Goal: Task Accomplishment & Management: Manage account settings

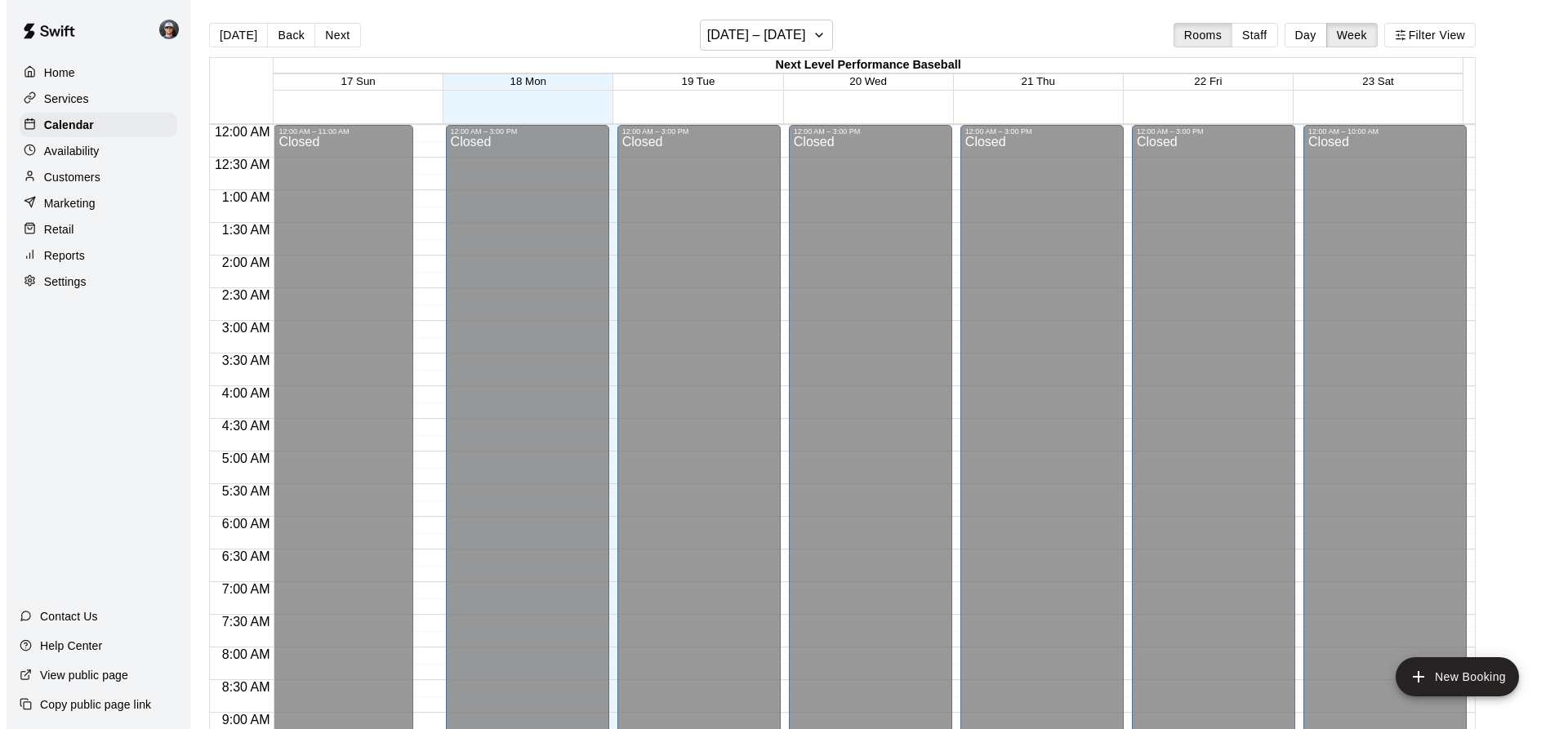
scroll to position [866, 0]
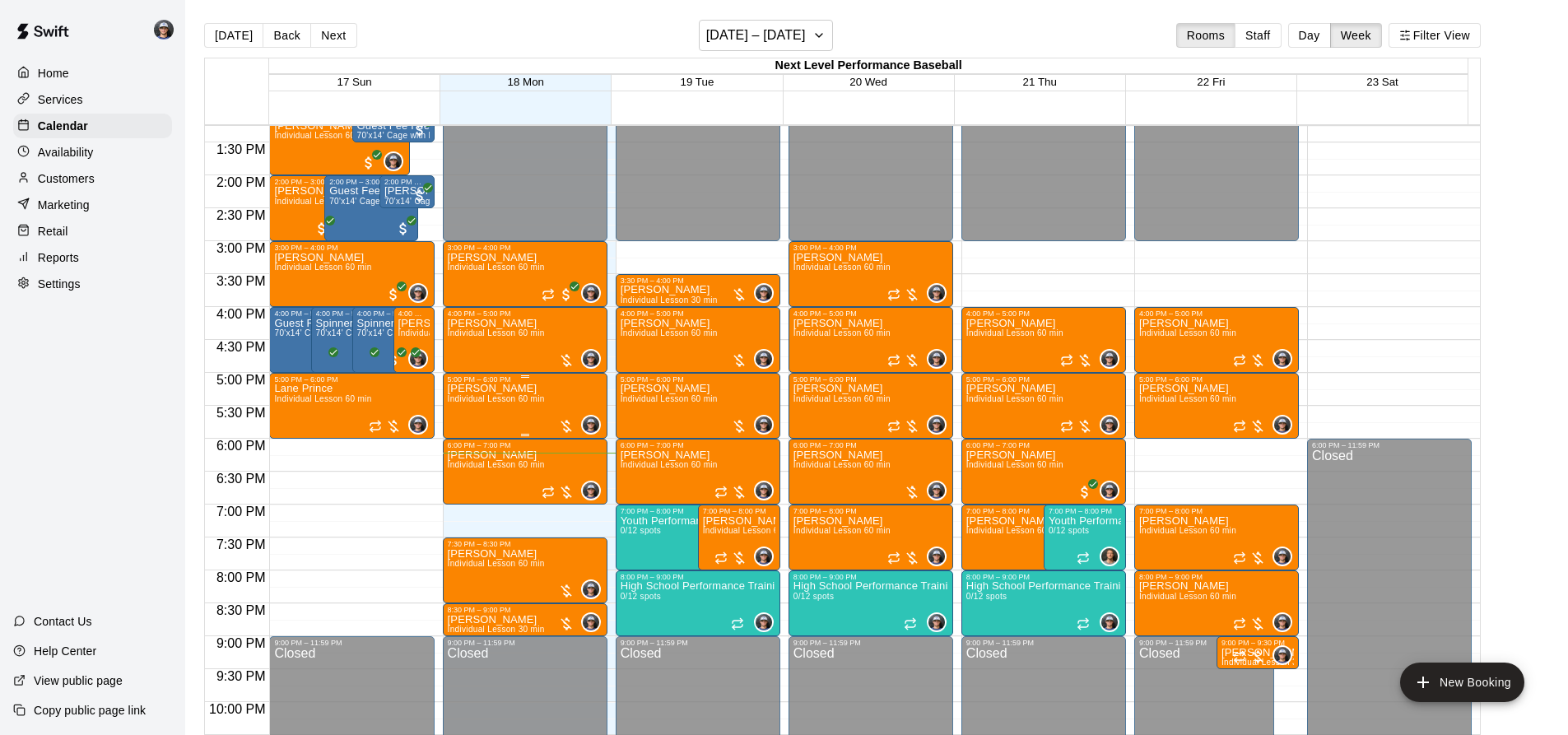
click at [512, 399] on span "Individual Lesson 60 min" at bounding box center [495, 398] width 97 height 9
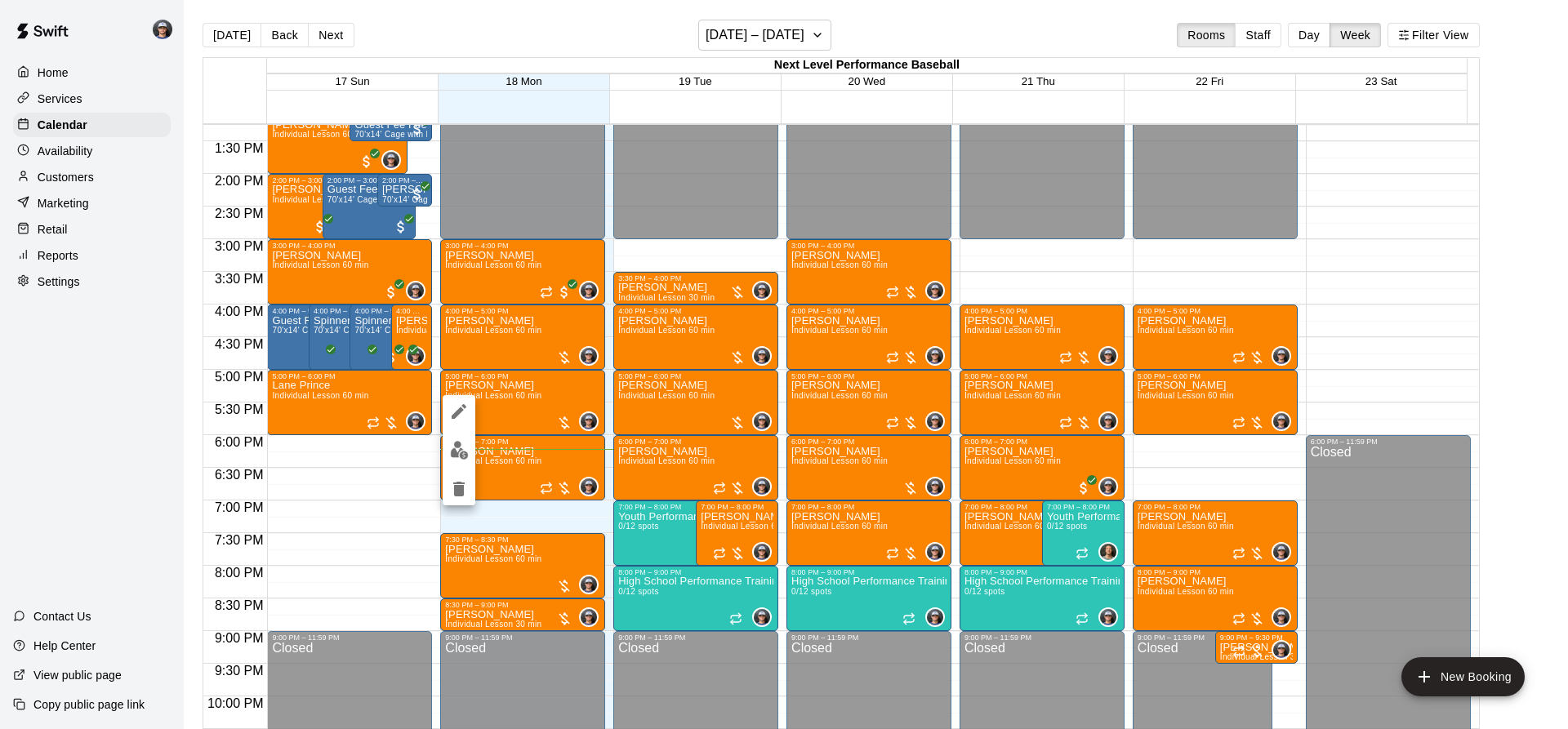
click at [463, 458] on img "edit" at bounding box center [459, 451] width 19 height 19
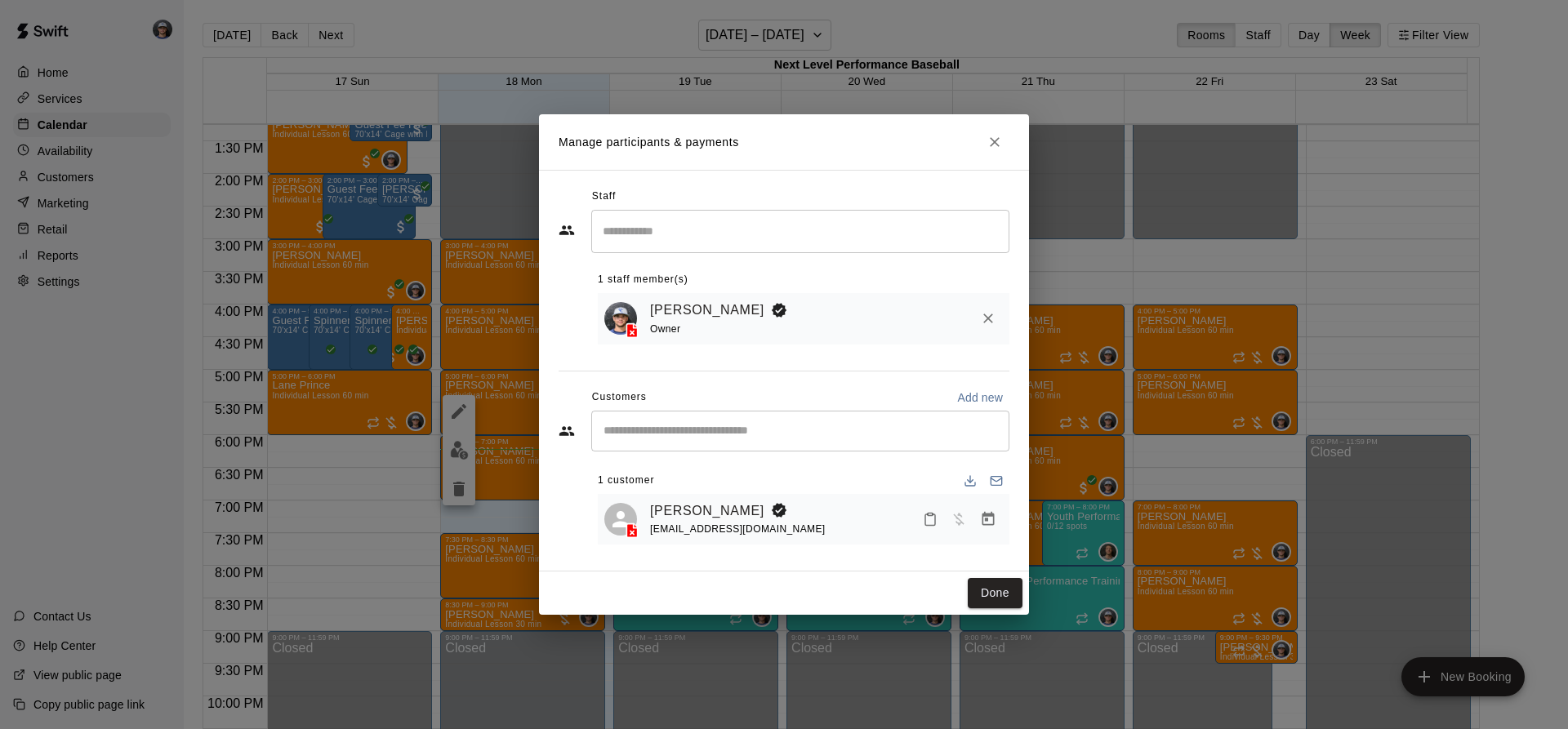
drag, startPoint x: 982, startPoint y: 596, endPoint x: 306, endPoint y: 407, distance: 701.9
click at [982, 596] on button "Done" at bounding box center [995, 592] width 55 height 30
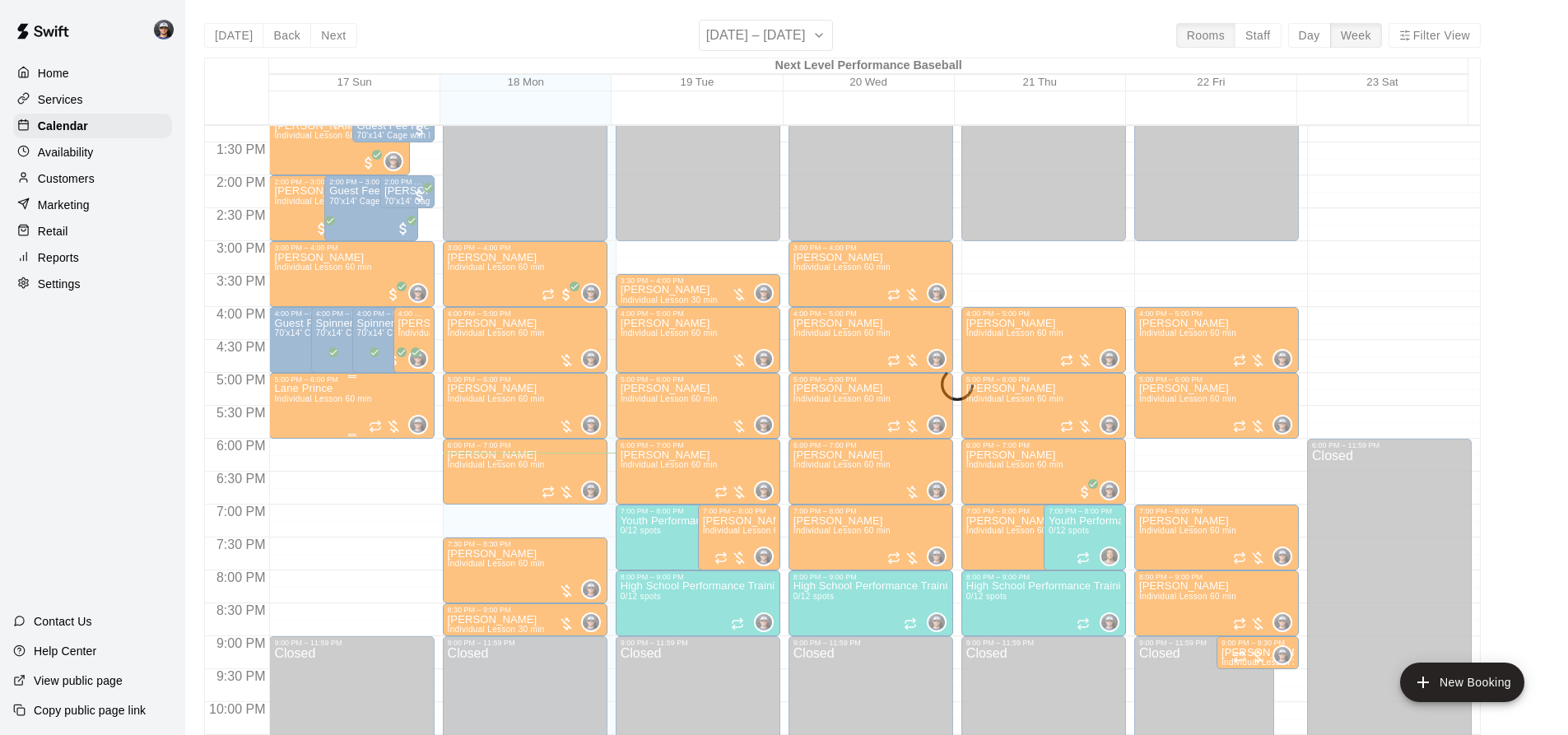
click at [326, 404] on span "Individual Lesson 60 min" at bounding box center [323, 398] width 97 height 9
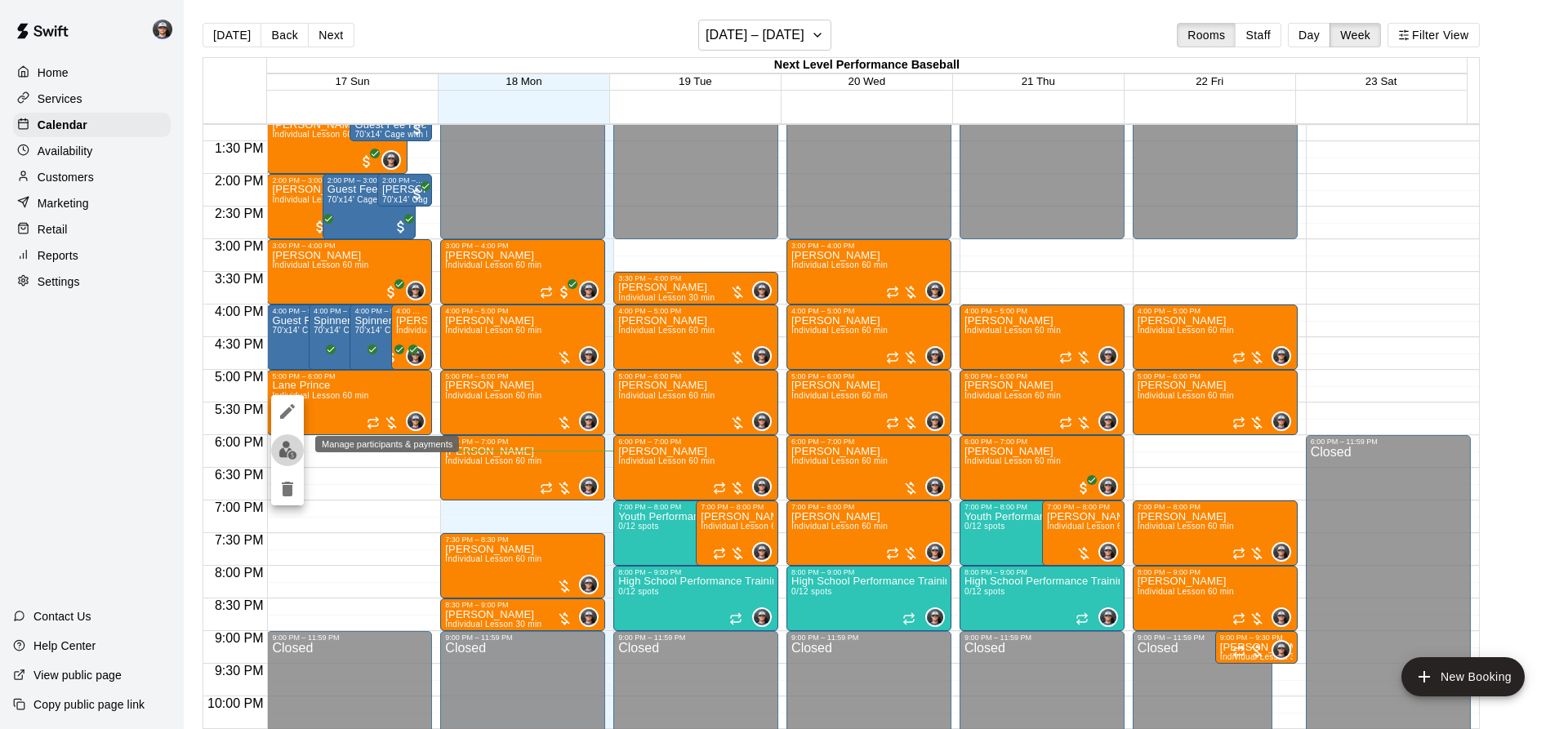
click at [291, 453] on img "edit" at bounding box center [288, 451] width 19 height 19
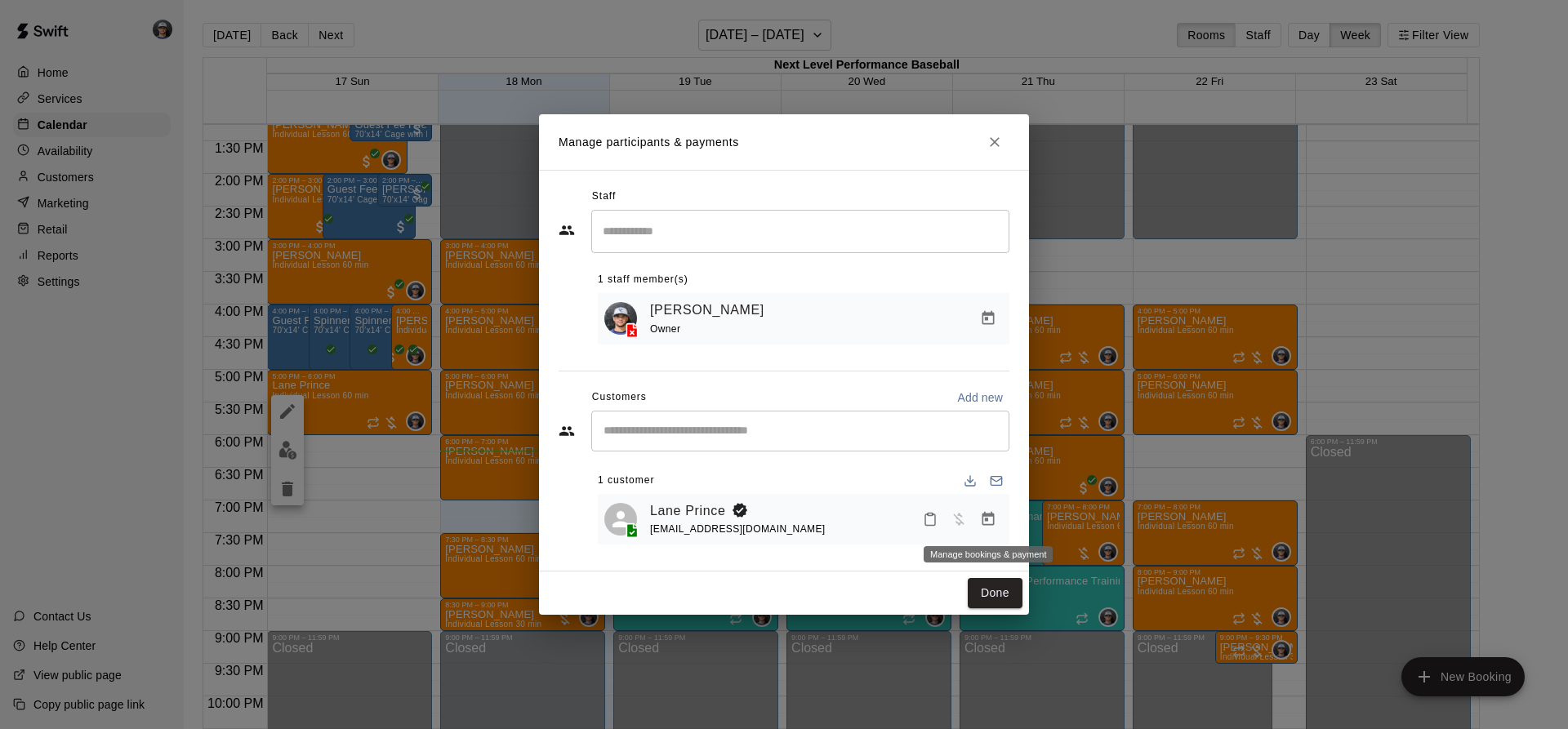
click at [987, 522] on icon "Manage bookings & payment" at bounding box center [988, 519] width 16 height 16
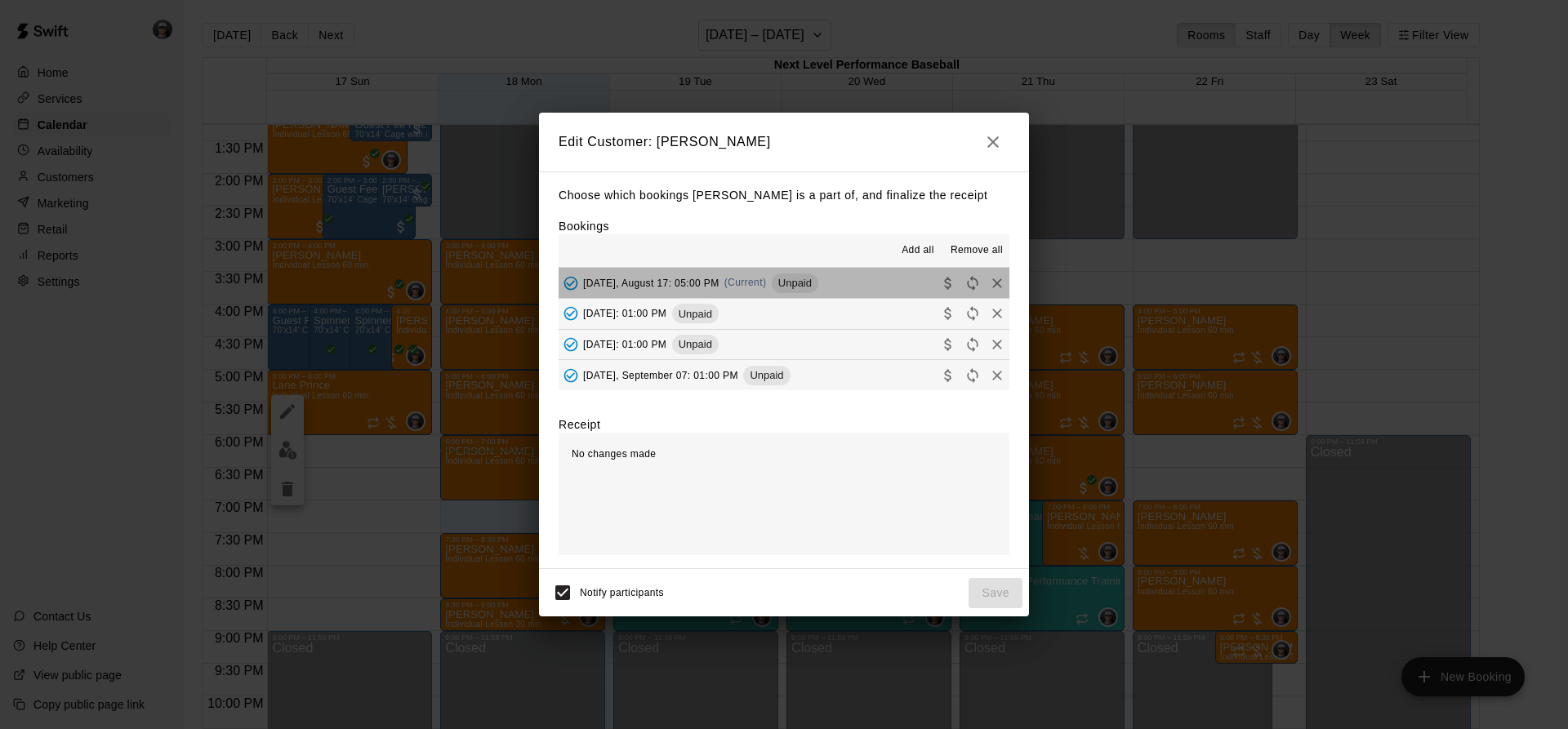
click at [802, 279] on span "Unpaid" at bounding box center [795, 283] width 47 height 12
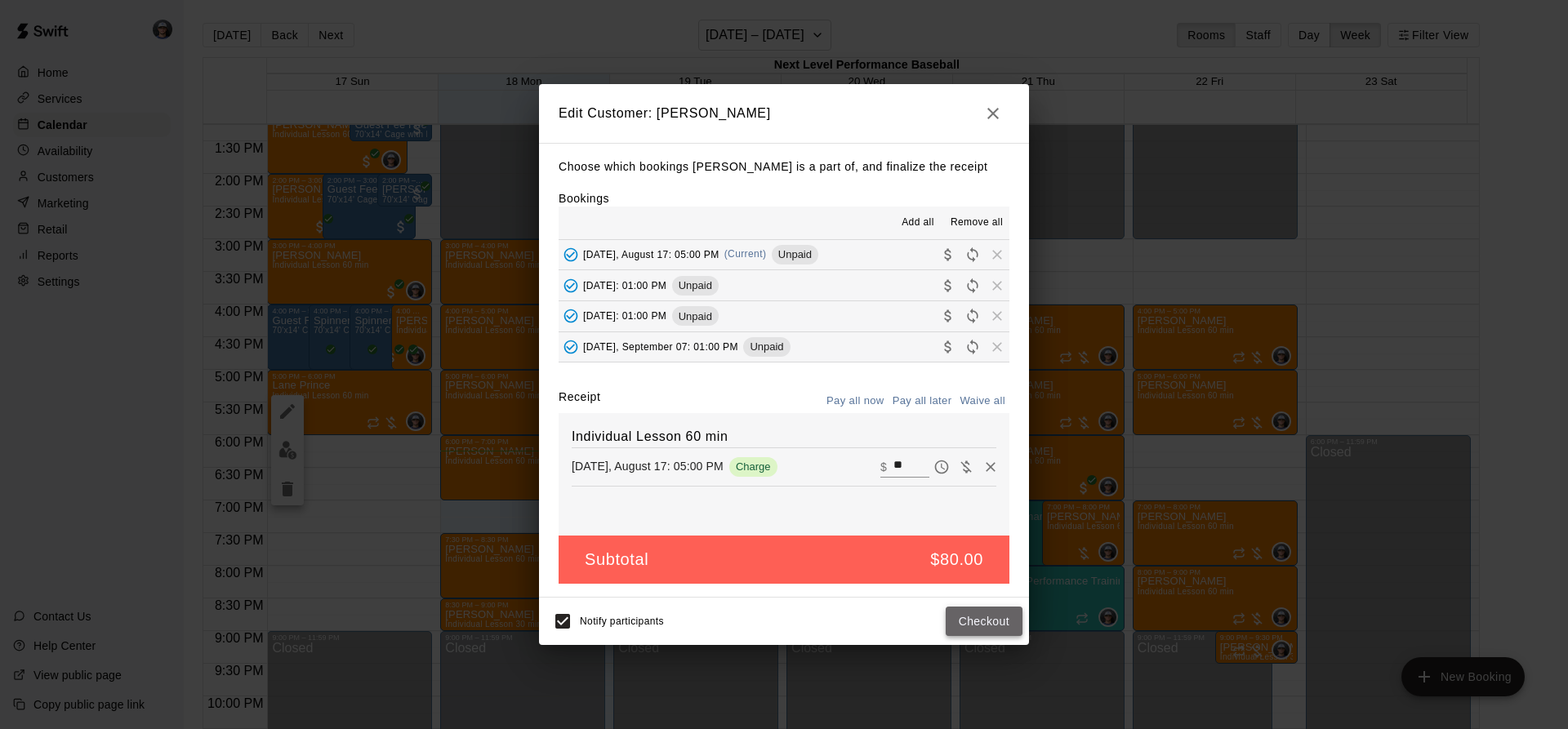
click at [957, 621] on button "Checkout" at bounding box center [984, 621] width 77 height 30
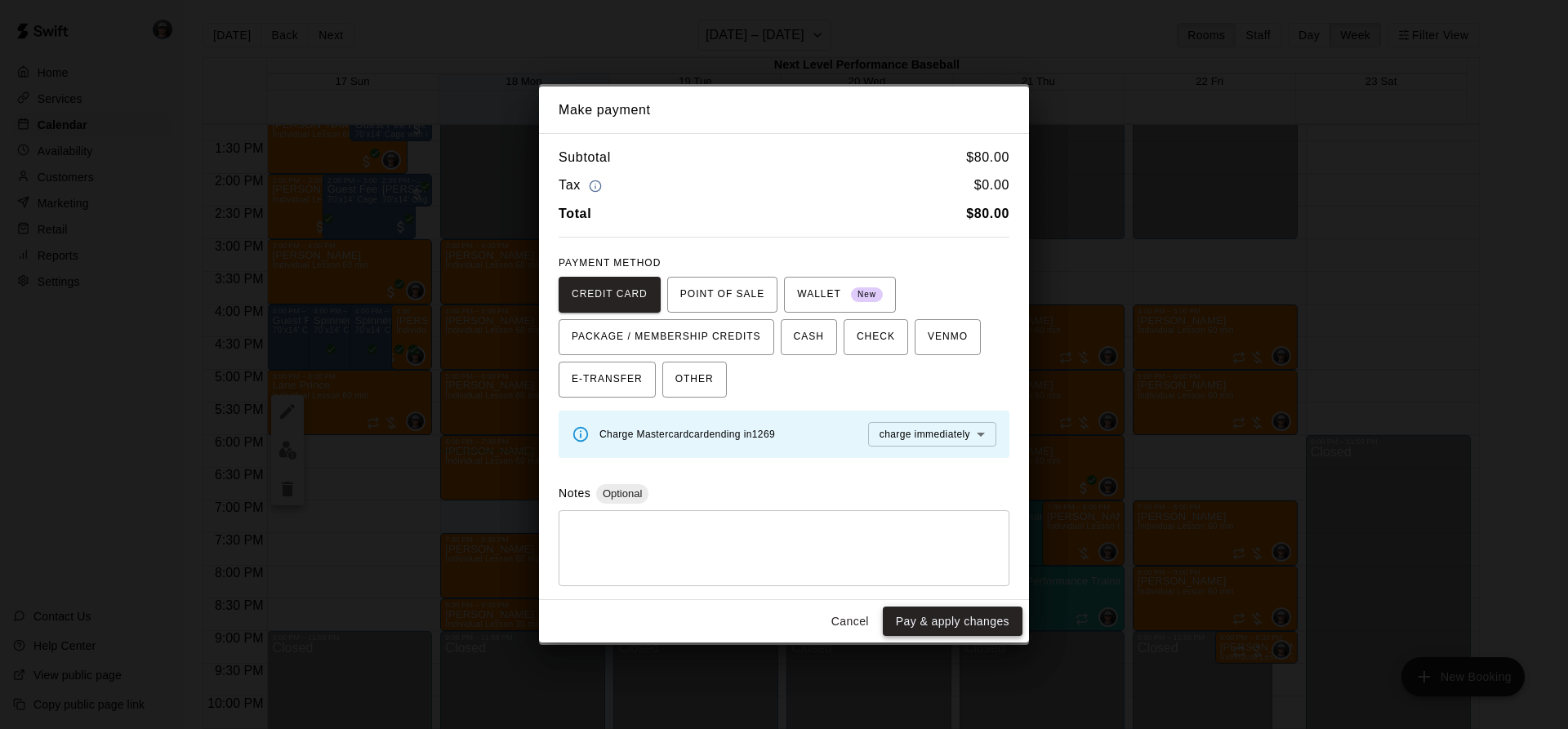
click at [938, 625] on button "Pay & apply changes" at bounding box center [953, 621] width 140 height 30
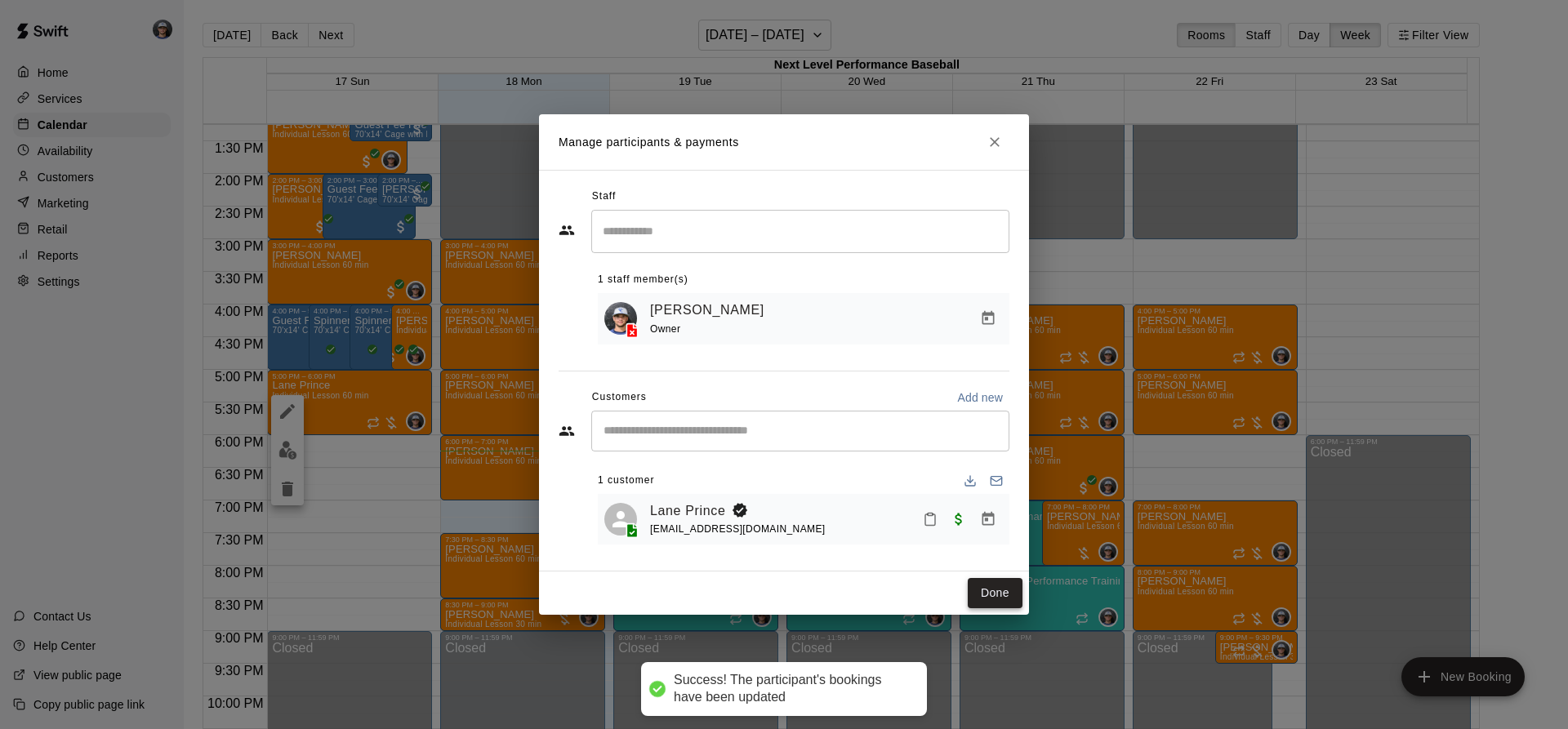
click at [967, 591] on div "Done" at bounding box center [784, 593] width 490 height 44
click at [990, 593] on button "Done" at bounding box center [995, 592] width 55 height 30
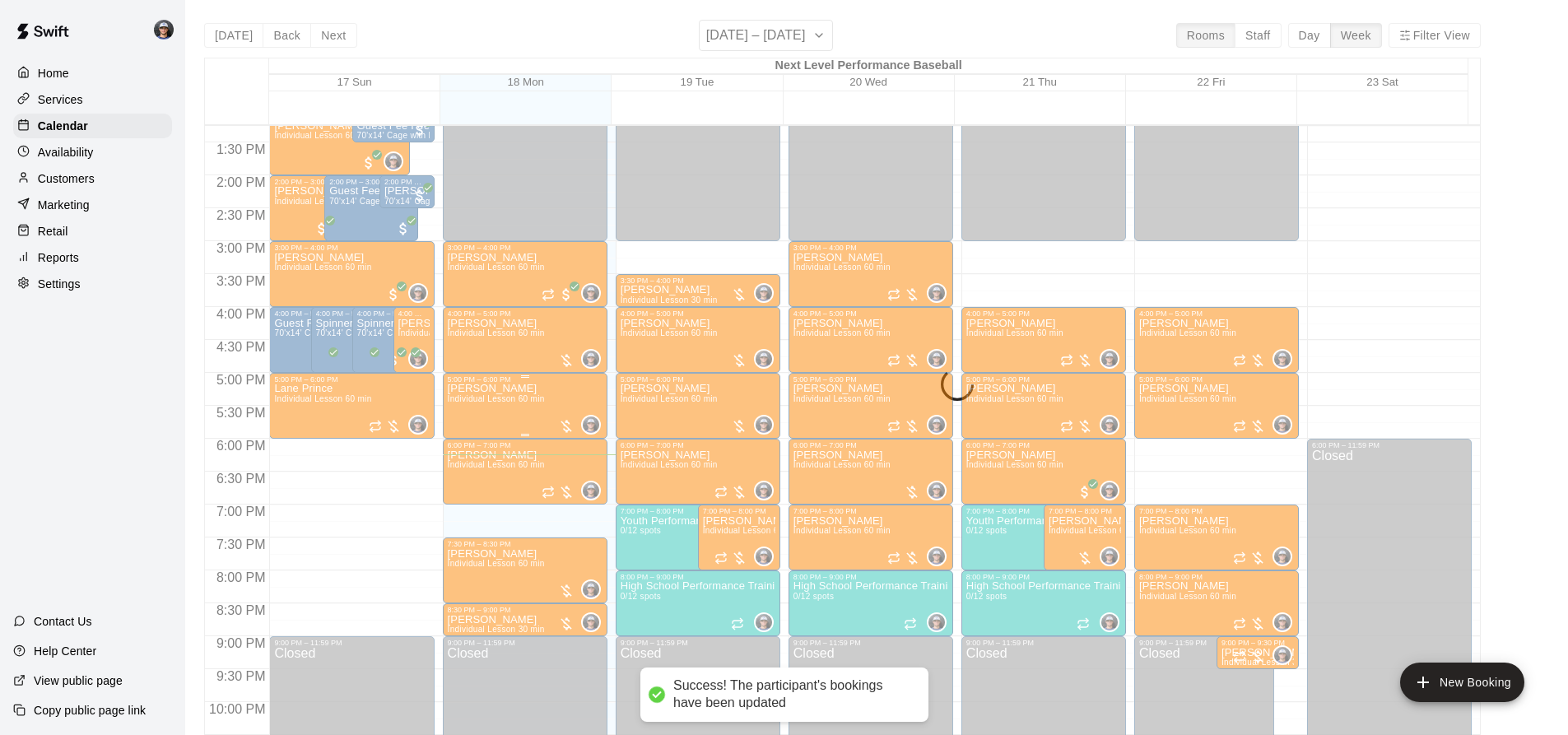
click at [482, 404] on span "Individual Lesson 60 min" at bounding box center [495, 398] width 97 height 9
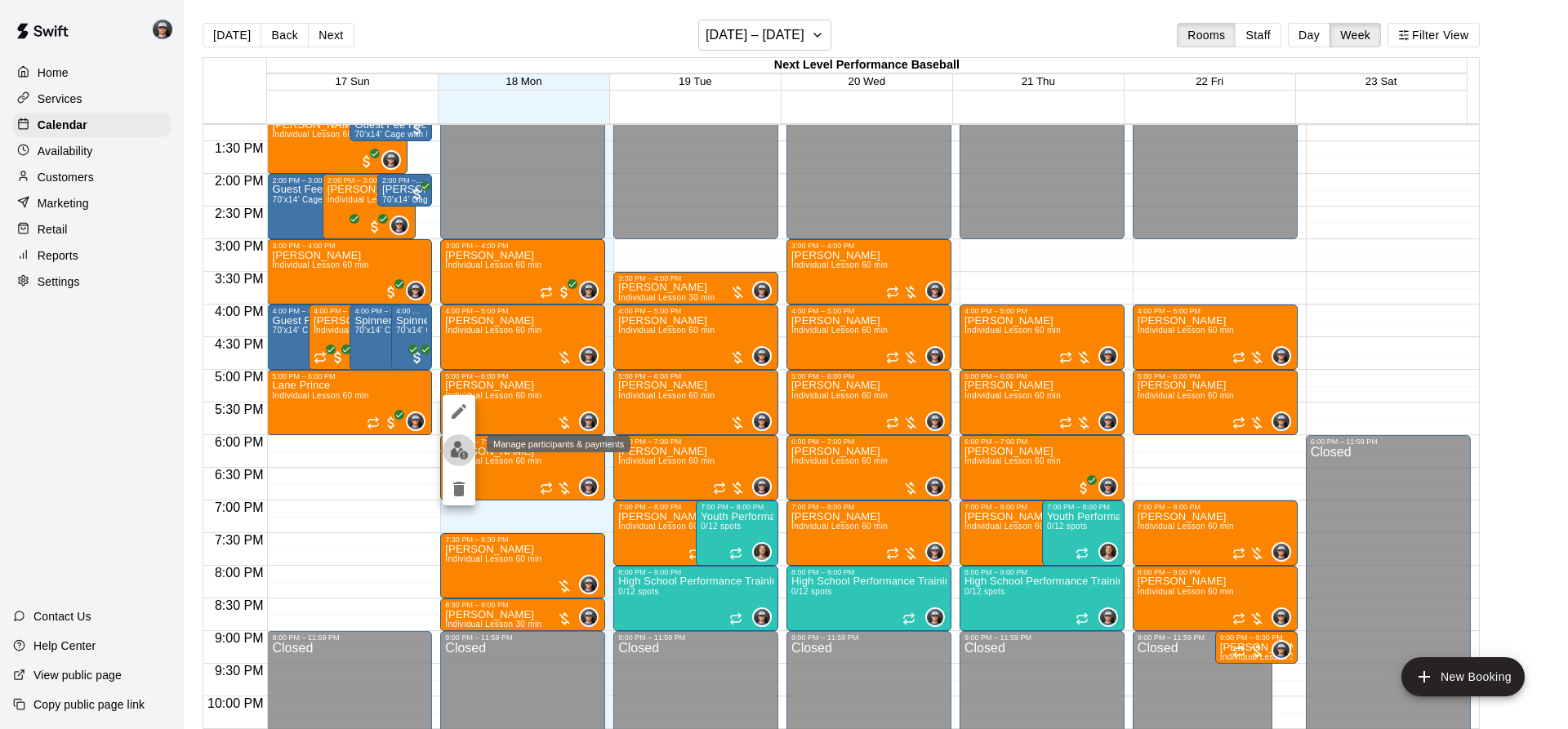
click at [452, 449] on img "edit" at bounding box center [459, 451] width 19 height 19
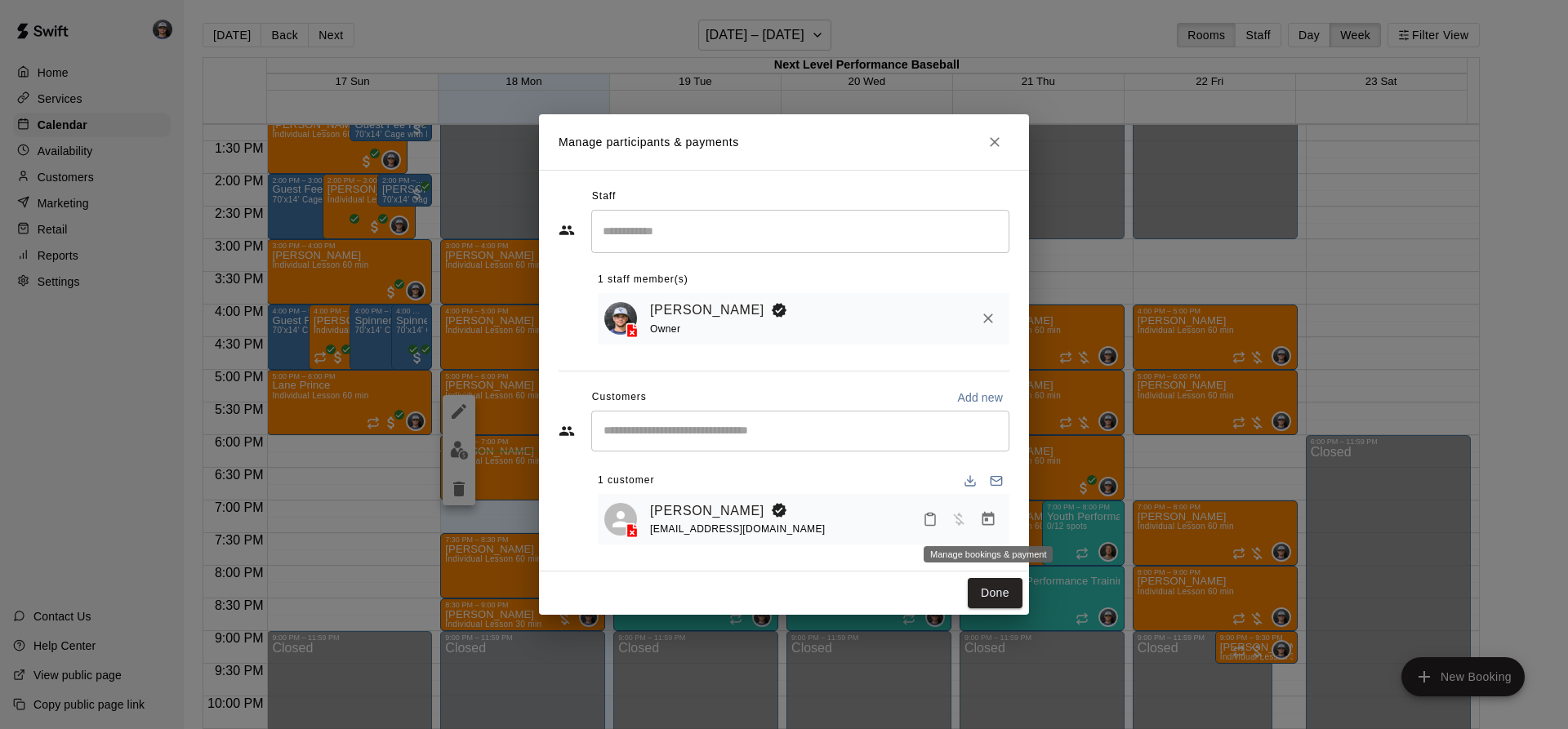
click at [997, 524] on button "Manage bookings & payment" at bounding box center [988, 519] width 29 height 29
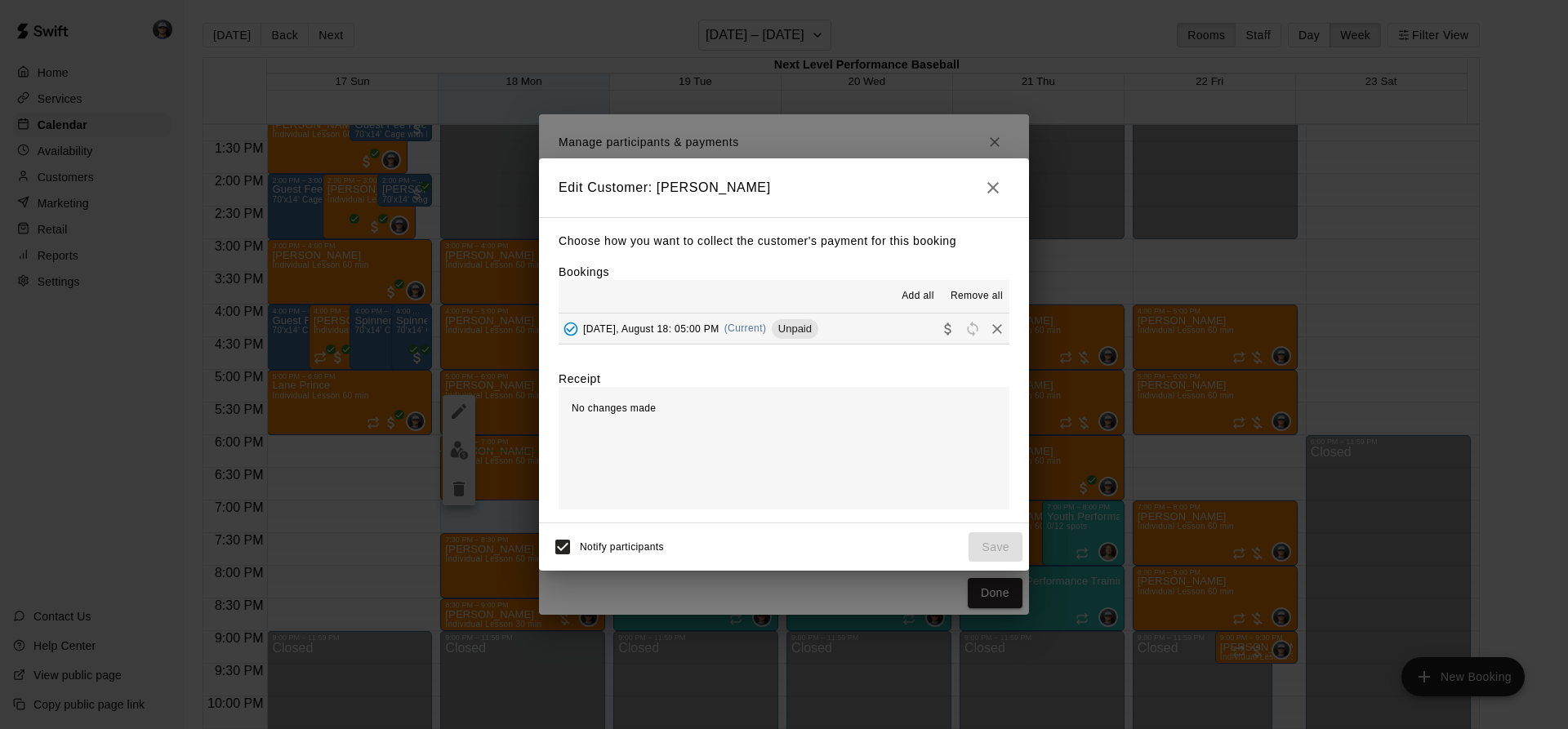
click at [781, 330] on span "Unpaid" at bounding box center [795, 329] width 47 height 12
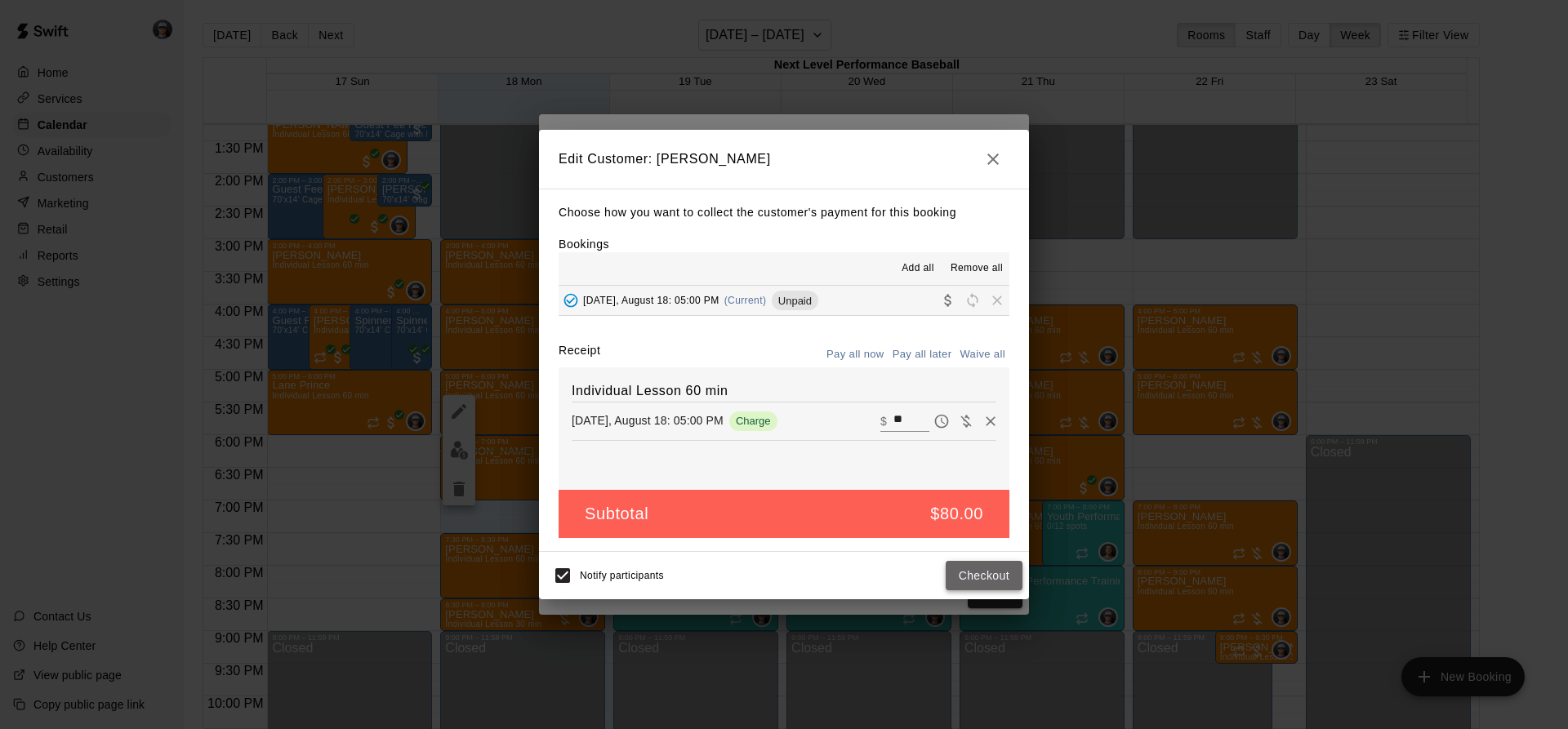
click at [988, 569] on button "Checkout" at bounding box center [984, 575] width 77 height 30
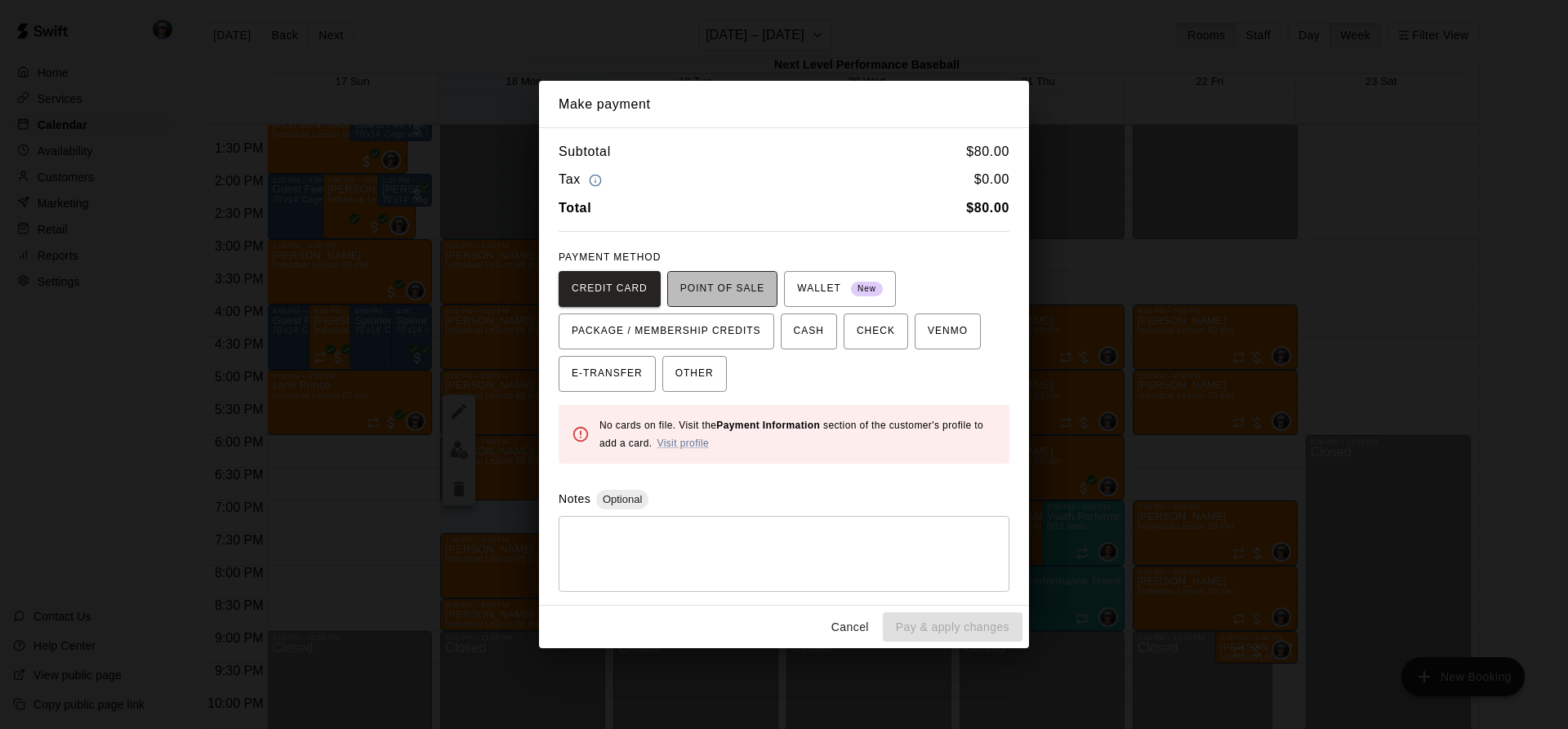
click at [746, 295] on span "POINT OF SALE" at bounding box center [722, 289] width 85 height 26
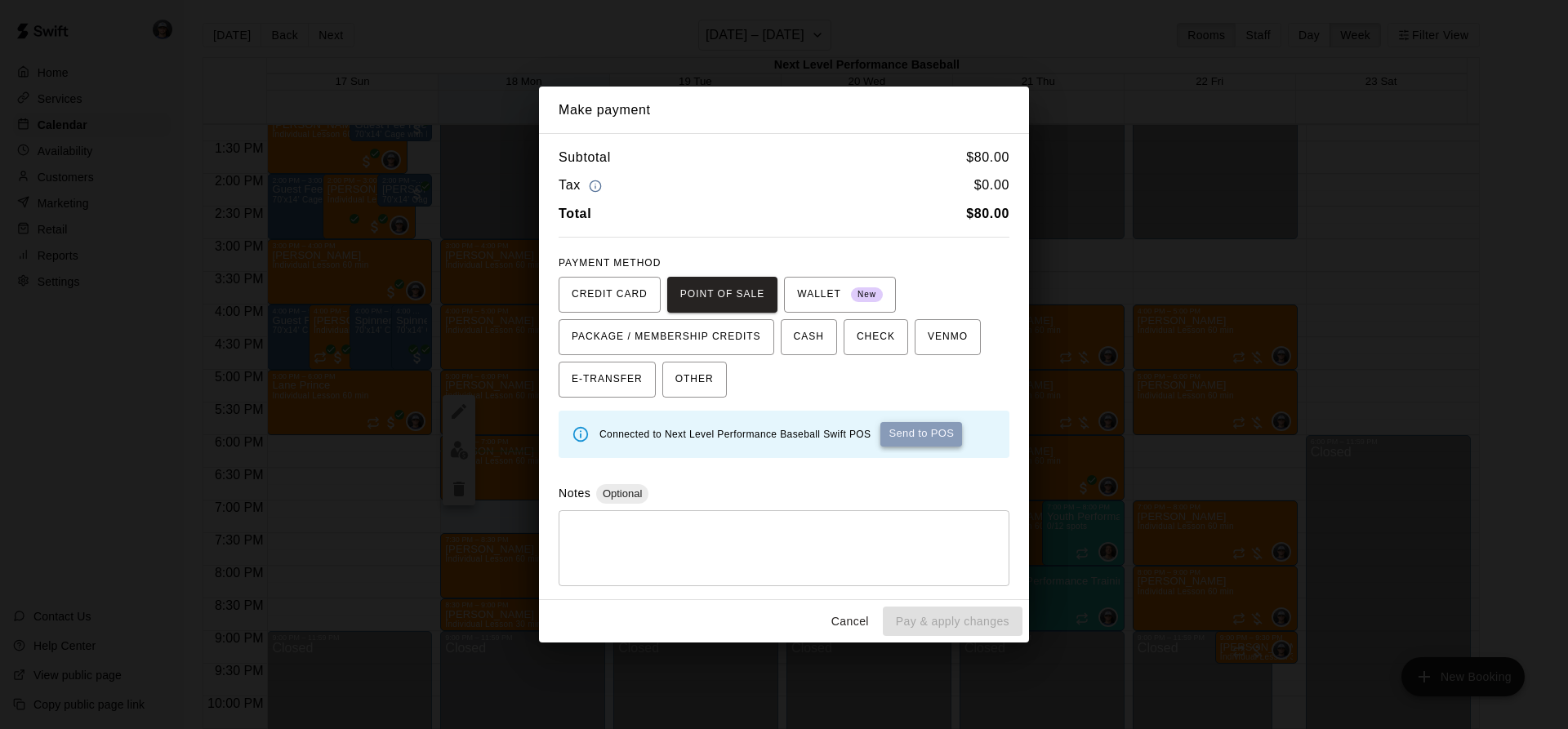
click at [937, 438] on button "Send to POS" at bounding box center [921, 434] width 82 height 25
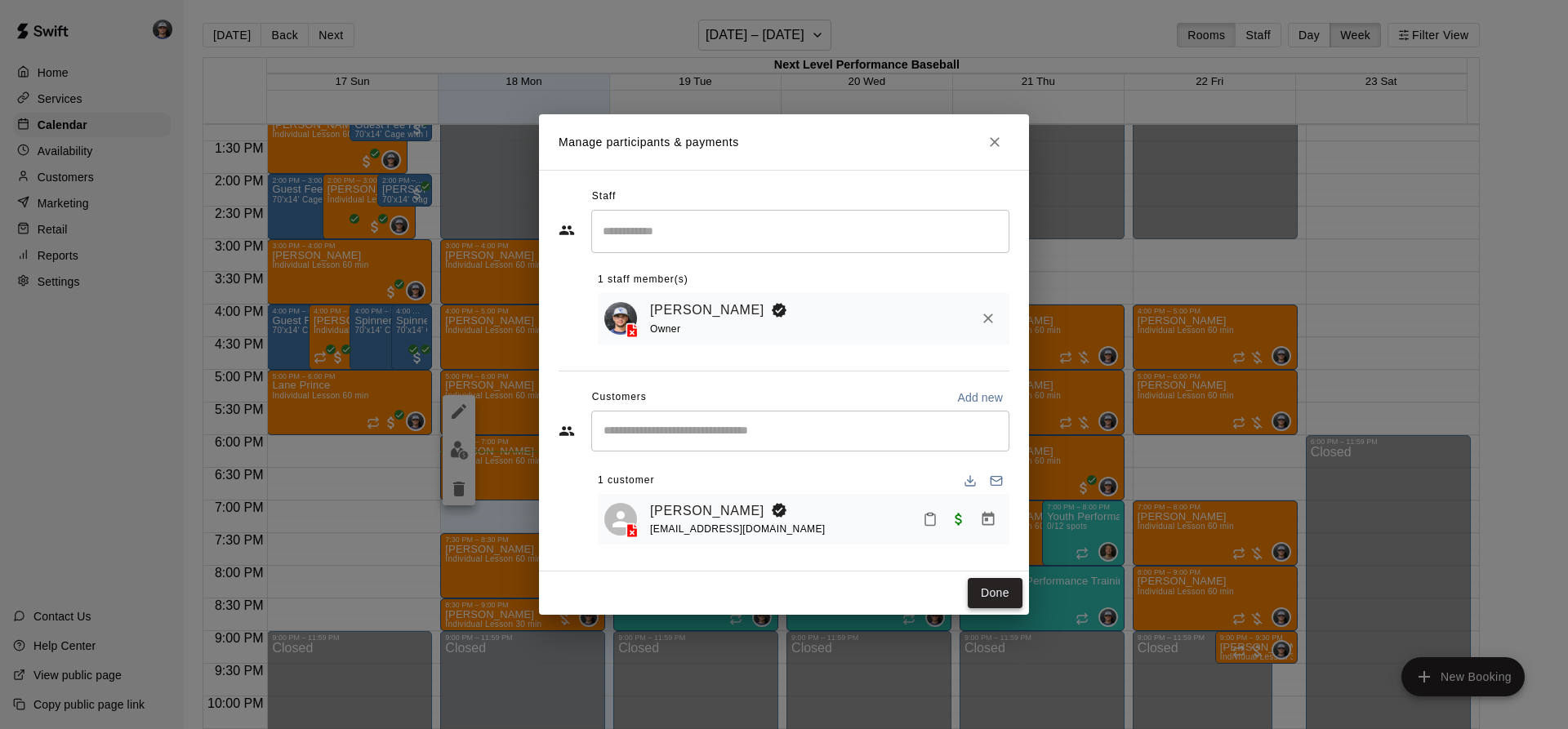
click at [979, 597] on button "Done" at bounding box center [995, 592] width 55 height 30
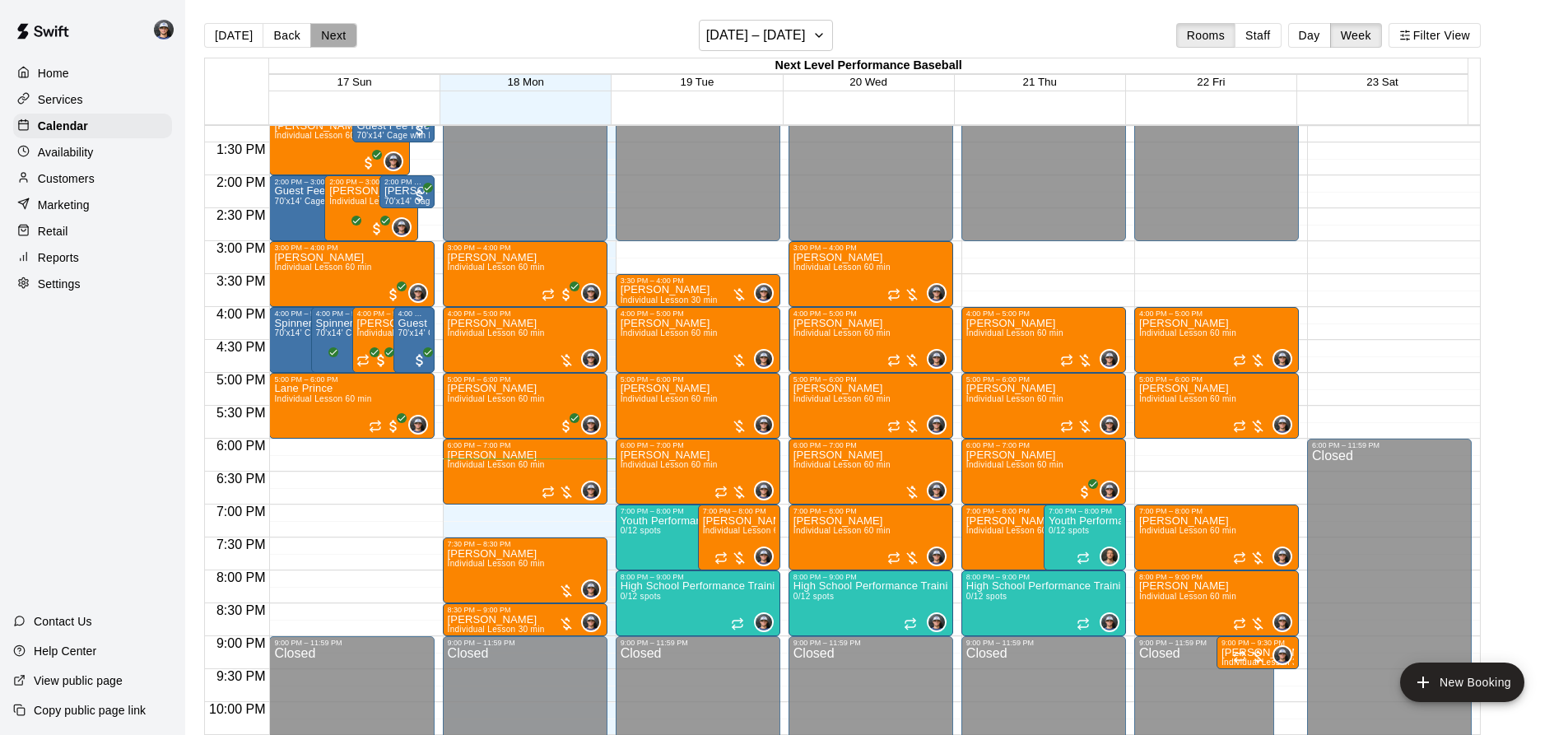
click at [340, 34] on button "Next" at bounding box center [334, 35] width 46 height 25
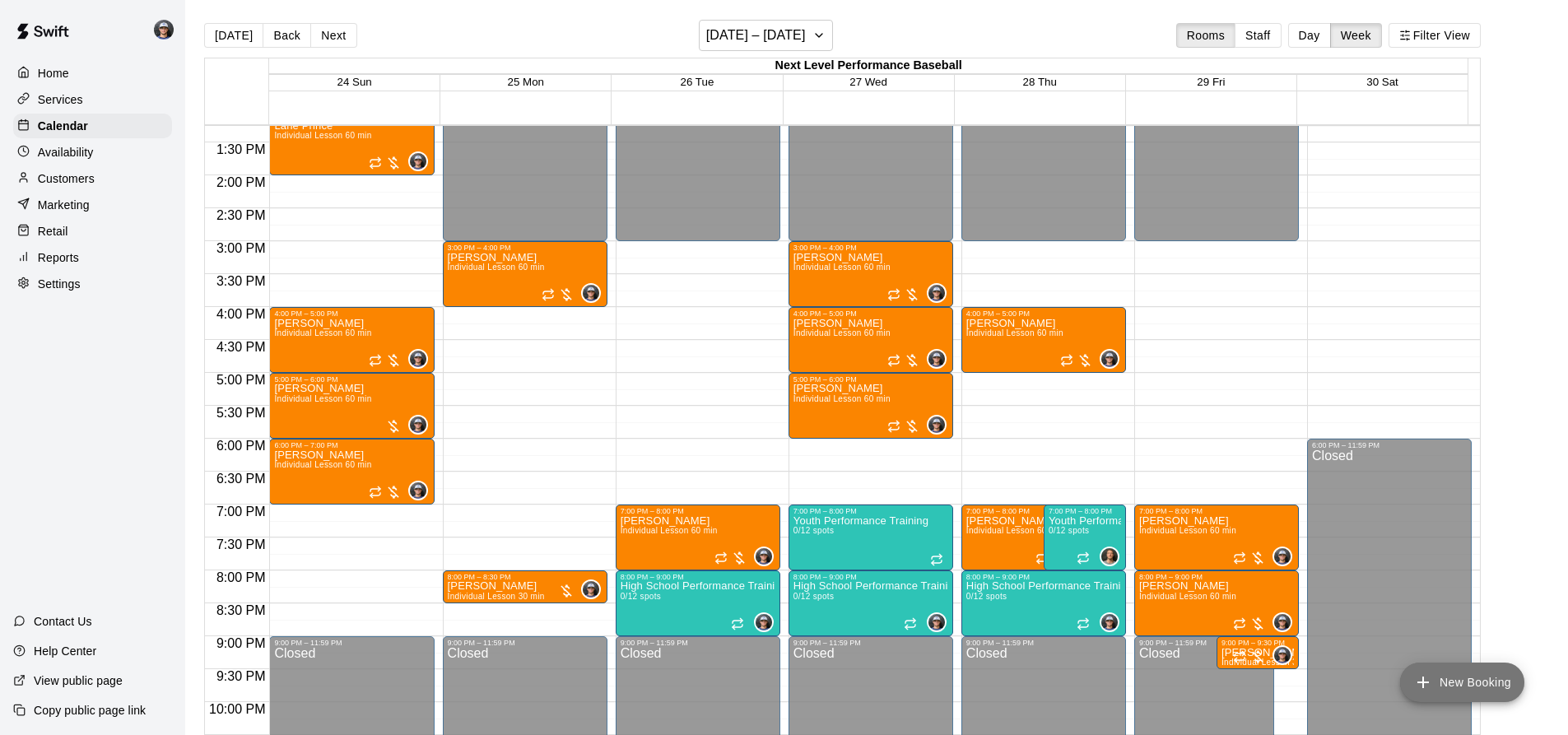
click at [1511, 683] on button "New Booking" at bounding box center [1461, 682] width 124 height 40
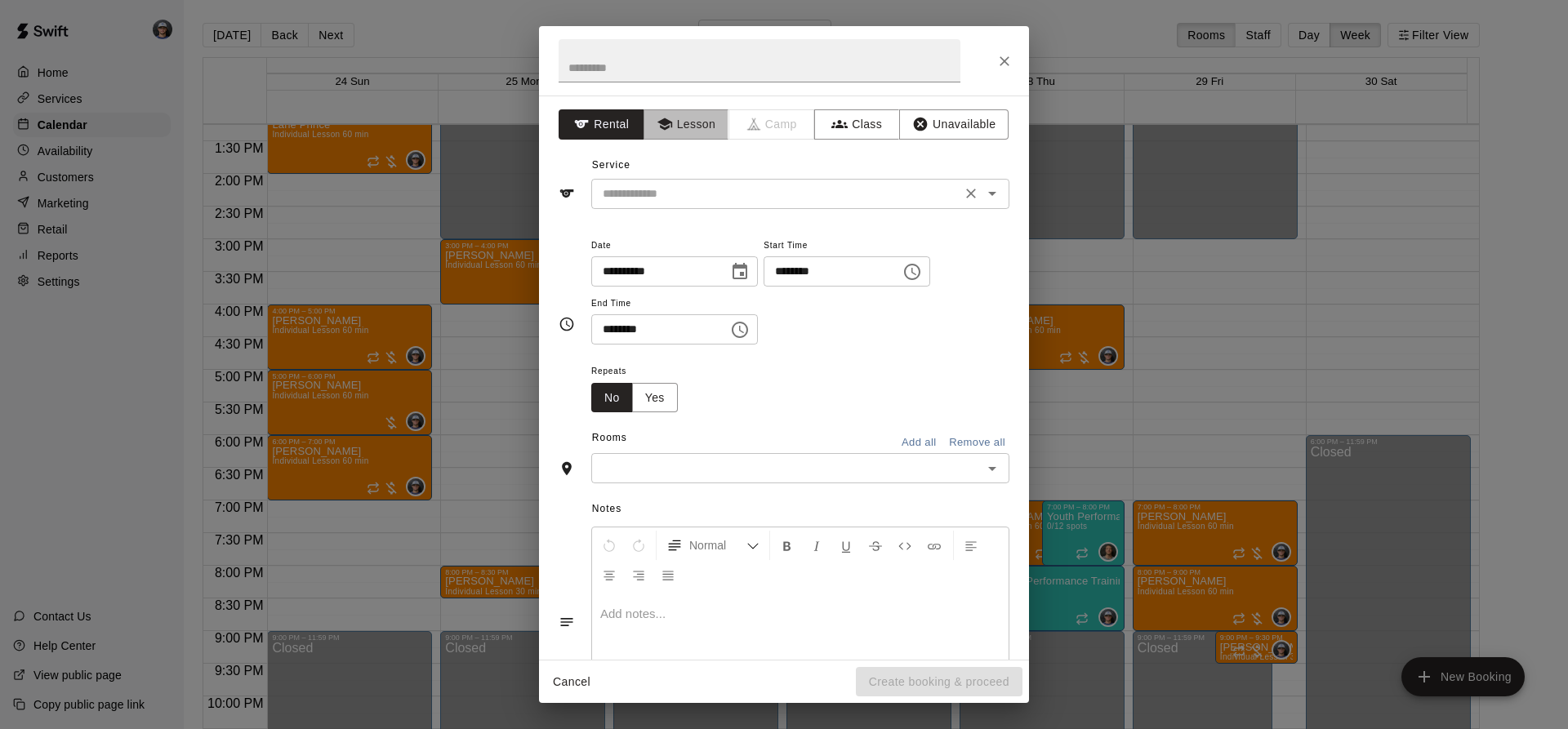
drag, startPoint x: 715, startPoint y: 131, endPoint x: 702, endPoint y: 186, distance: 56.5
click at [714, 143] on div "**********" at bounding box center [784, 377] width 490 height 564
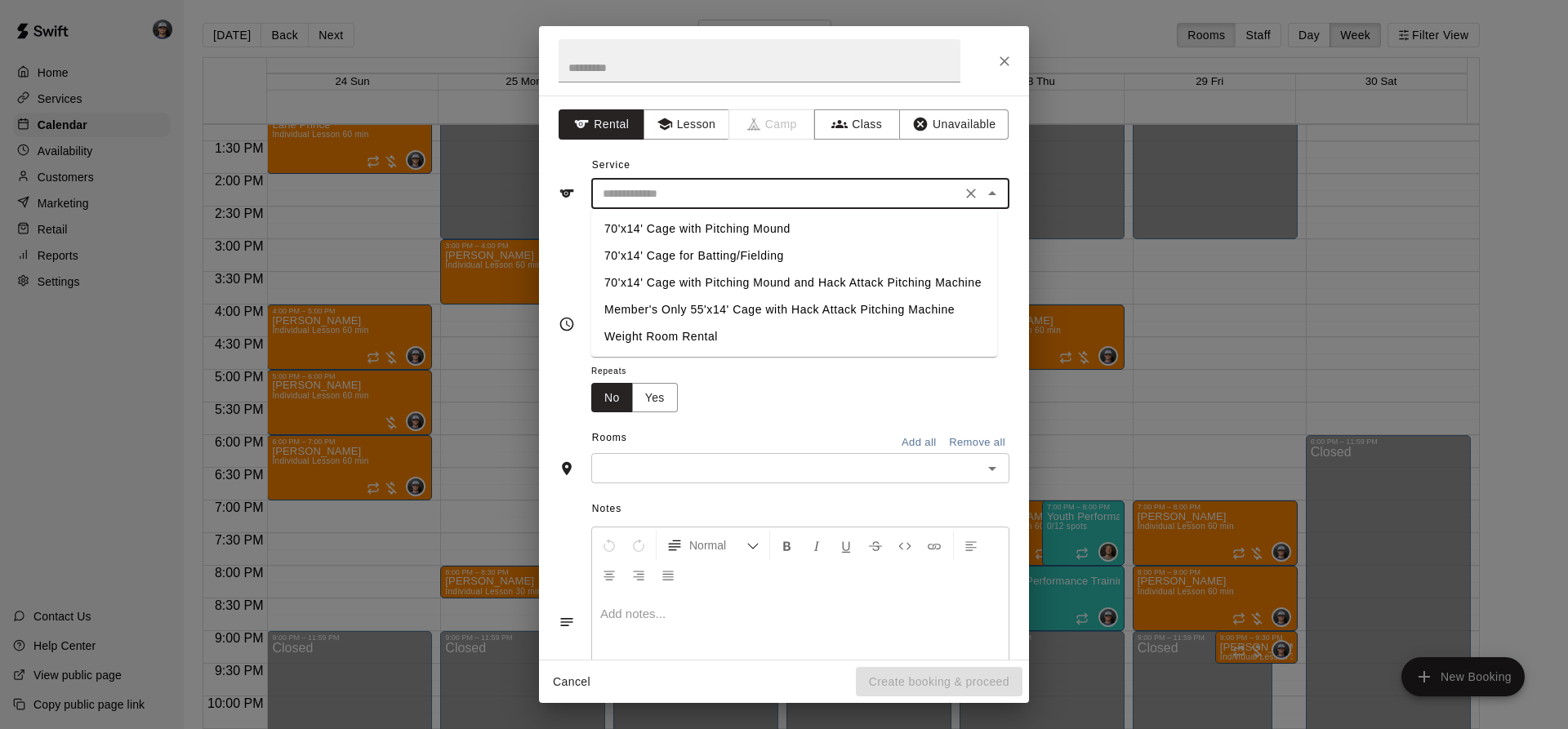
drag, startPoint x: 702, startPoint y: 186, endPoint x: 735, endPoint y: 260, distance: 81.0
click at [702, 187] on input "text" at bounding box center [776, 194] width 360 height 20
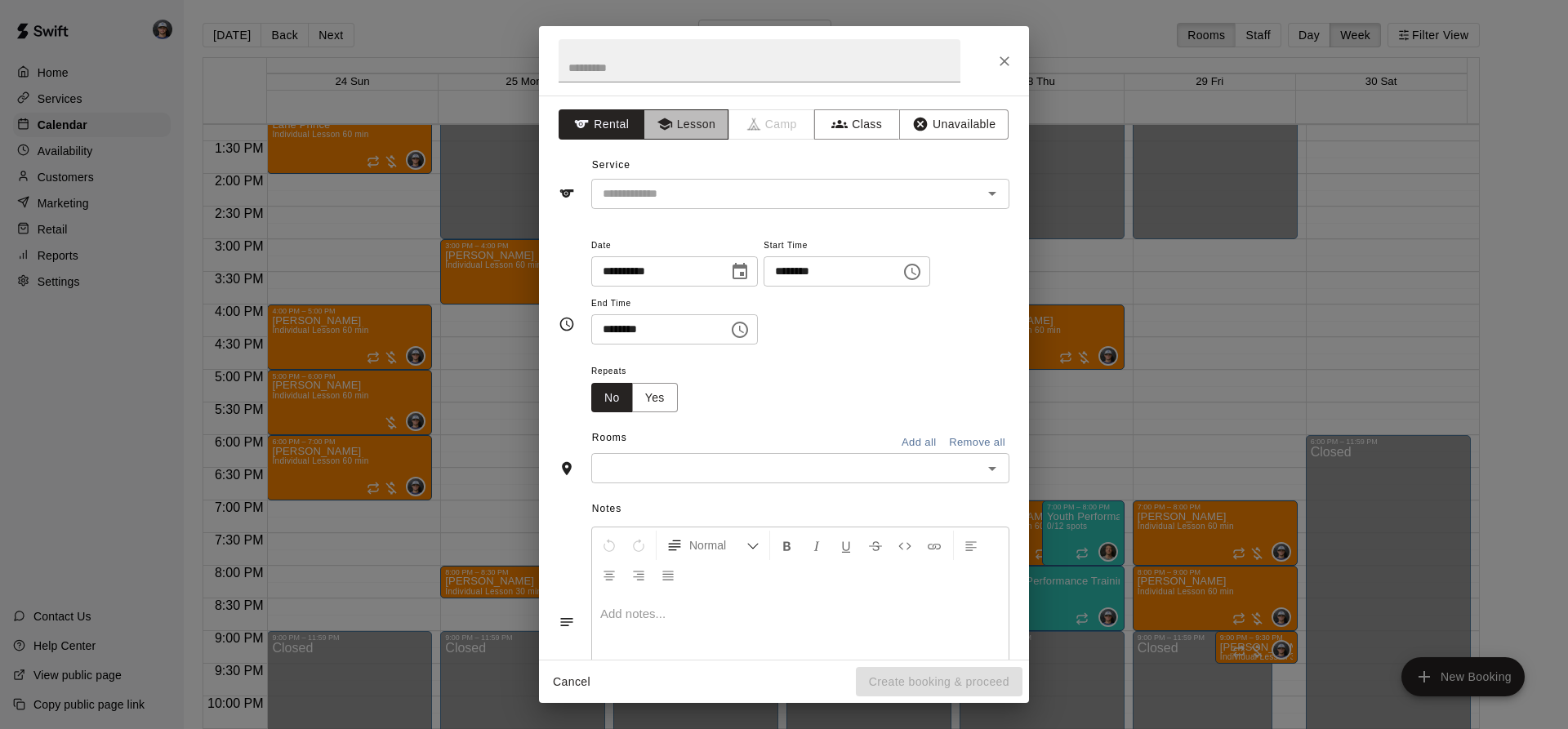
click at [680, 137] on button "Lesson" at bounding box center [686, 124] width 85 height 30
click at [672, 185] on input "text" at bounding box center [776, 194] width 360 height 20
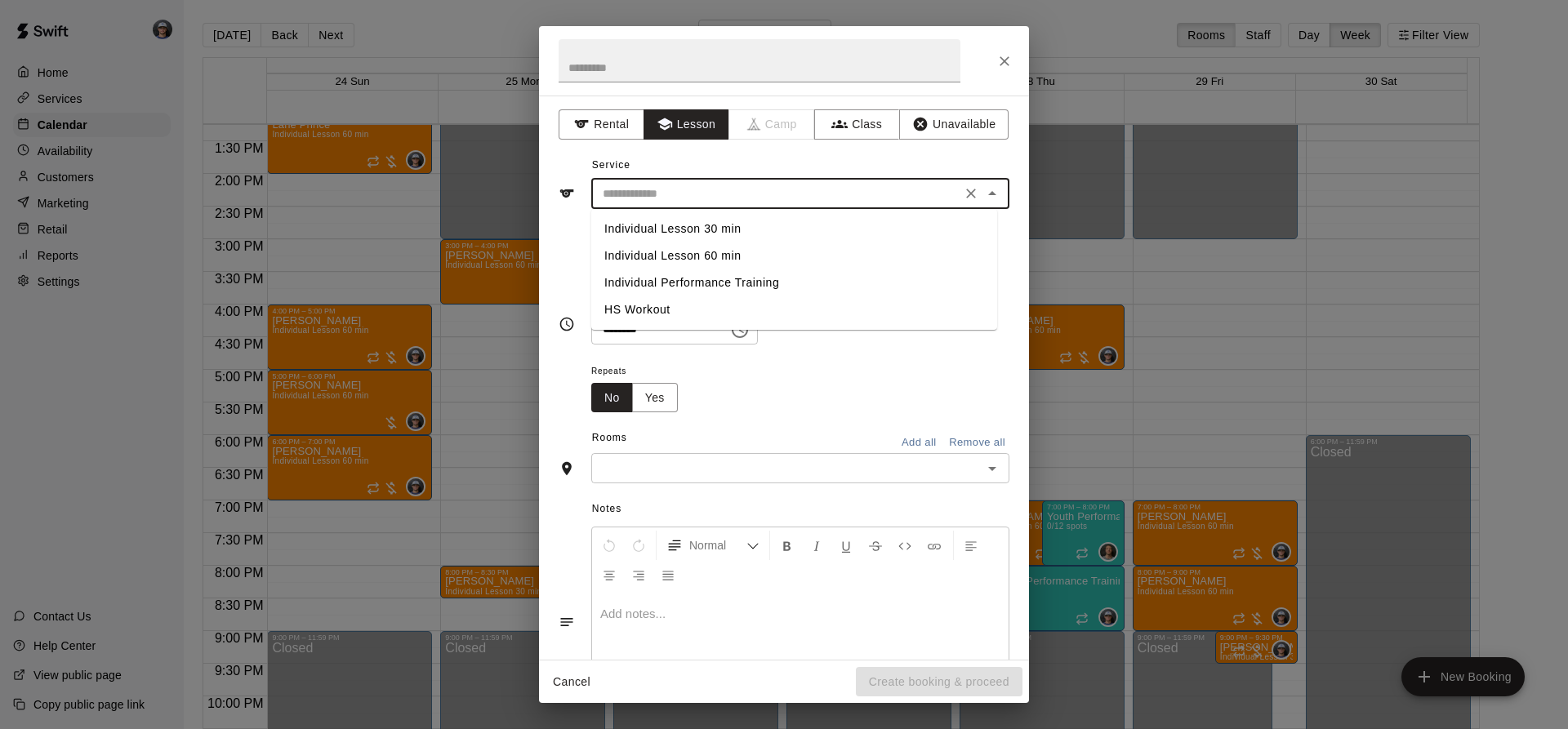
click at [717, 257] on li "Individual Lesson 60 min" at bounding box center [795, 256] width 406 height 27
type input "**********"
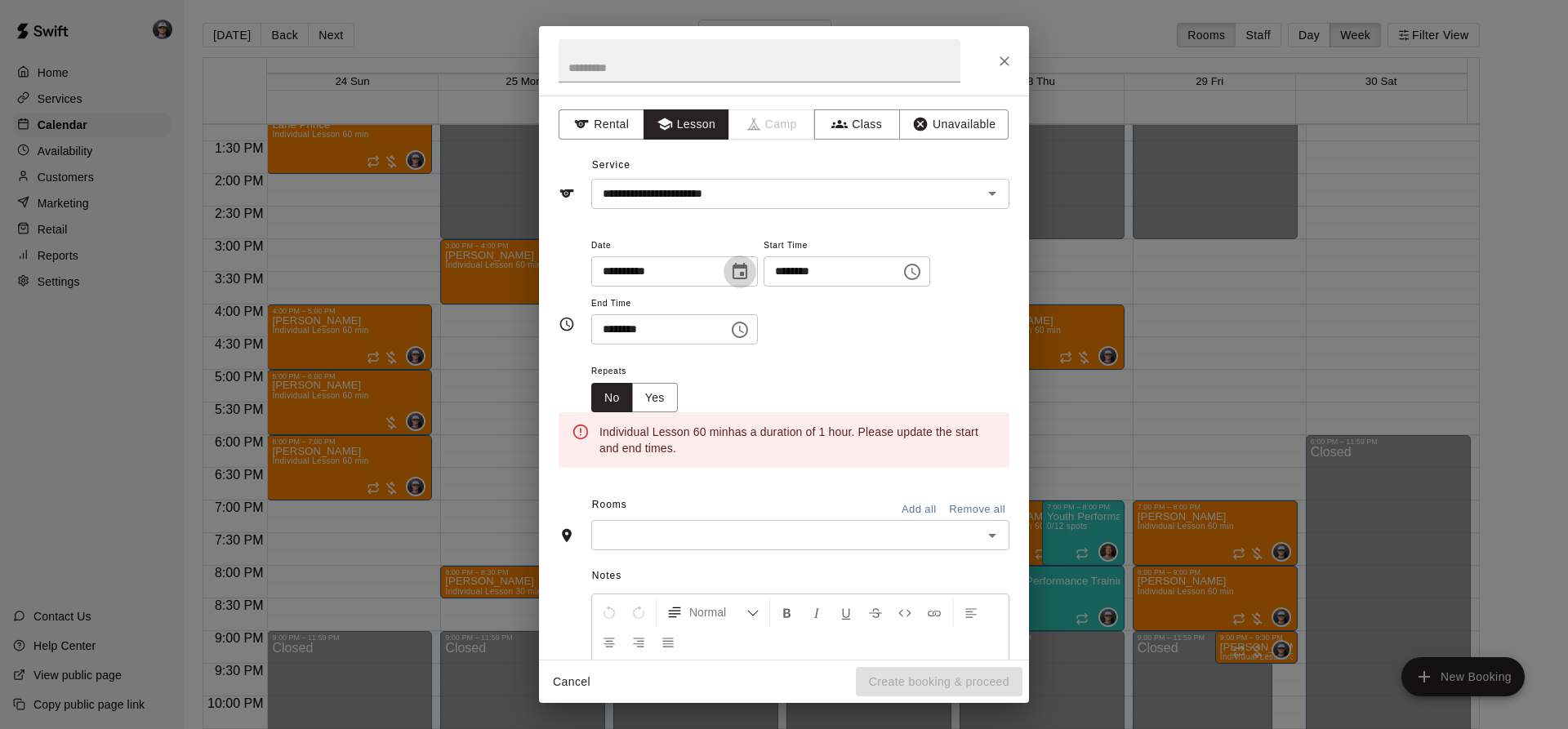
click at [756, 286] on button "Choose date, selected date is Aug 25, 2025" at bounding box center [740, 271] width 32 height 32
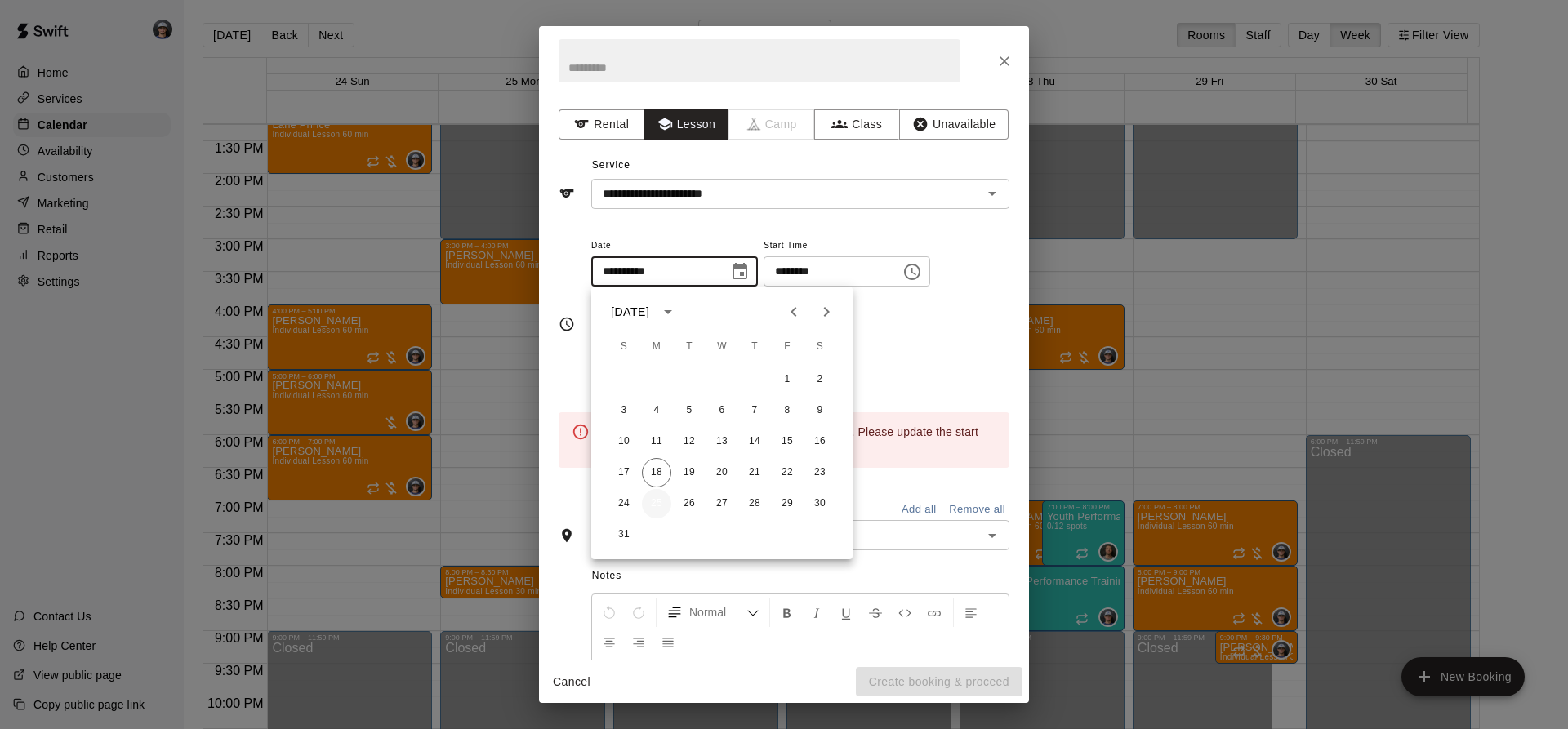
click at [656, 500] on button "25" at bounding box center [656, 504] width 29 height 29
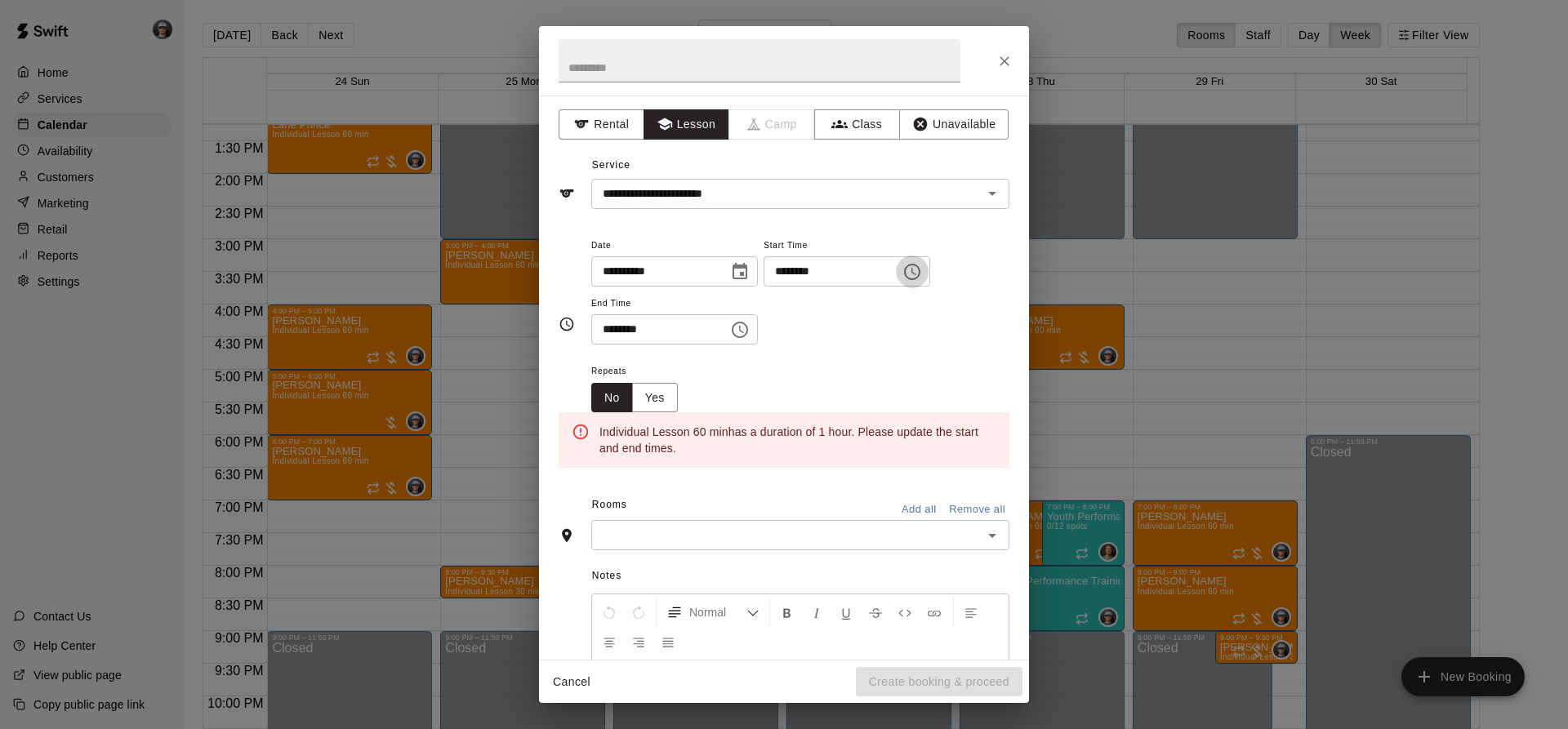
click at [922, 277] on icon "Choose time, selected time is 4:00 PM" at bounding box center [912, 271] width 20 height 20
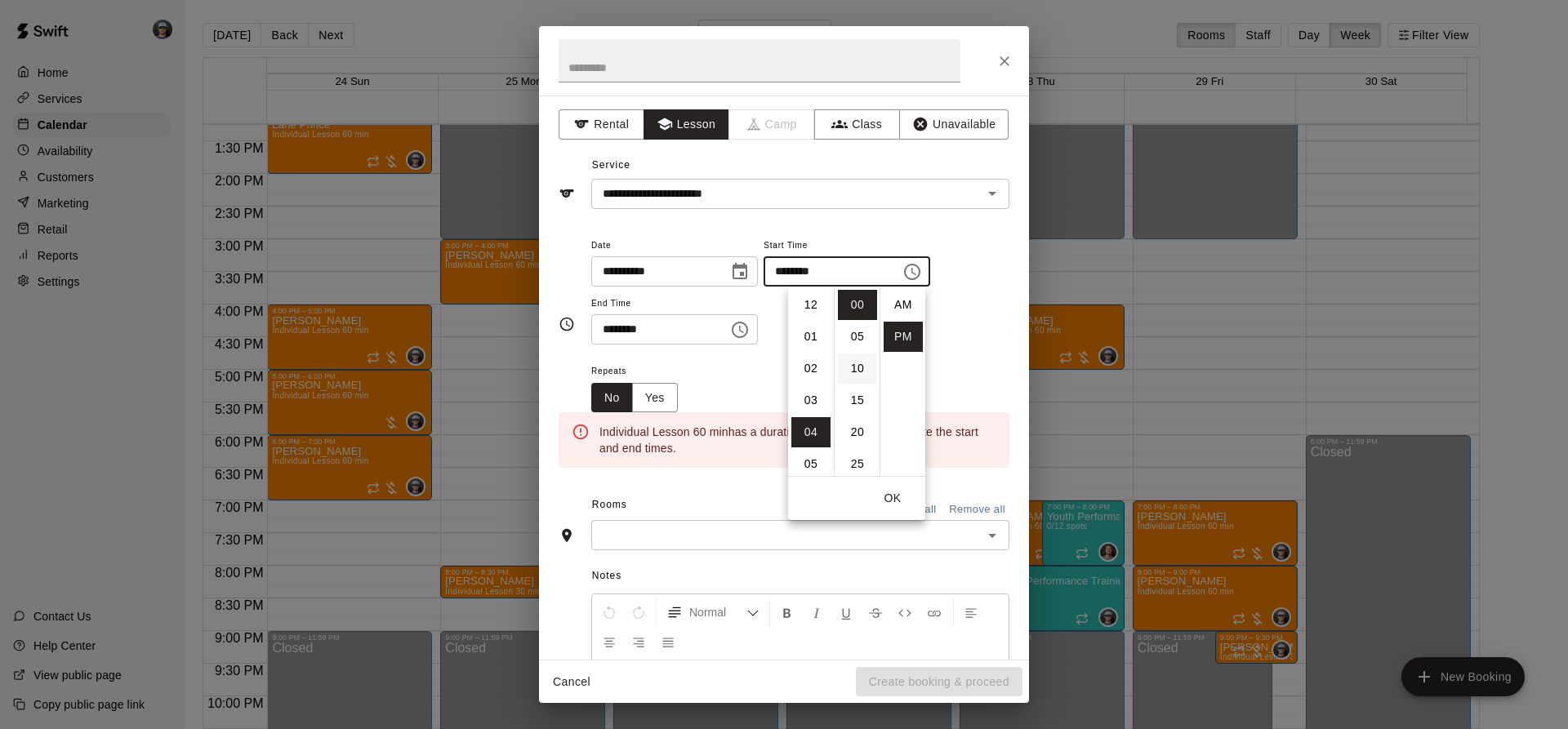
scroll to position [29, 0]
click at [758, 317] on div "******** ​" at bounding box center [674, 329] width 166 height 30
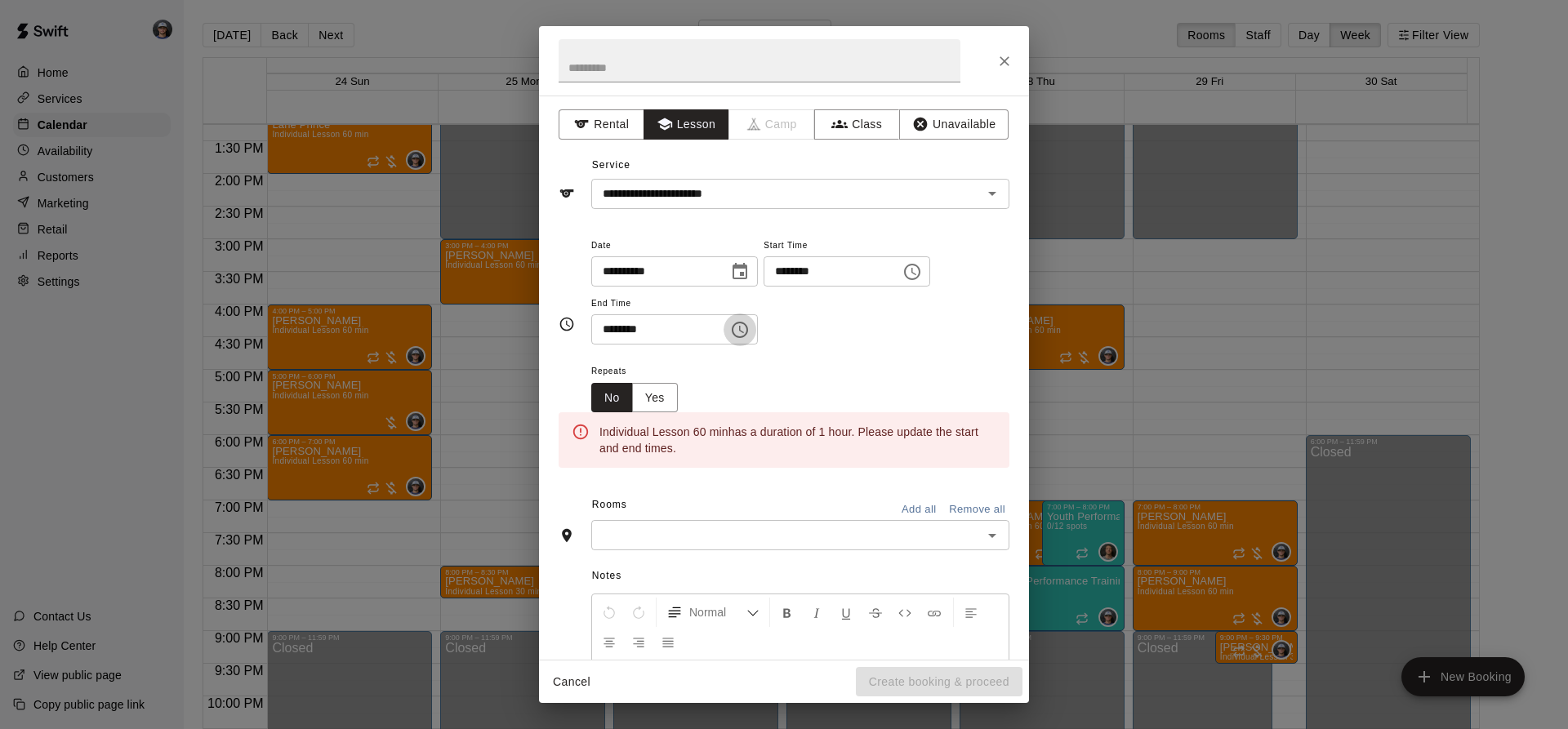
click at [749, 330] on icon "Choose time, selected time is 4:30 PM" at bounding box center [739, 330] width 20 height 20
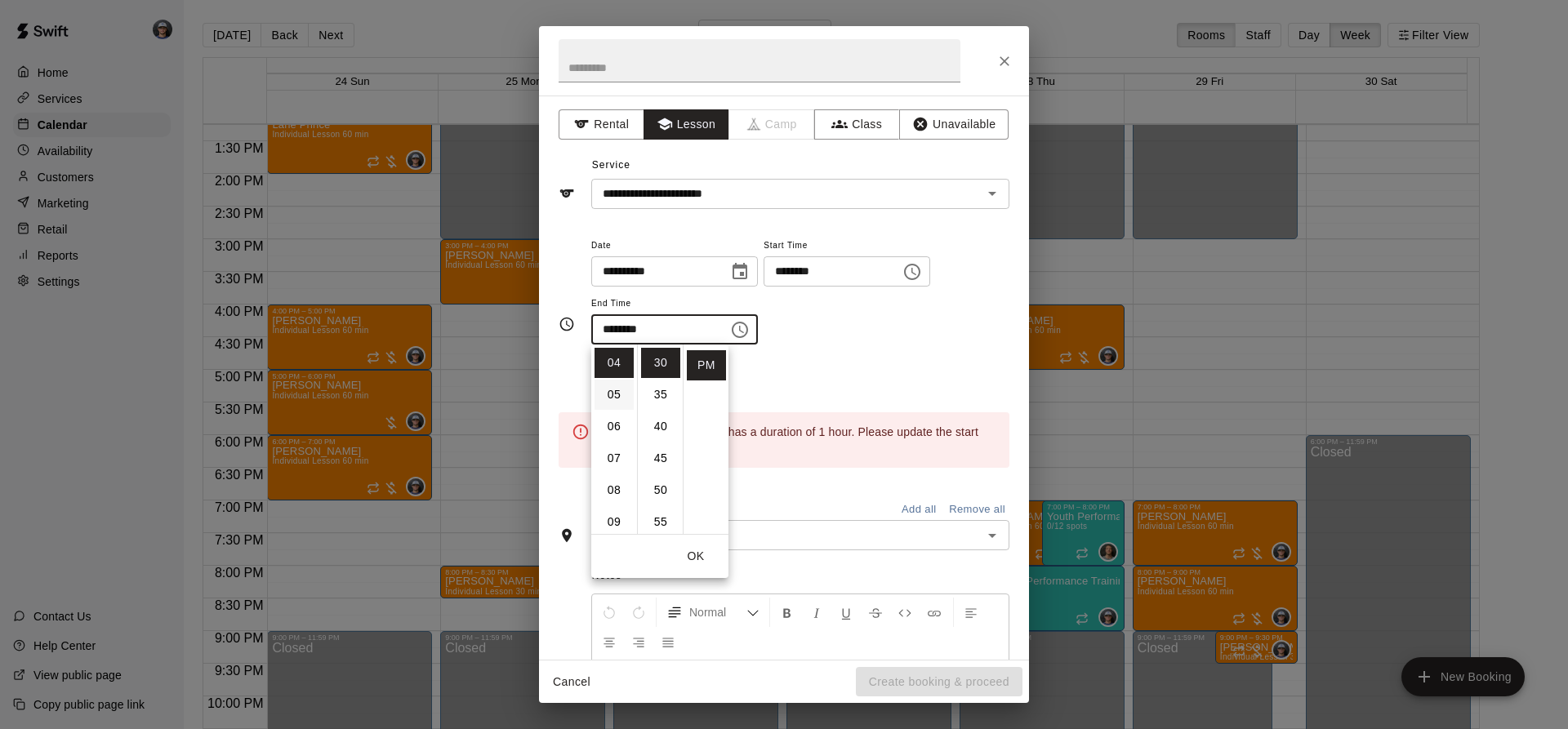
click at [619, 399] on li "05" at bounding box center [615, 394] width 39 height 30
click at [659, 365] on li "00" at bounding box center [661, 363] width 39 height 30
type input "********"
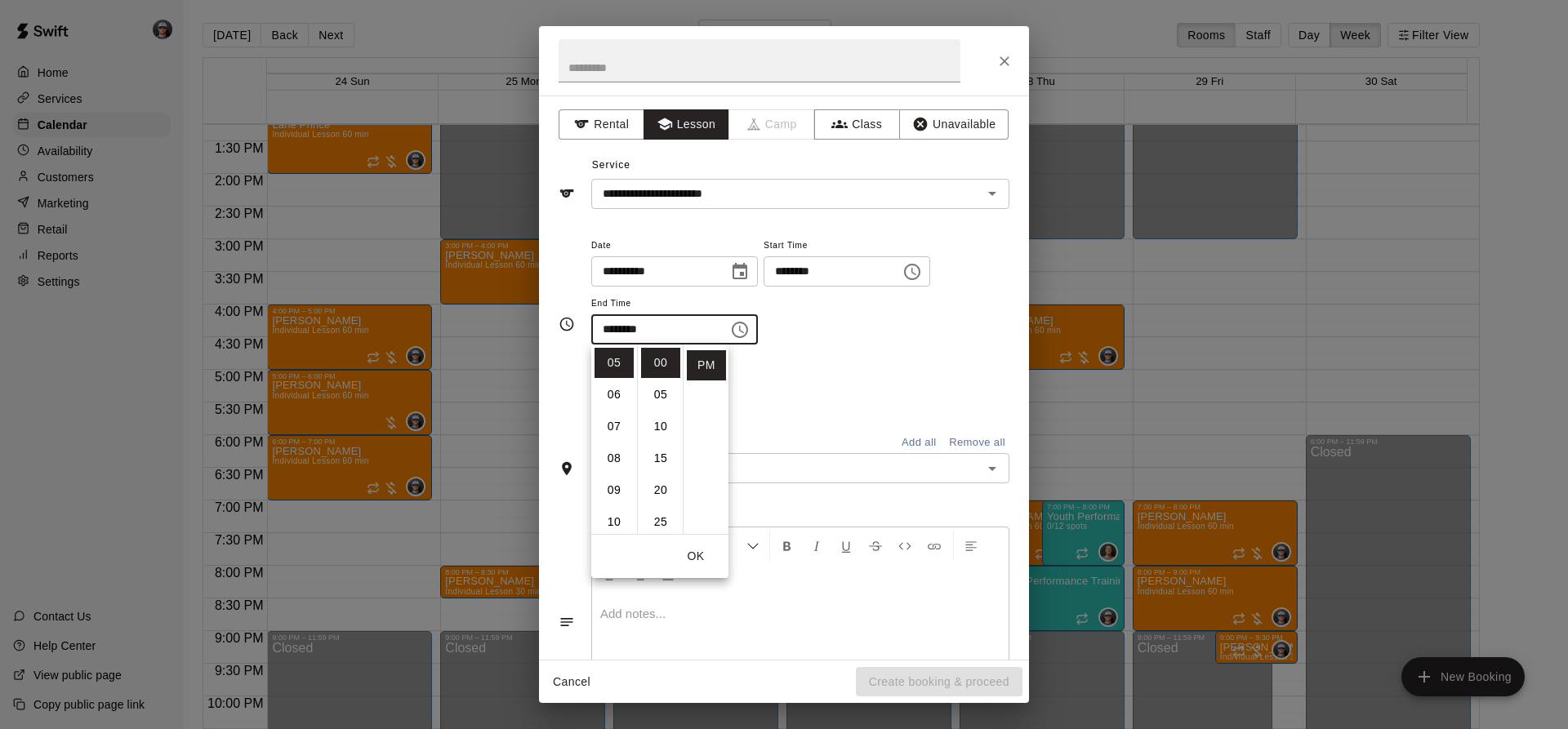
click at [888, 427] on div "Rooms Add all Remove all" at bounding box center [784, 439] width 451 height 28
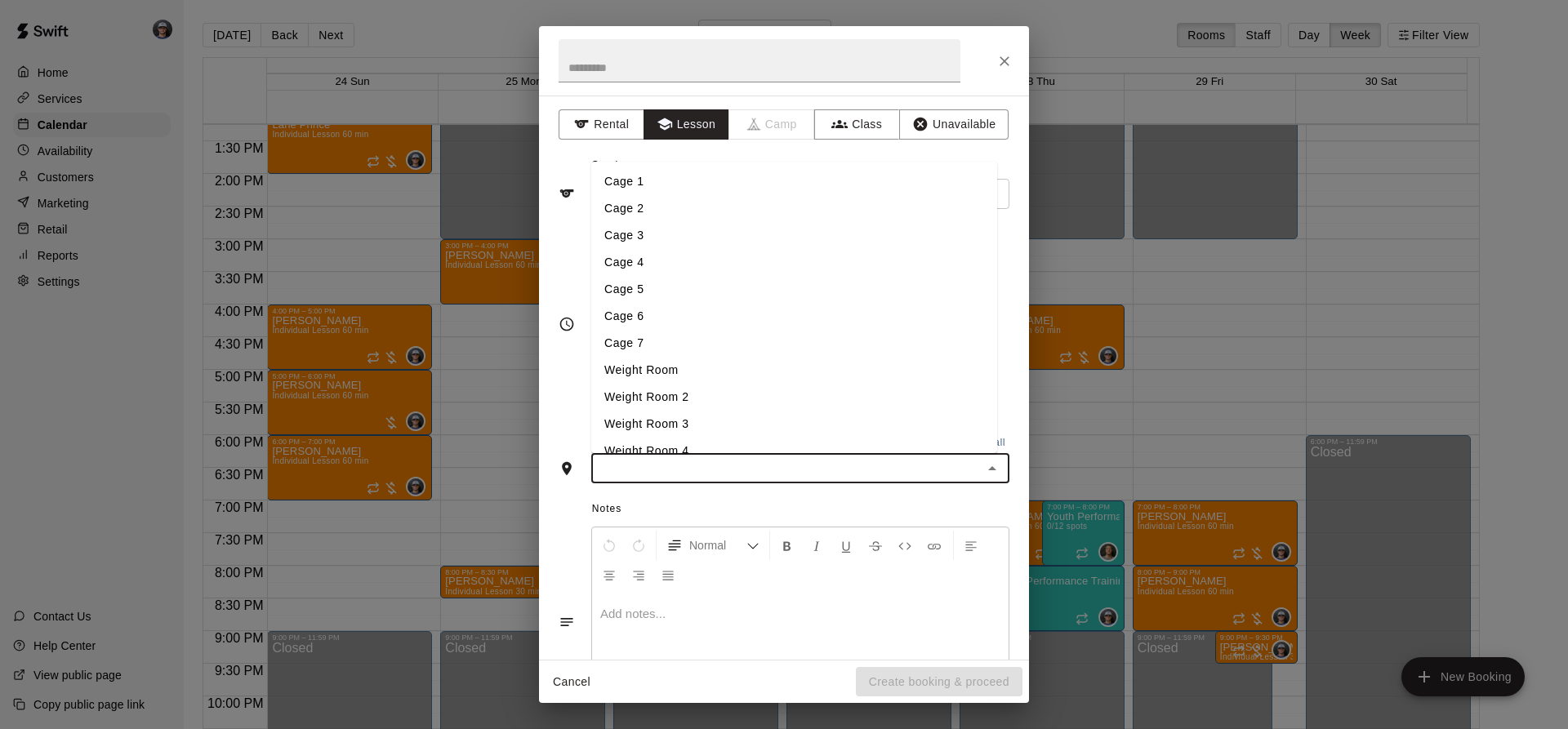
click at [778, 469] on input "text" at bounding box center [786, 469] width 382 height 20
click at [638, 233] on li "Cage 3" at bounding box center [795, 236] width 406 height 27
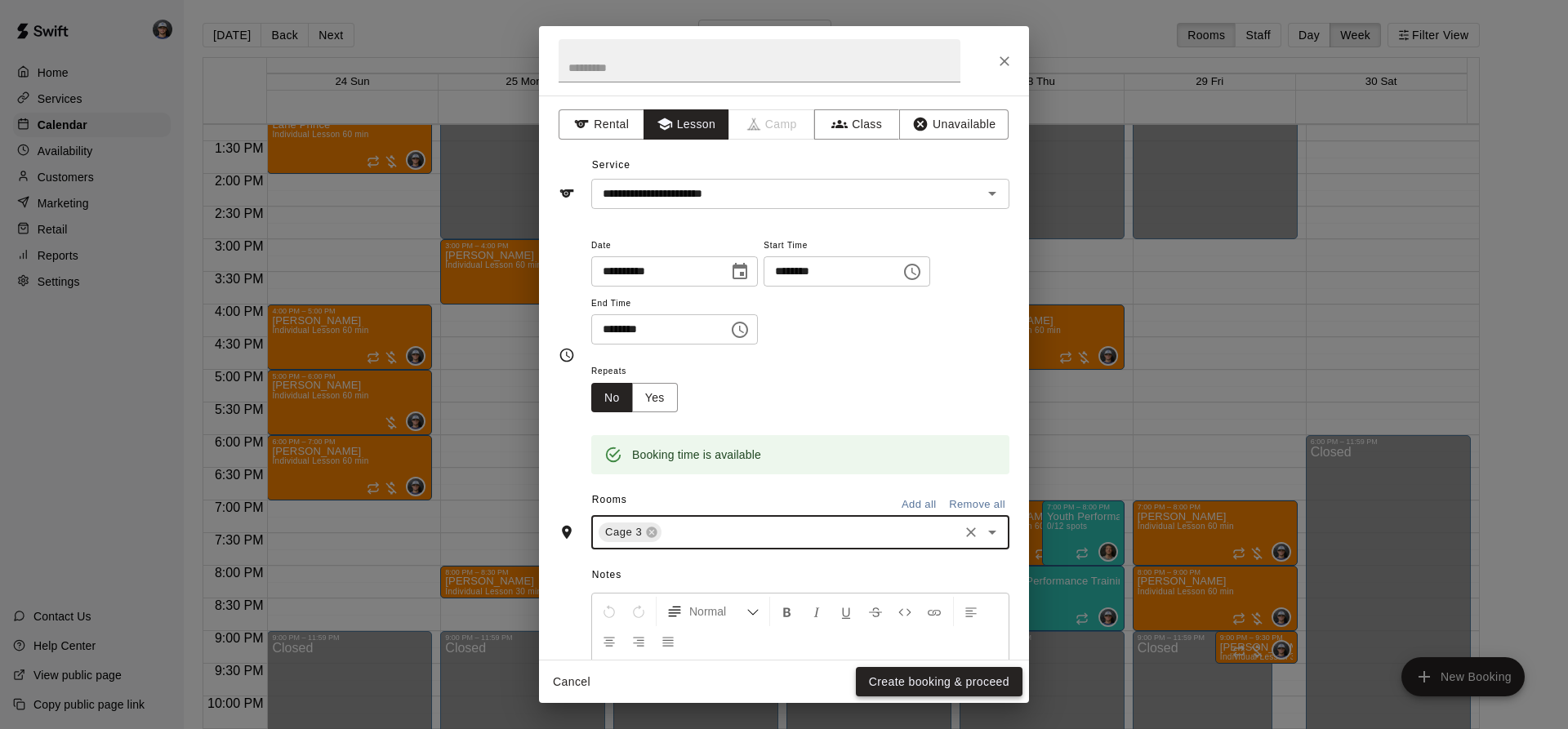
click at [926, 668] on button "Create booking & proceed" at bounding box center [939, 682] width 166 height 30
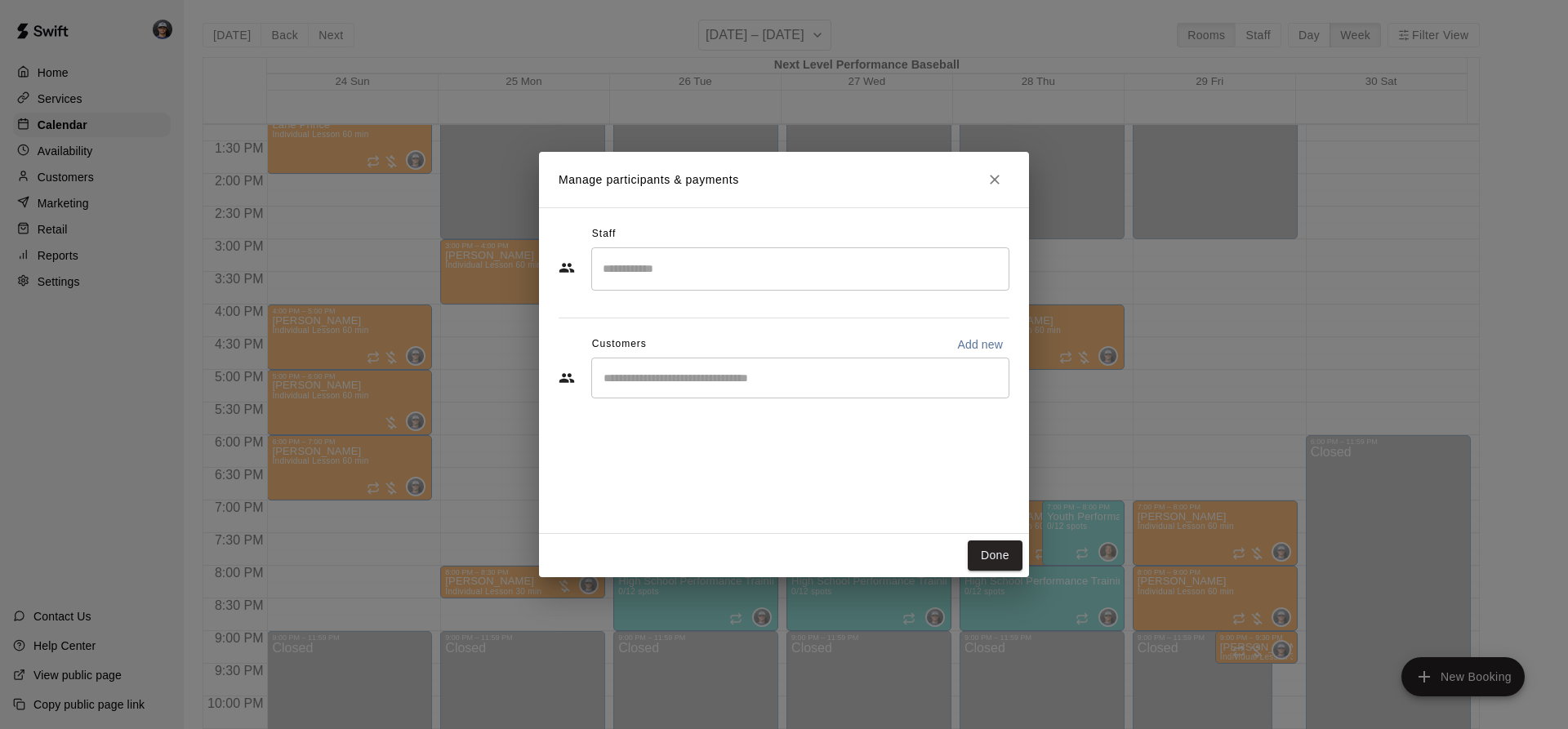
click at [687, 254] on div "​" at bounding box center [801, 269] width 418 height 44
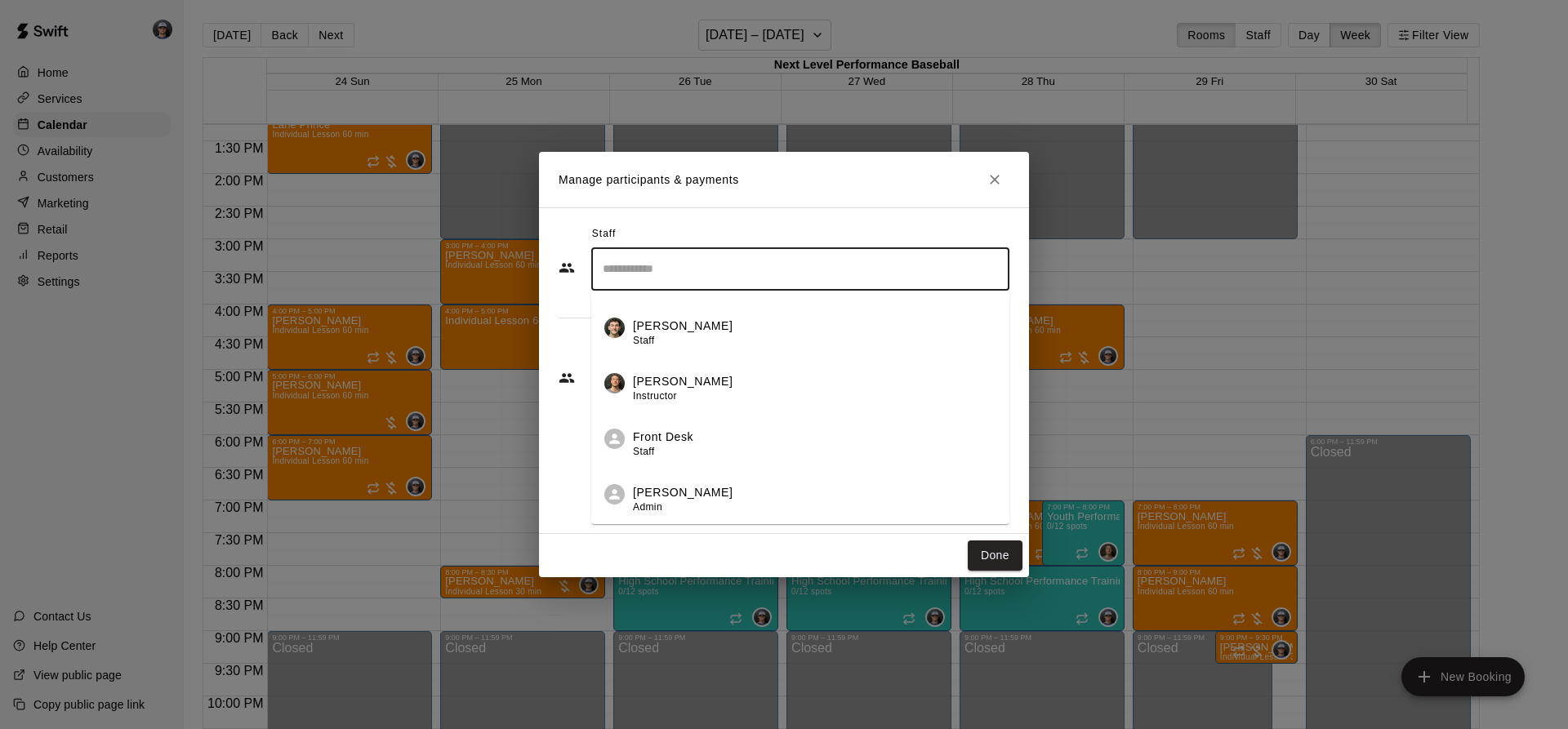
scroll to position [163, 0]
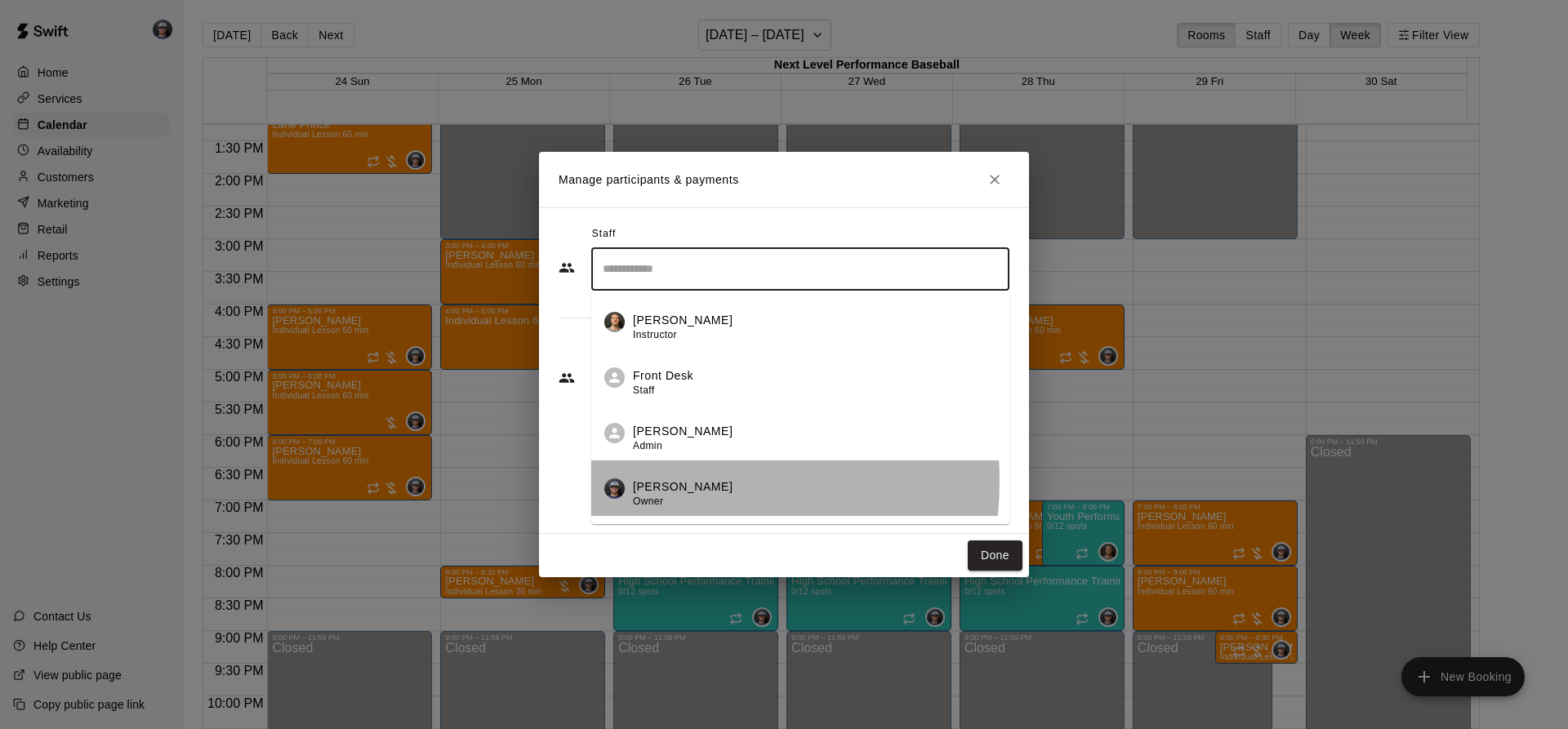
click at [665, 481] on p "[PERSON_NAME]" at bounding box center [683, 487] width 100 height 17
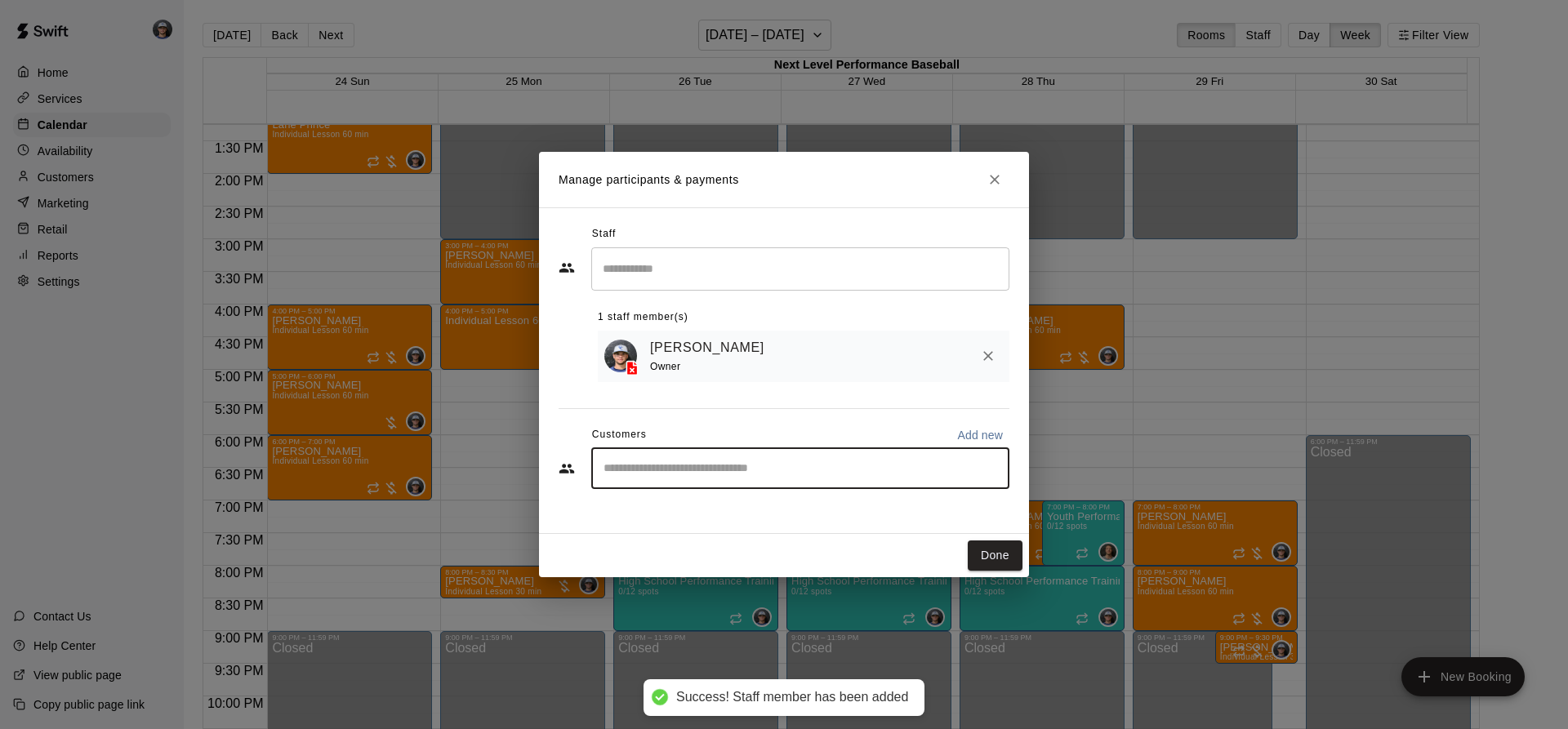
click at [683, 469] on input "Start typing to search customers..." at bounding box center [800, 469] width 404 height 16
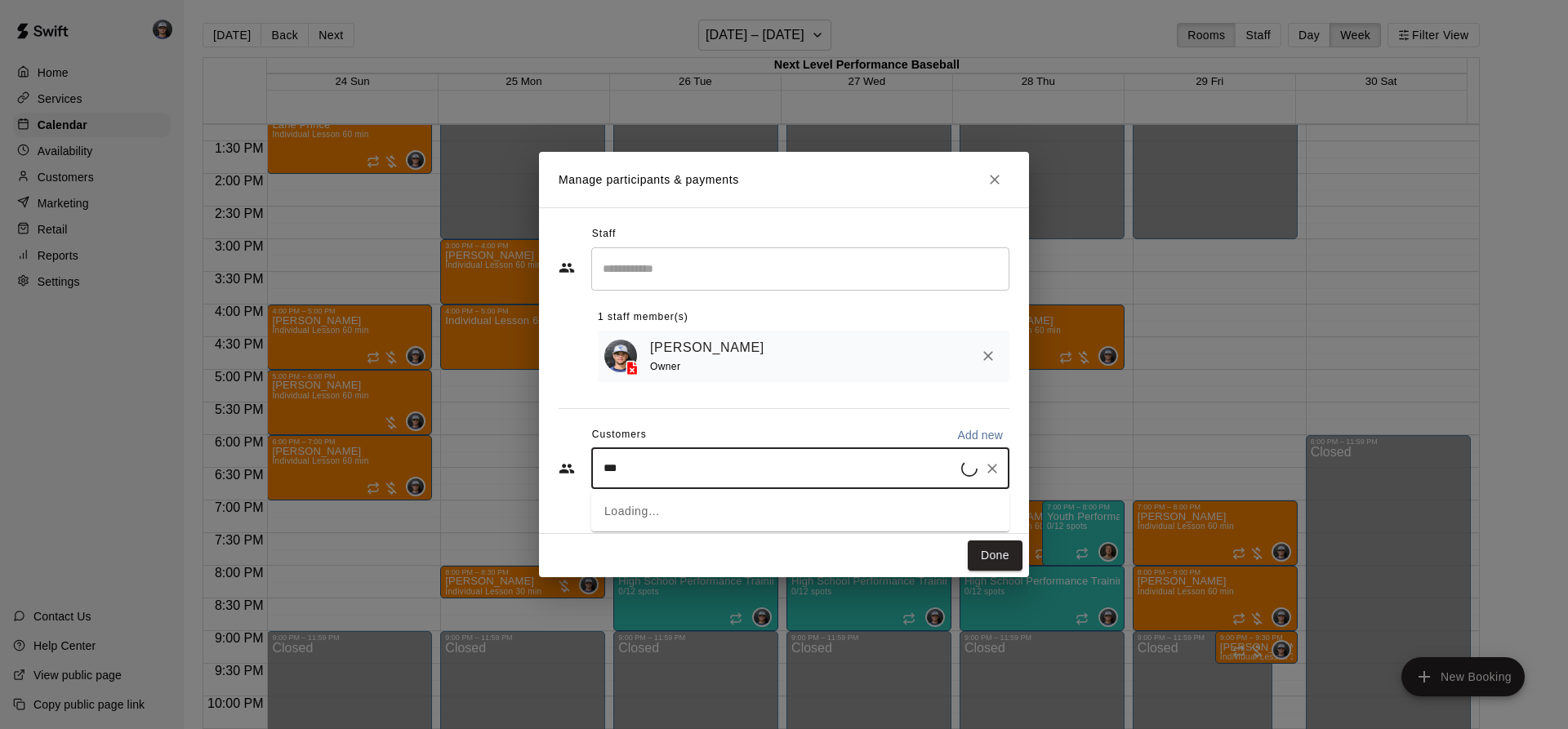
type input "****"
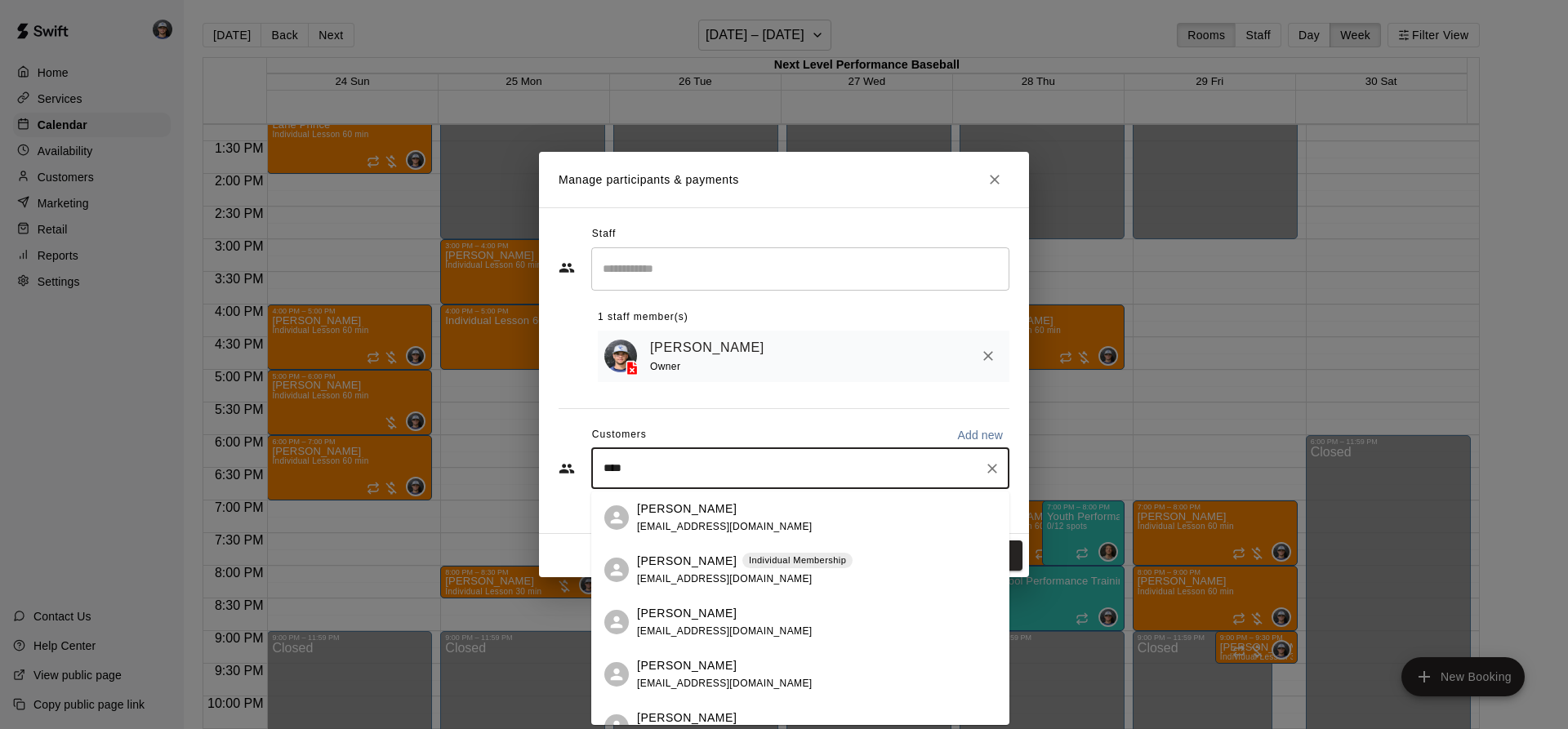
click at [699, 518] on div "[PERSON_NAME] [EMAIL_ADDRESS][DOMAIN_NAME]" at bounding box center [725, 518] width 176 height 35
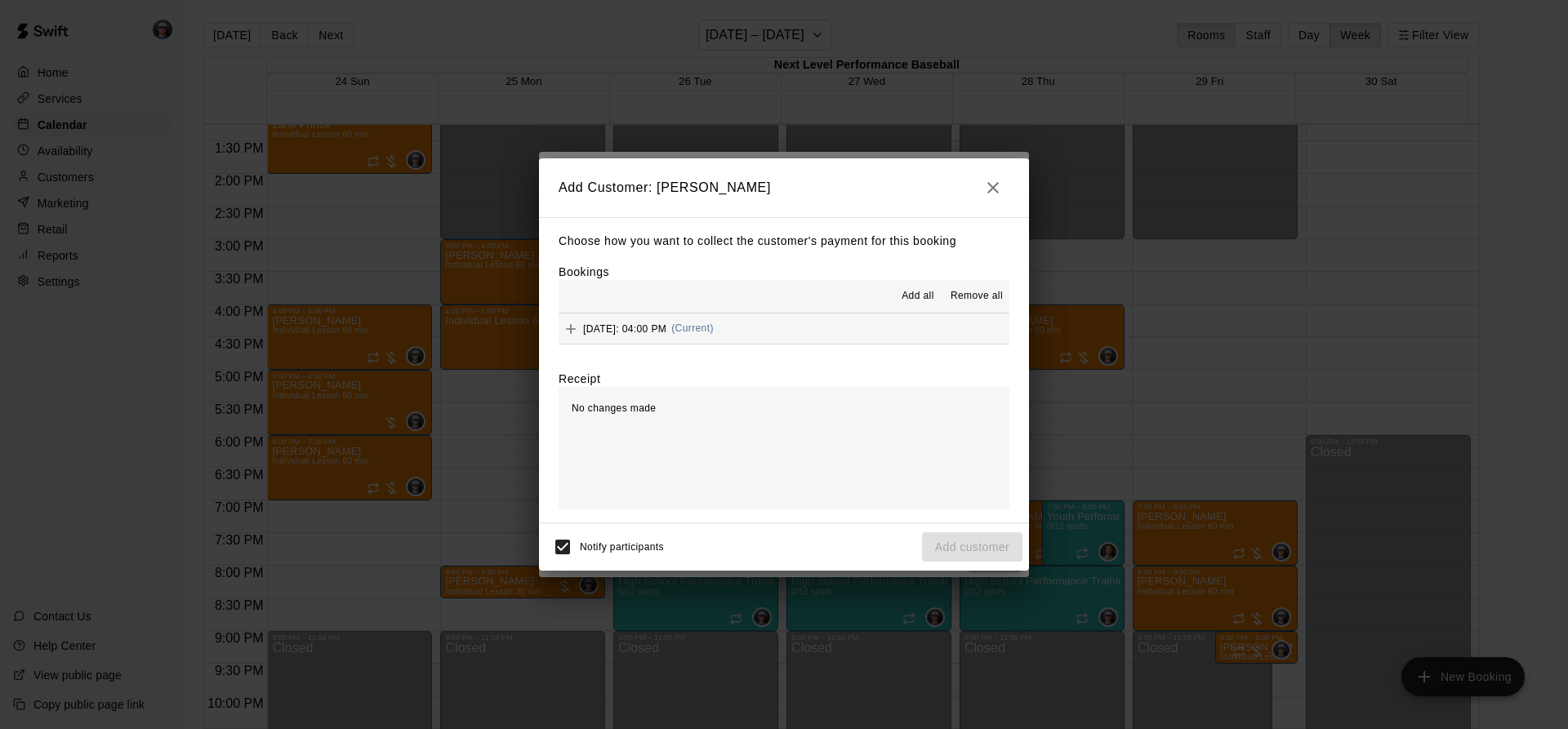
click at [795, 312] on div "Add all Remove all" at bounding box center [784, 296] width 451 height 32
click at [796, 324] on button "[DATE]: 04:00 PM (Current)" at bounding box center [784, 328] width 451 height 30
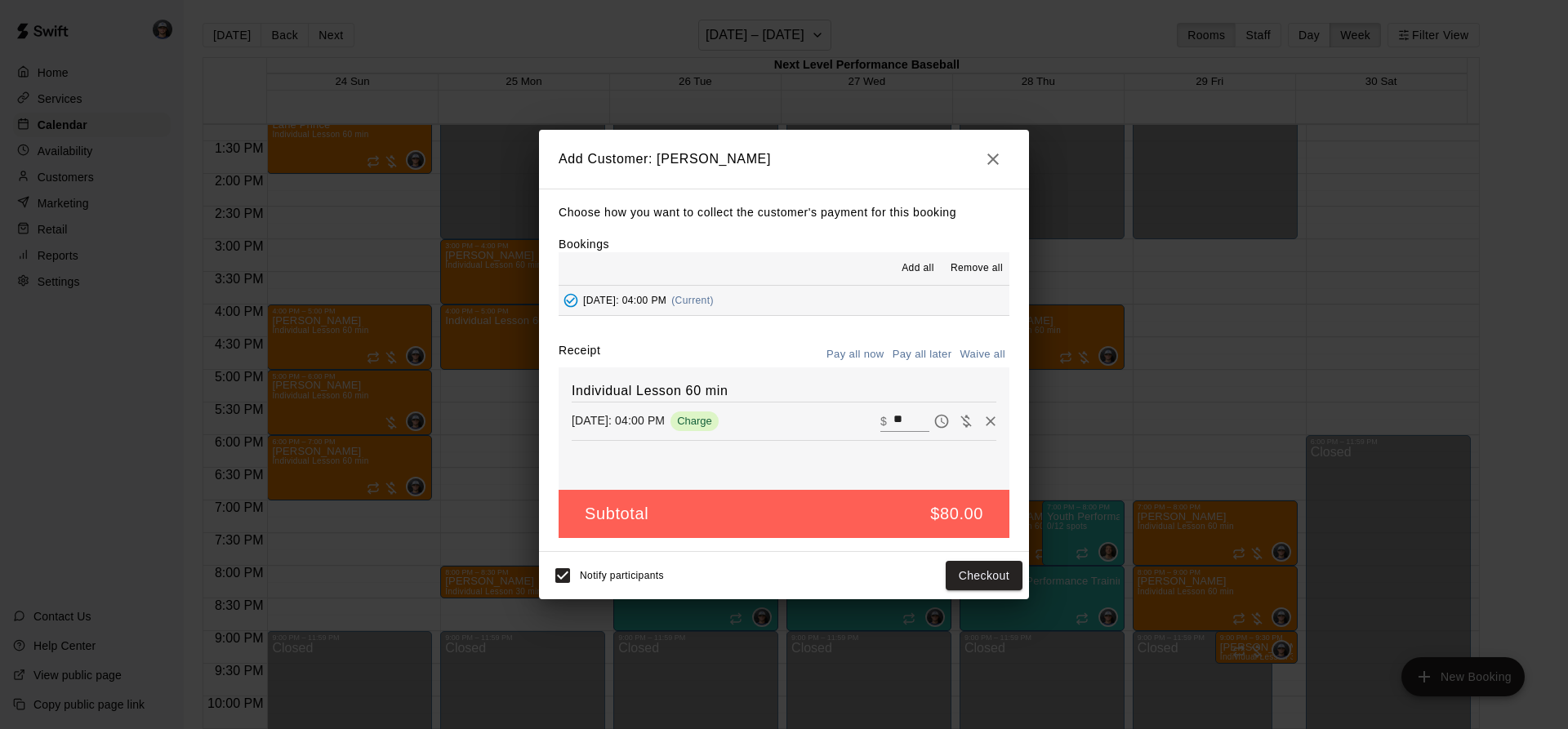
click at [918, 354] on button "Pay all later" at bounding box center [922, 355] width 67 height 26
click at [981, 585] on button "Add customer" at bounding box center [972, 575] width 101 height 30
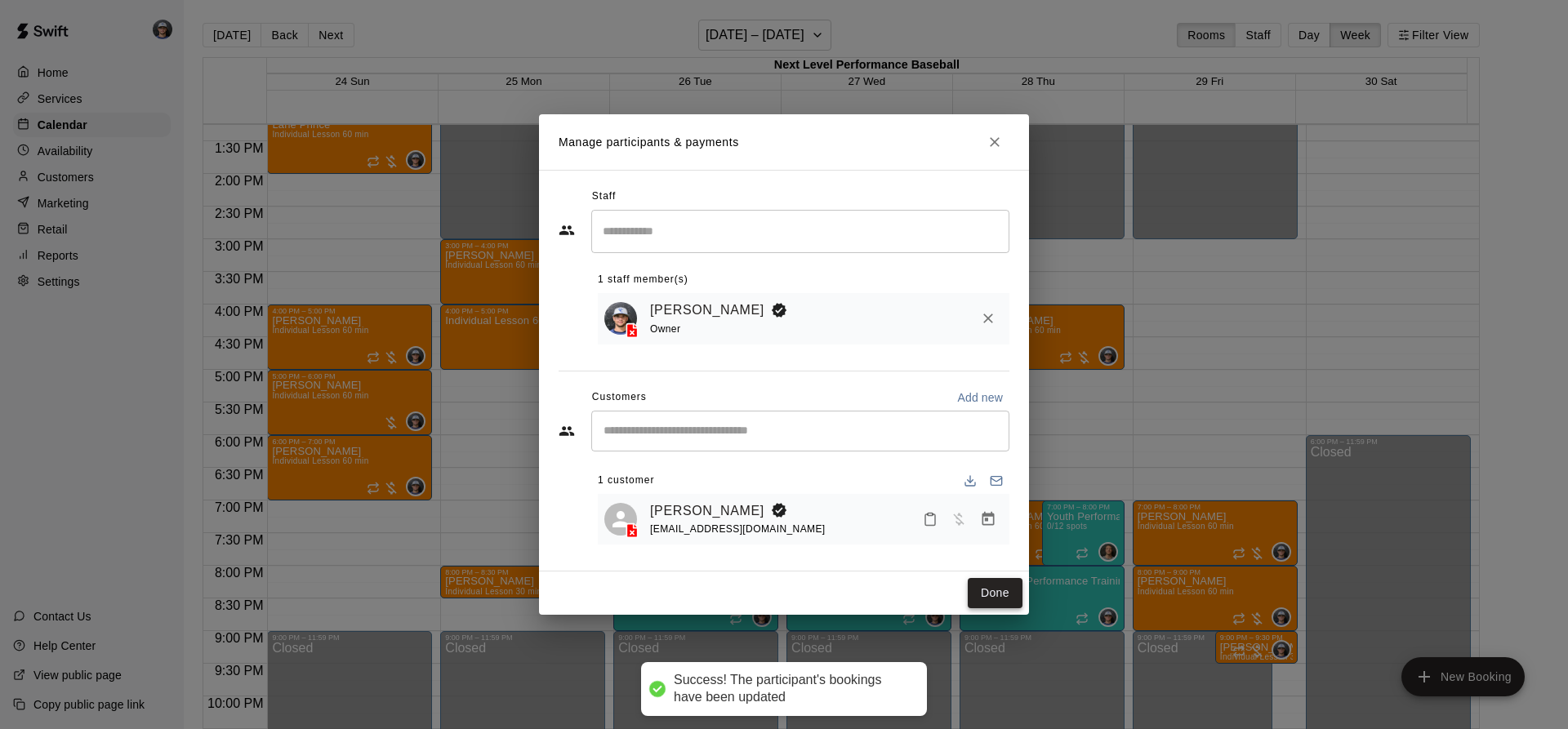
click at [992, 594] on button "Done" at bounding box center [995, 592] width 55 height 30
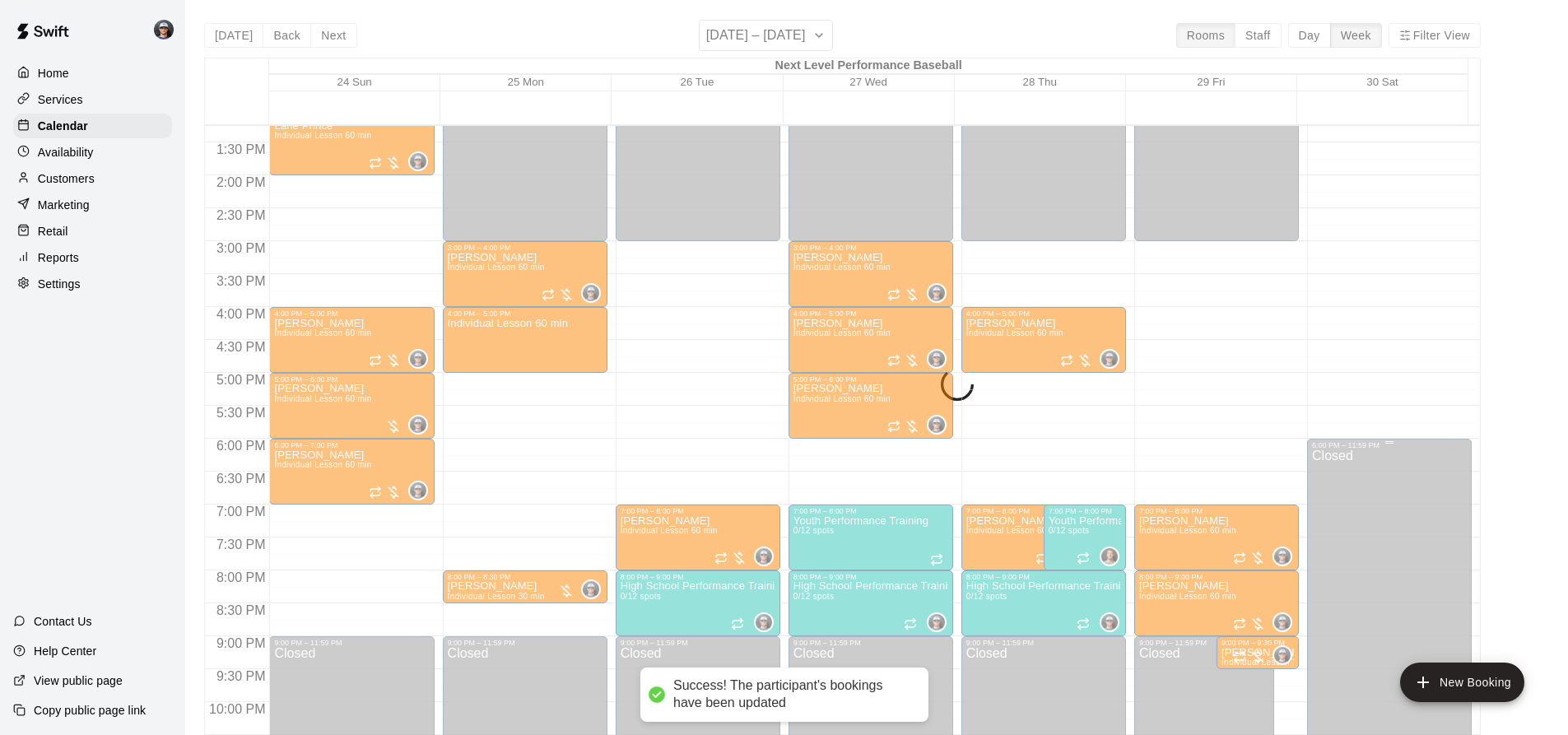
click at [1425, 682] on icon "add" at bounding box center [1423, 682] width 20 height 20
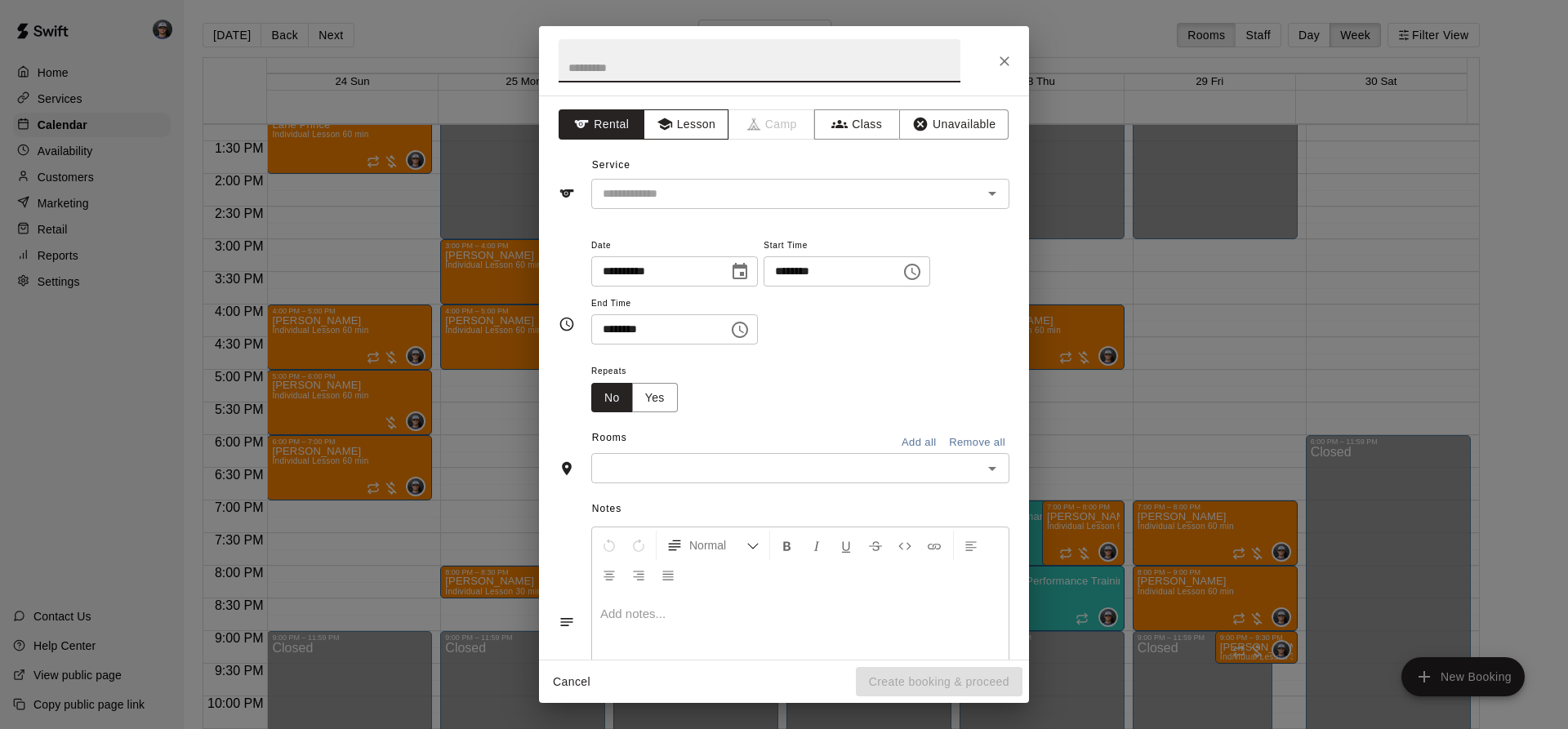
click at [685, 131] on button "Lesson" at bounding box center [686, 124] width 85 height 30
click at [684, 192] on input "text" at bounding box center [776, 194] width 360 height 20
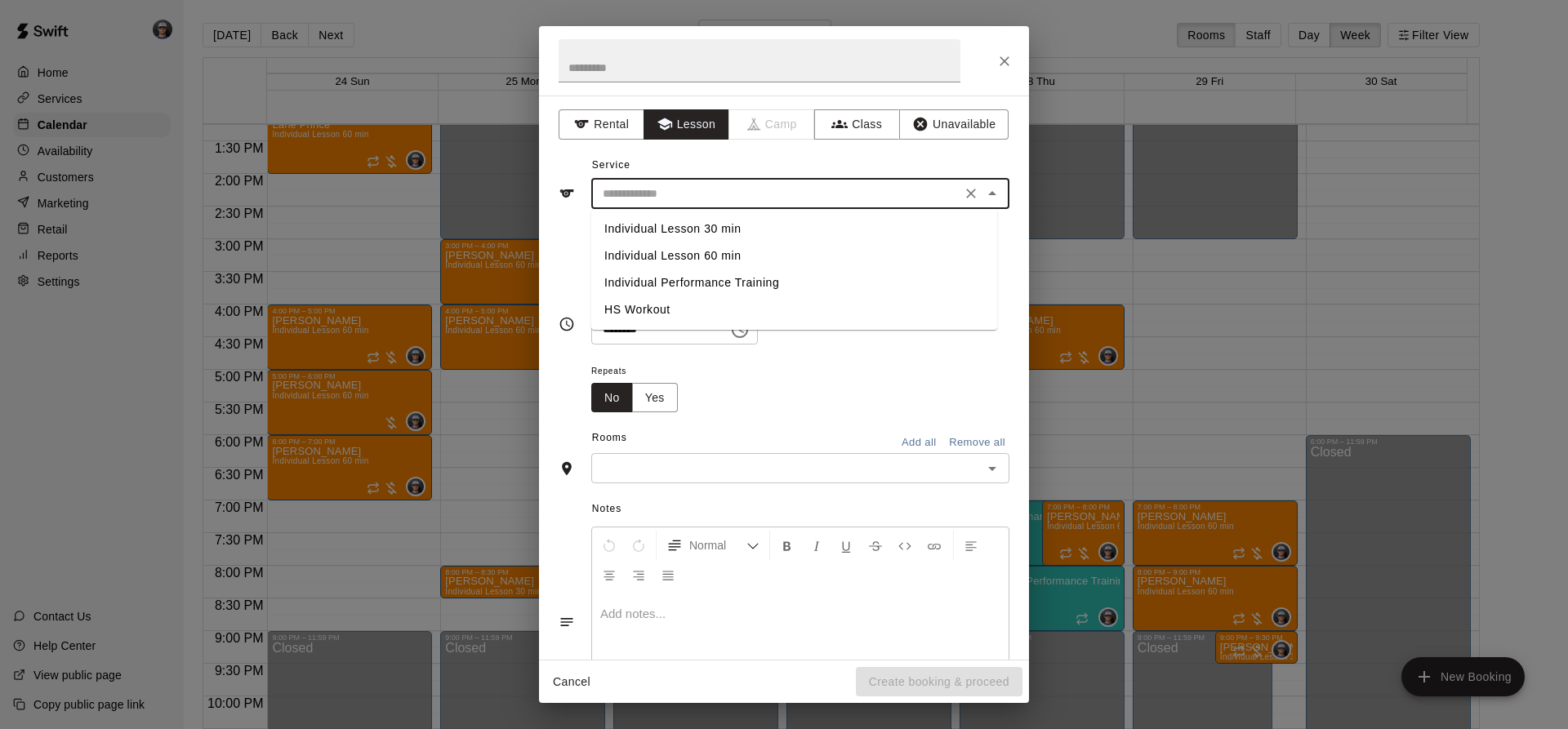
drag, startPoint x: 705, startPoint y: 249, endPoint x: 712, endPoint y: 244, distance: 8.6
click at [708, 248] on li "Individual Lesson 60 min" at bounding box center [795, 256] width 406 height 27
type input "**********"
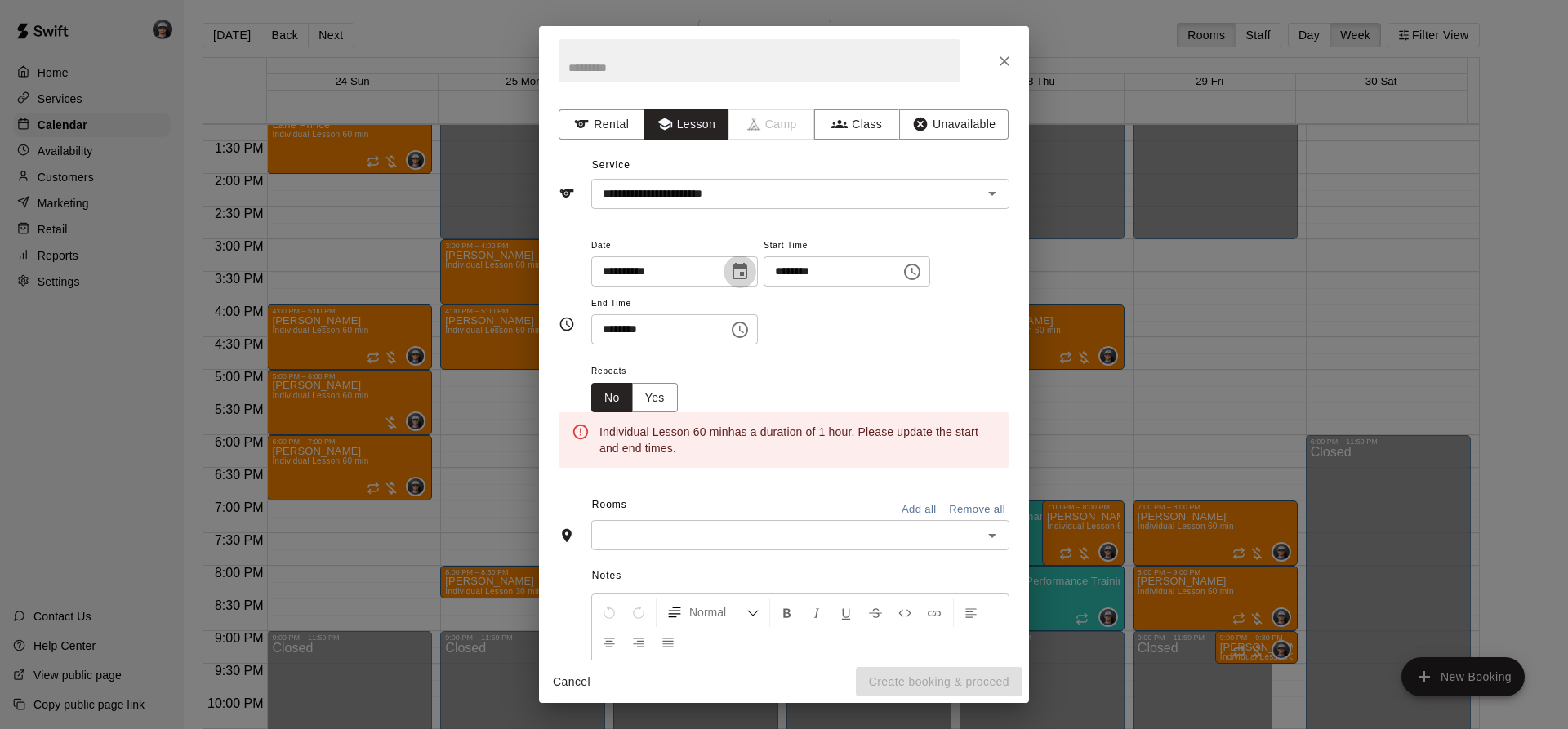
click at [756, 274] on button "Choose date, selected date is Aug 25, 2025" at bounding box center [740, 271] width 32 height 32
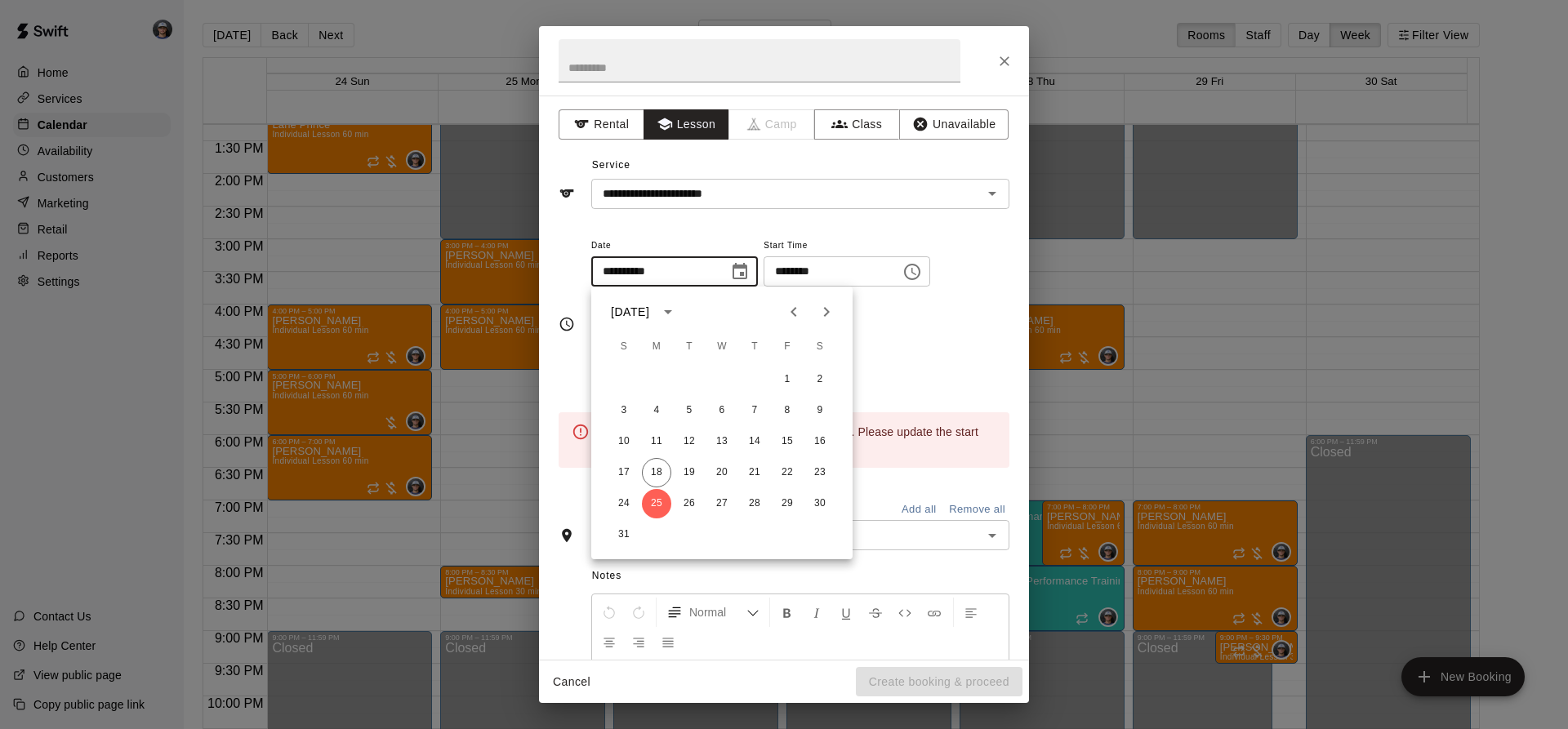
click at [922, 275] on icon "Choose time, selected time is 4:00 PM" at bounding box center [912, 271] width 20 height 20
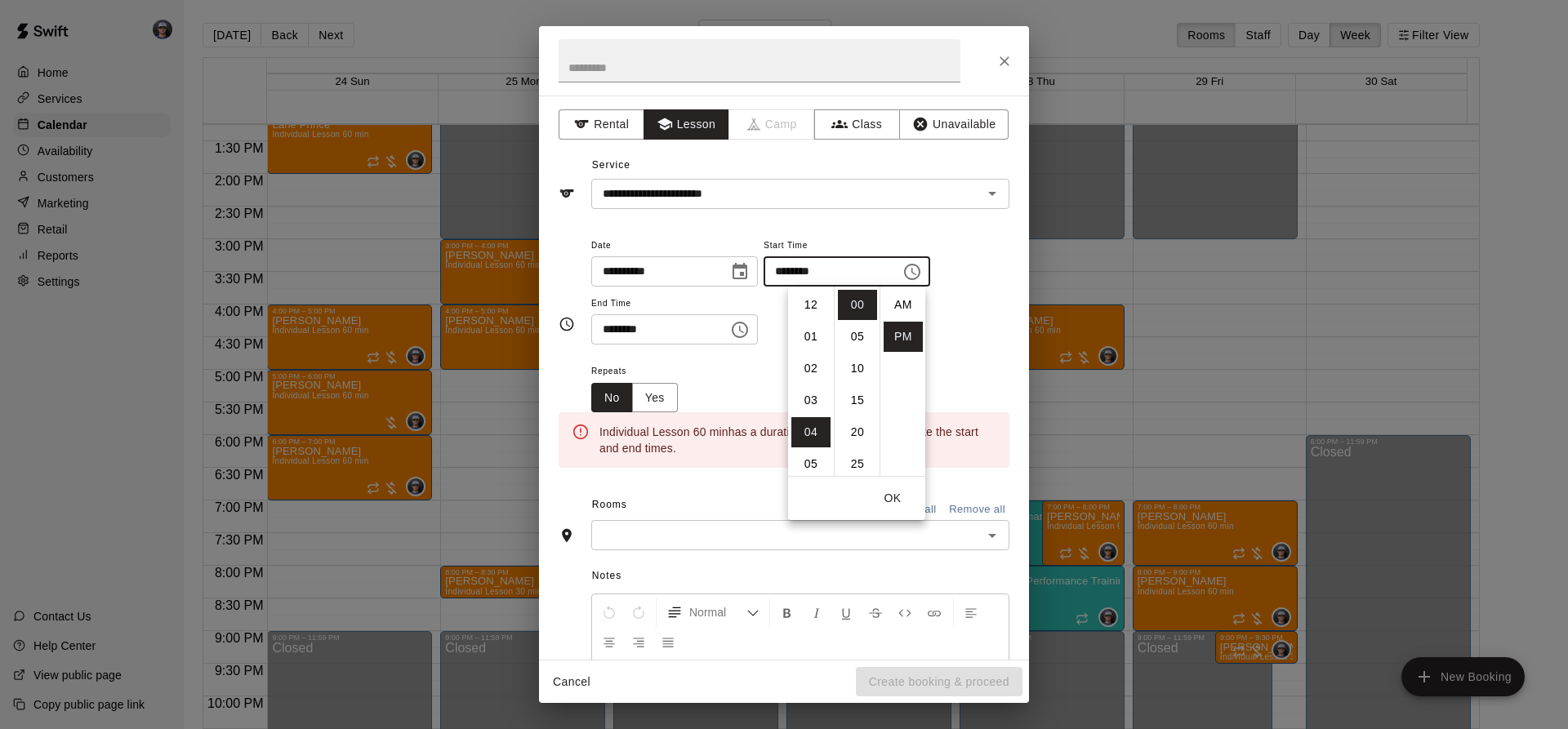
scroll to position [29, 0]
click at [809, 333] on li "05" at bounding box center [811, 336] width 39 height 30
type input "********"
click at [749, 339] on icon "Choose time, selected time is 4:30 PM" at bounding box center [739, 330] width 20 height 20
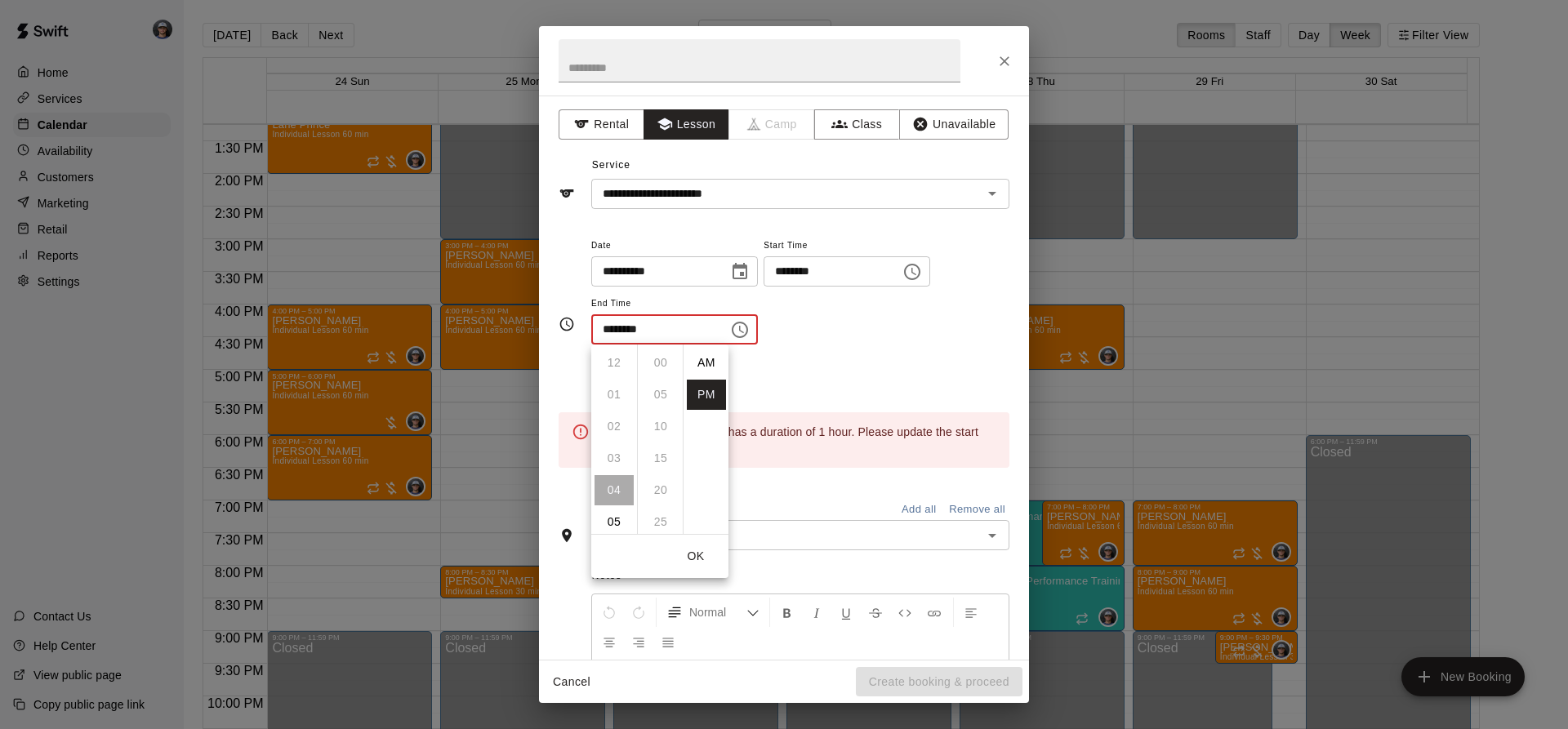
scroll to position [29, 0]
click at [609, 434] on li "06" at bounding box center [615, 426] width 39 height 30
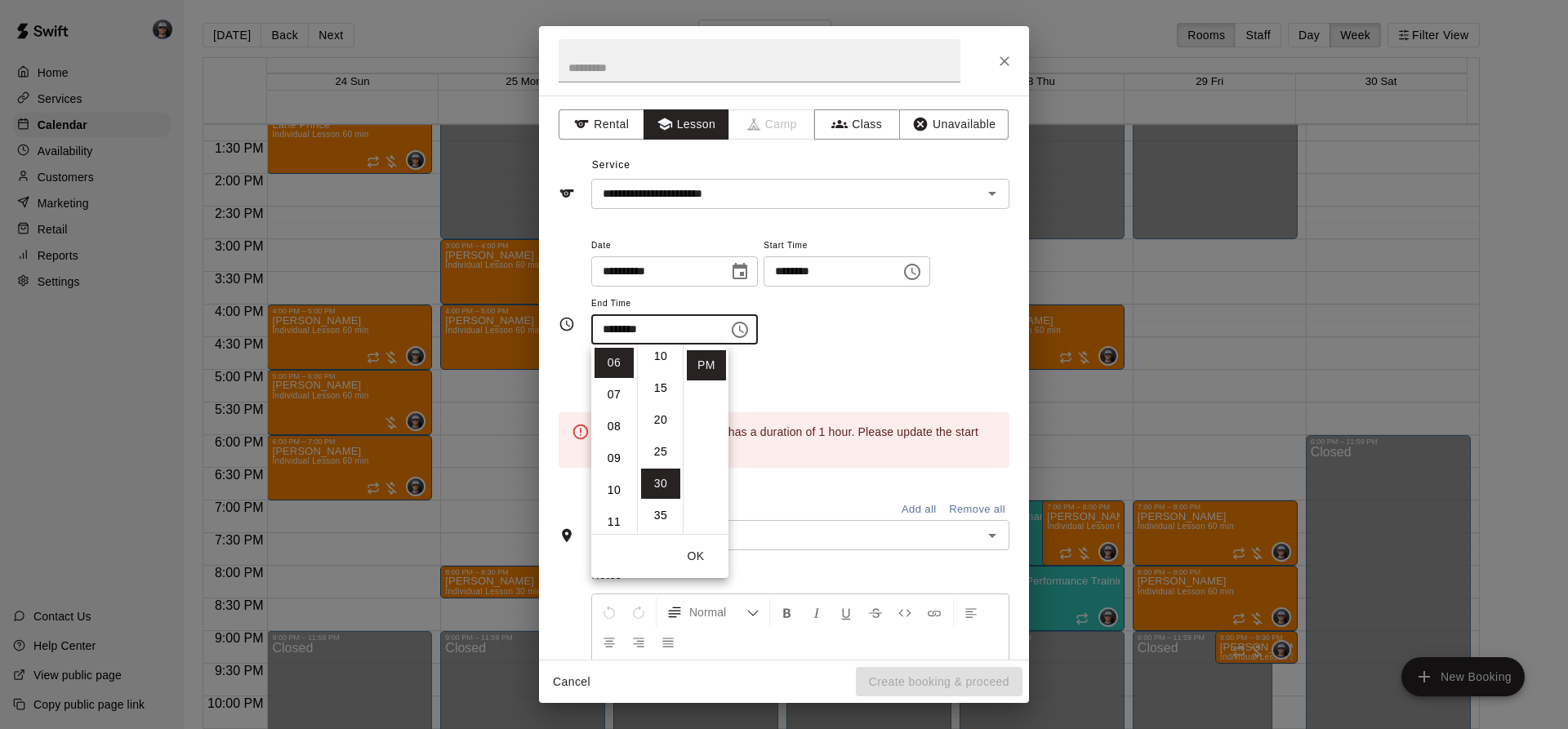
scroll to position [0, 0]
click at [656, 359] on li "00" at bounding box center [661, 363] width 39 height 30
type input "********"
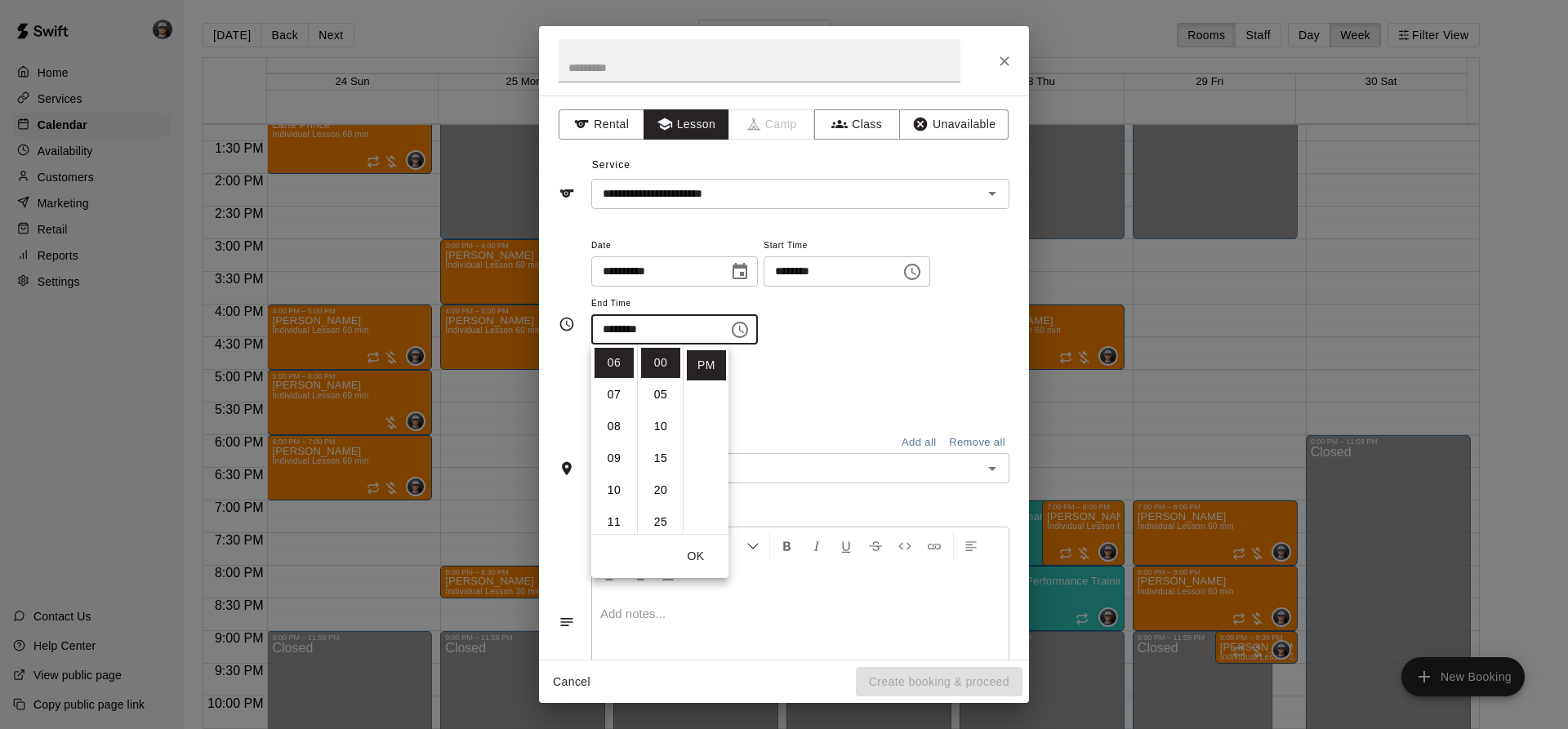
drag, startPoint x: 796, startPoint y: 360, endPoint x: 793, endPoint y: 369, distance: 9.5
click at [796, 362] on div "**********" at bounding box center [801, 324] width 418 height 178
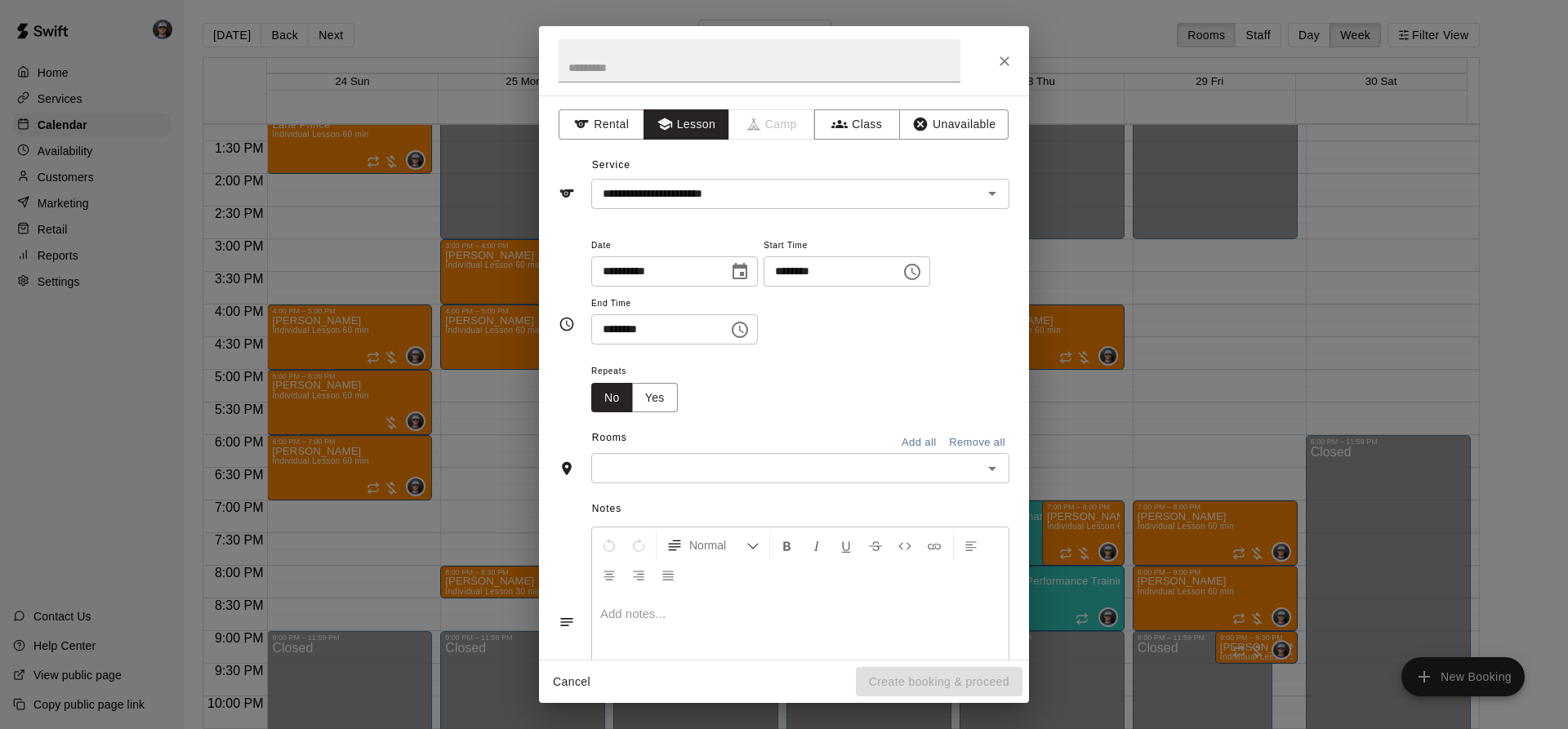
click at [772, 464] on input "text" at bounding box center [786, 469] width 382 height 20
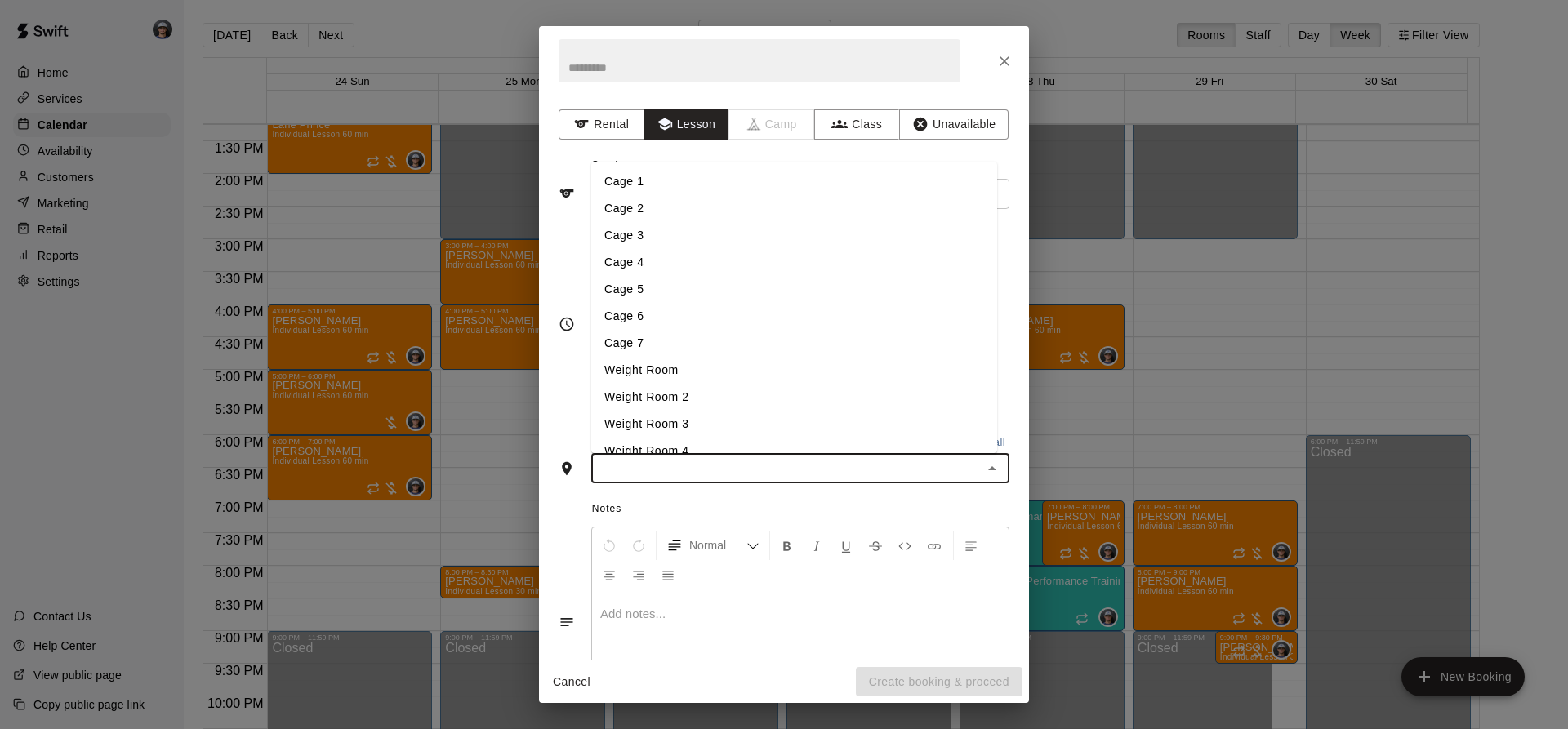
click at [615, 234] on li "Cage 3" at bounding box center [795, 236] width 406 height 27
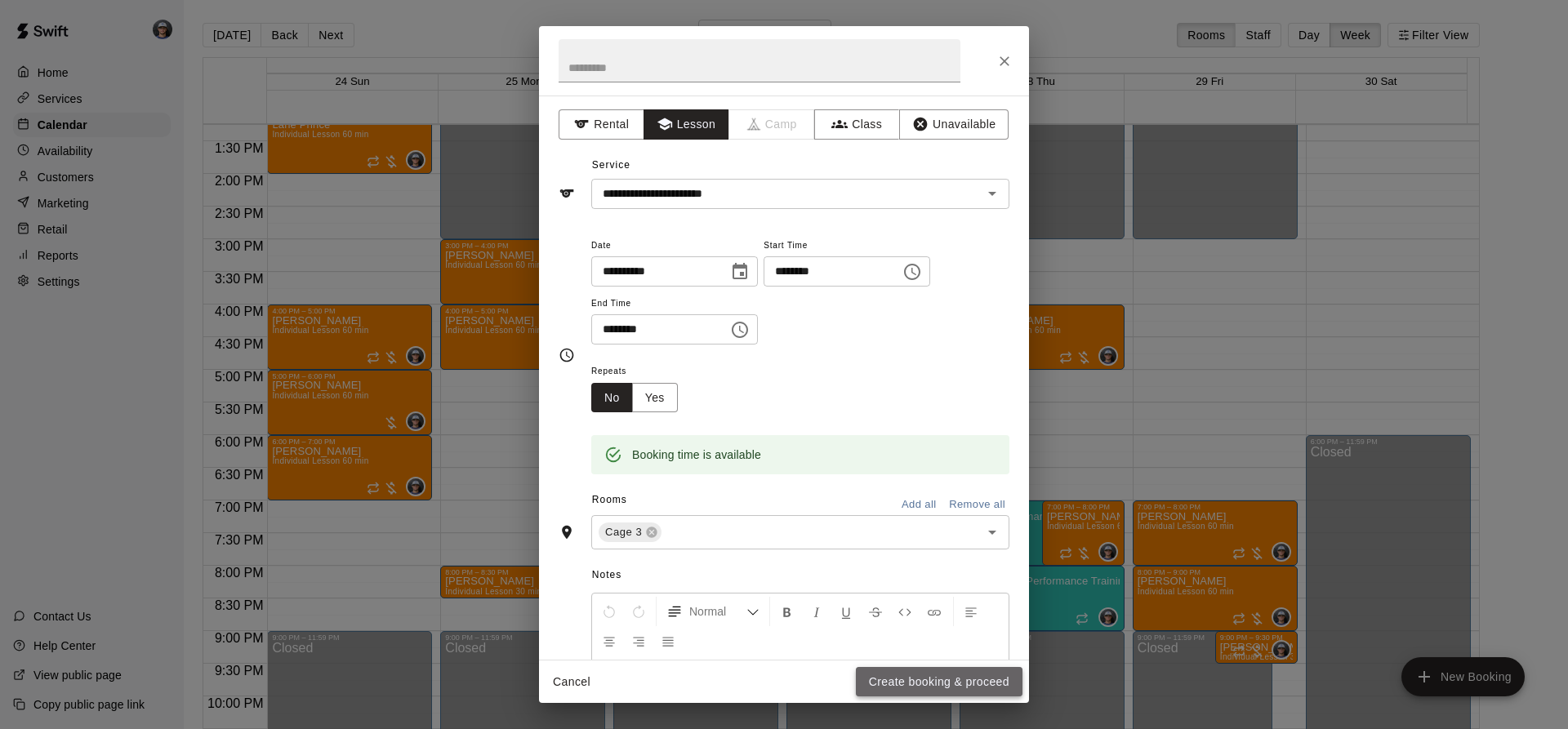
click at [932, 679] on button "Create booking & proceed" at bounding box center [939, 682] width 166 height 30
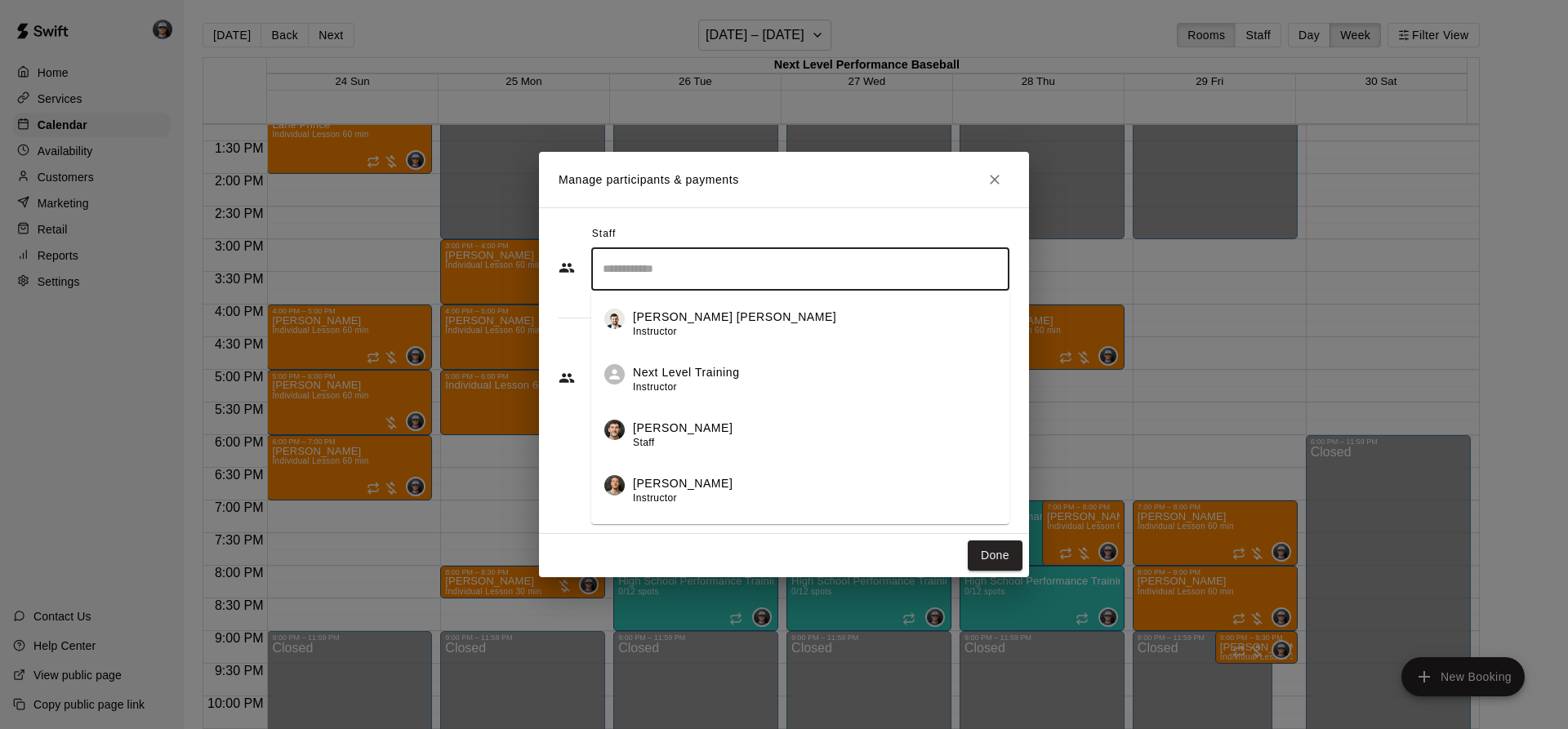
click at [732, 269] on input "Search staff" at bounding box center [800, 269] width 404 height 28
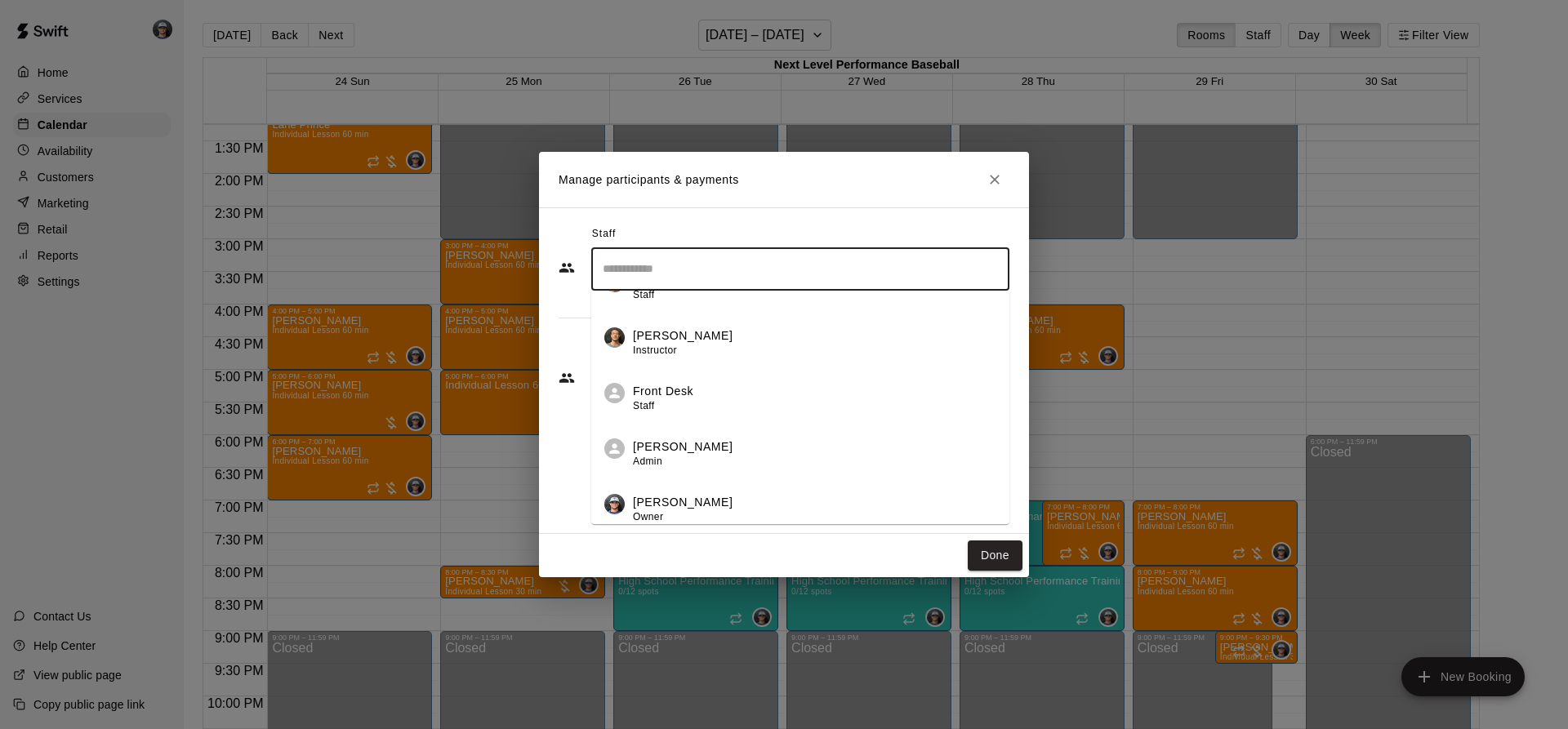
scroll to position [211, 0]
click at [685, 438] on p "[PERSON_NAME]" at bounding box center [683, 440] width 100 height 17
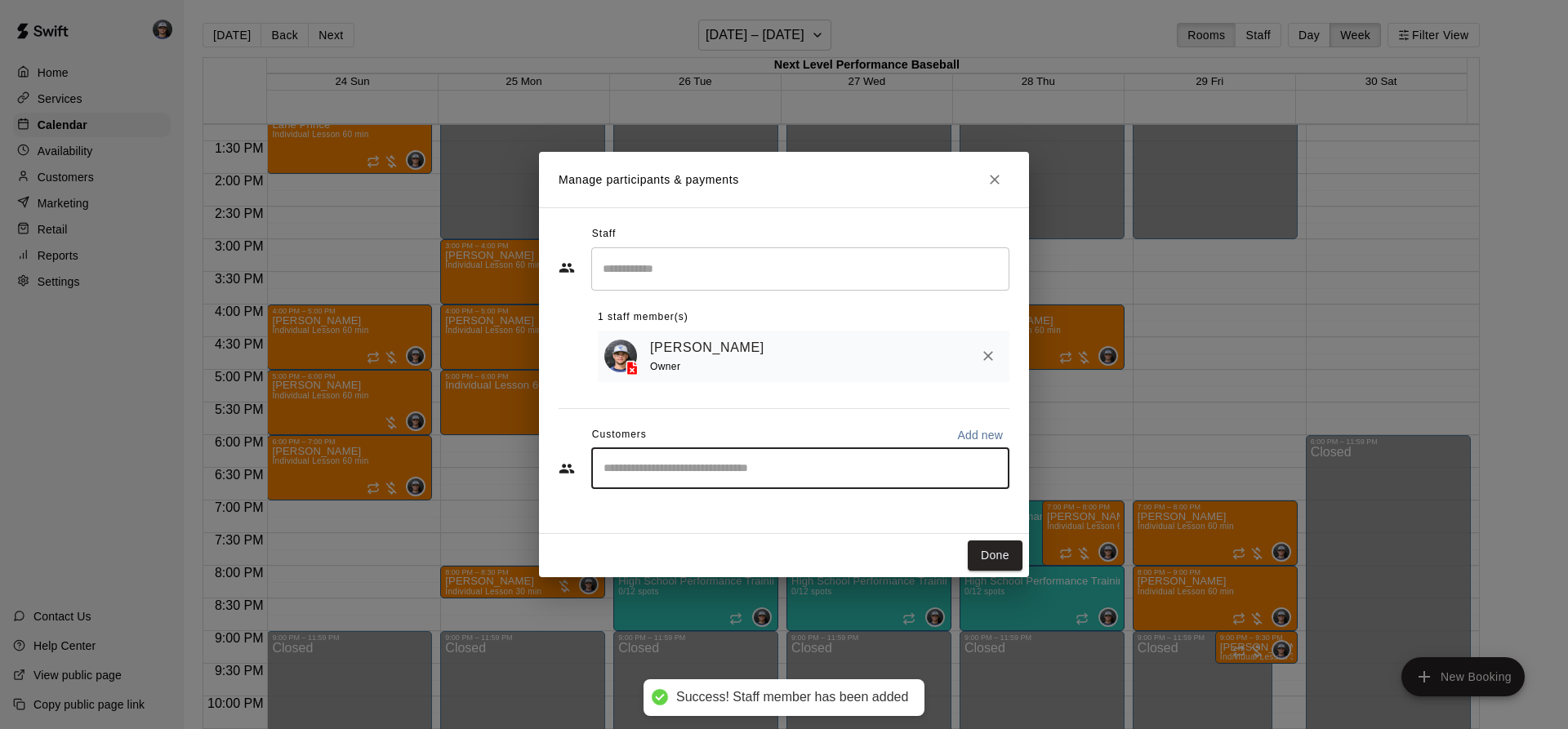
click at [787, 477] on input "Start typing to search customers..." at bounding box center [800, 469] width 404 height 16
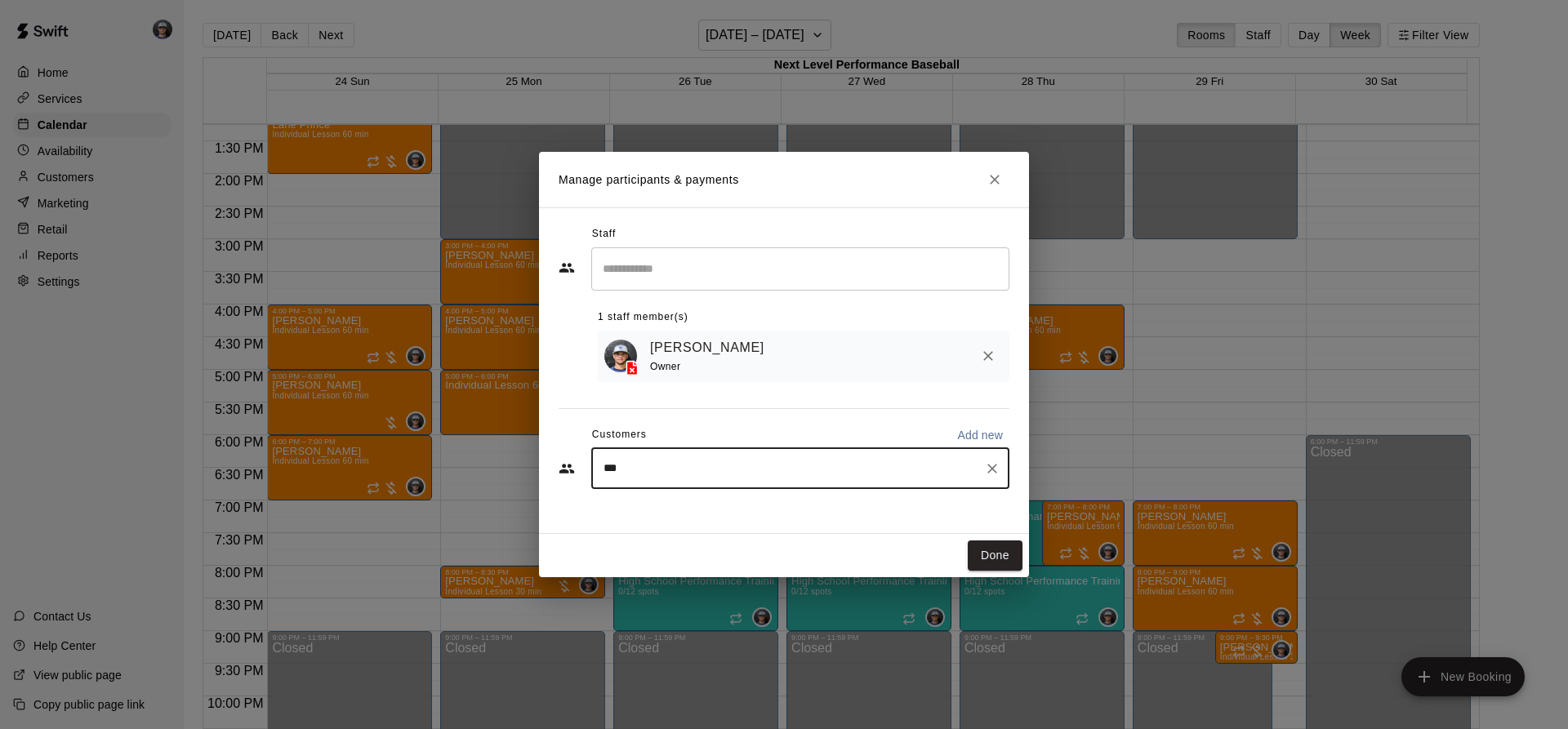
type input "****"
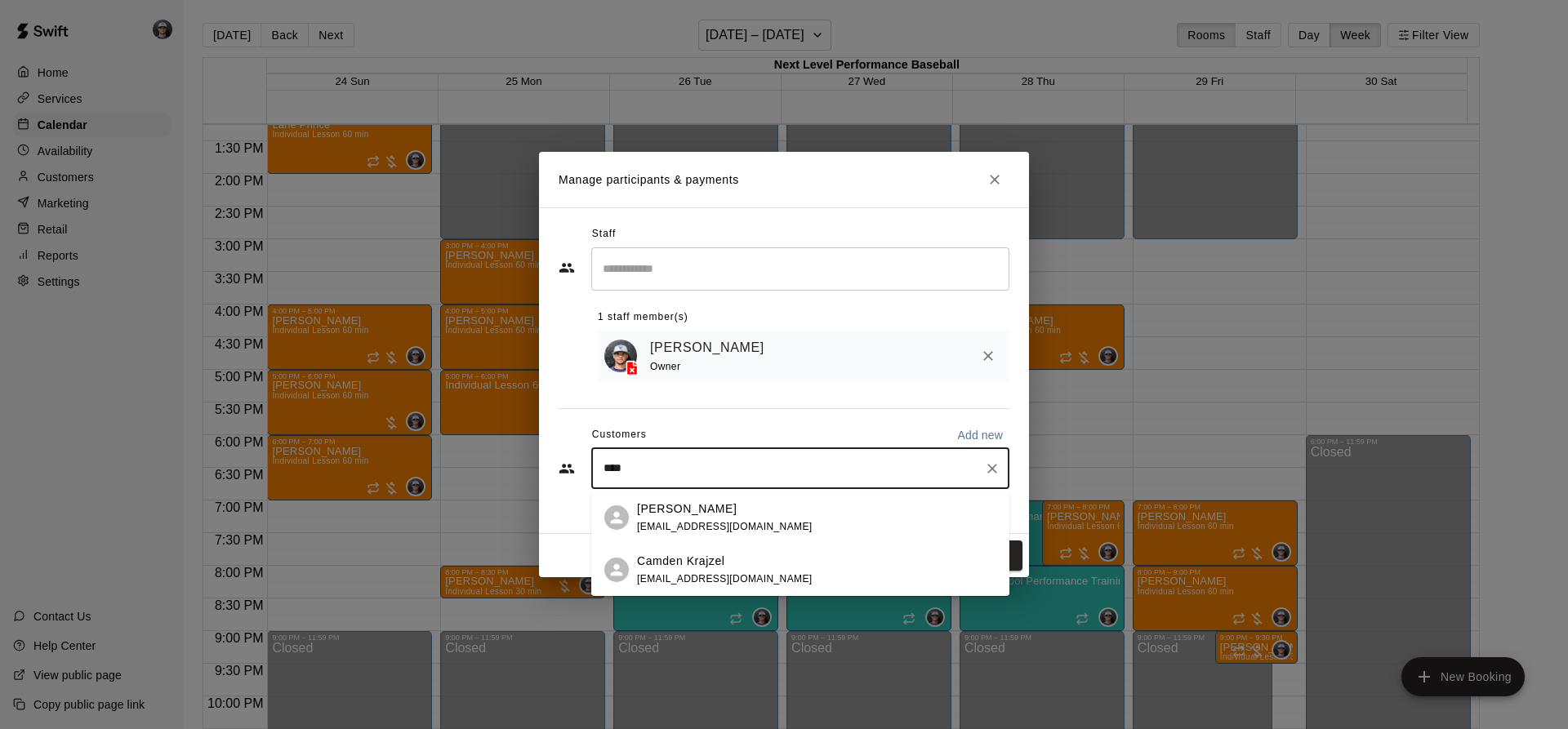
click at [727, 510] on div "[PERSON_NAME]" at bounding box center [725, 510] width 176 height 17
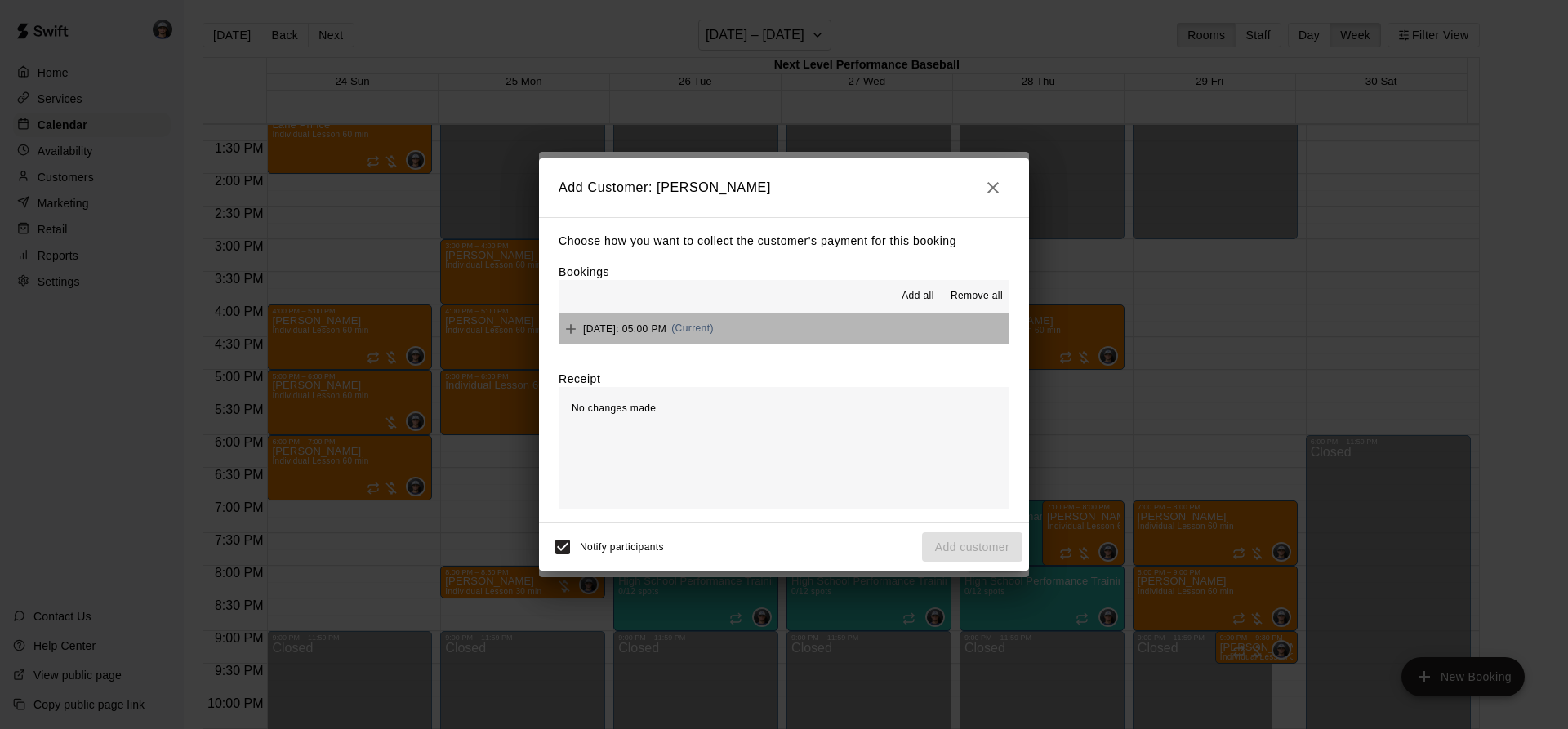
click at [851, 324] on button "[DATE]: 05:00 PM (Current)" at bounding box center [784, 328] width 451 height 30
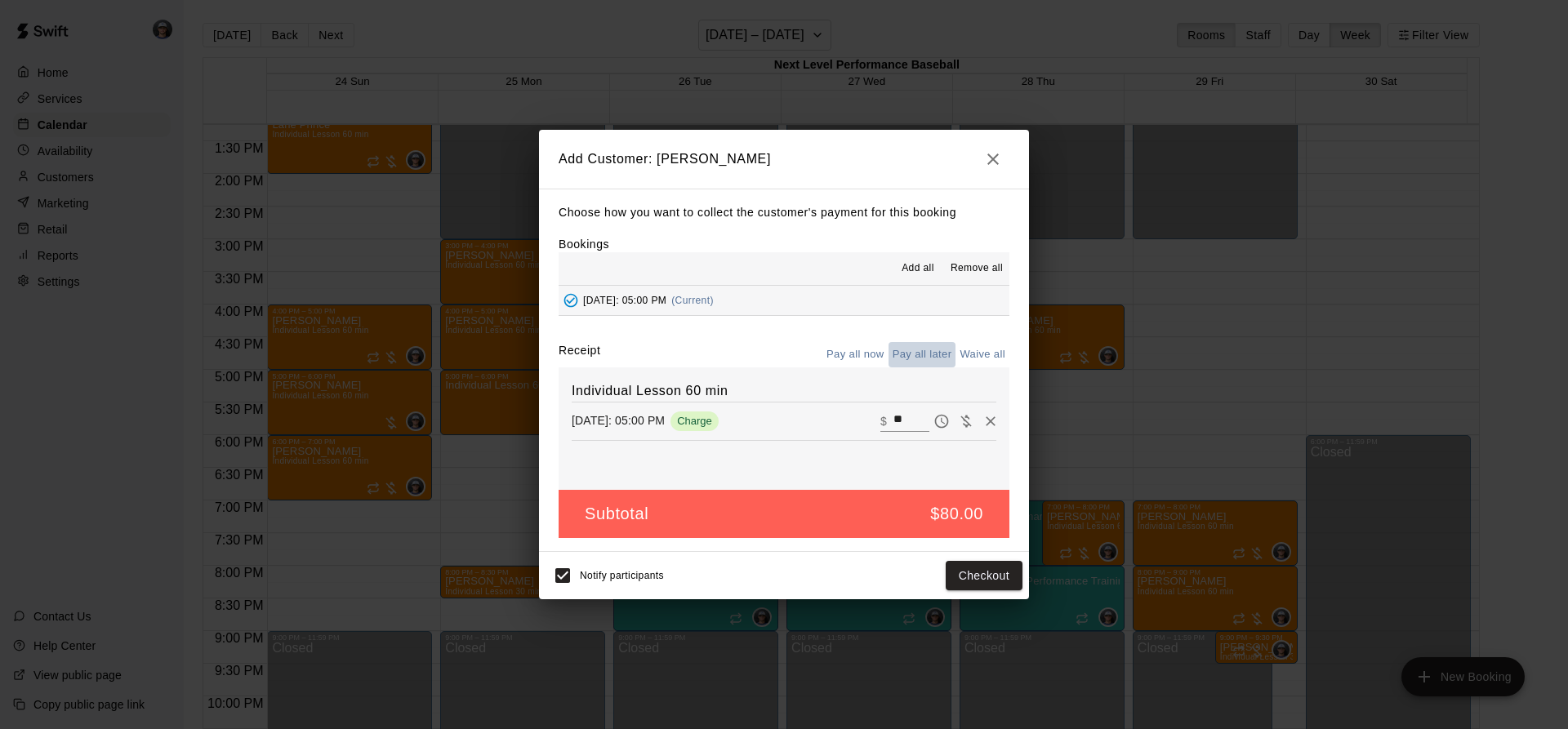
drag, startPoint x: 931, startPoint y: 349, endPoint x: 930, endPoint y: 411, distance: 62.0
click at [932, 350] on button "Pay all later" at bounding box center [922, 355] width 67 height 26
drag, startPoint x: 988, startPoint y: 564, endPoint x: 983, endPoint y: 548, distance: 16.8
click at [988, 563] on button "Add customer" at bounding box center [972, 575] width 101 height 30
